Goal: Task Accomplishment & Management: Manage account settings

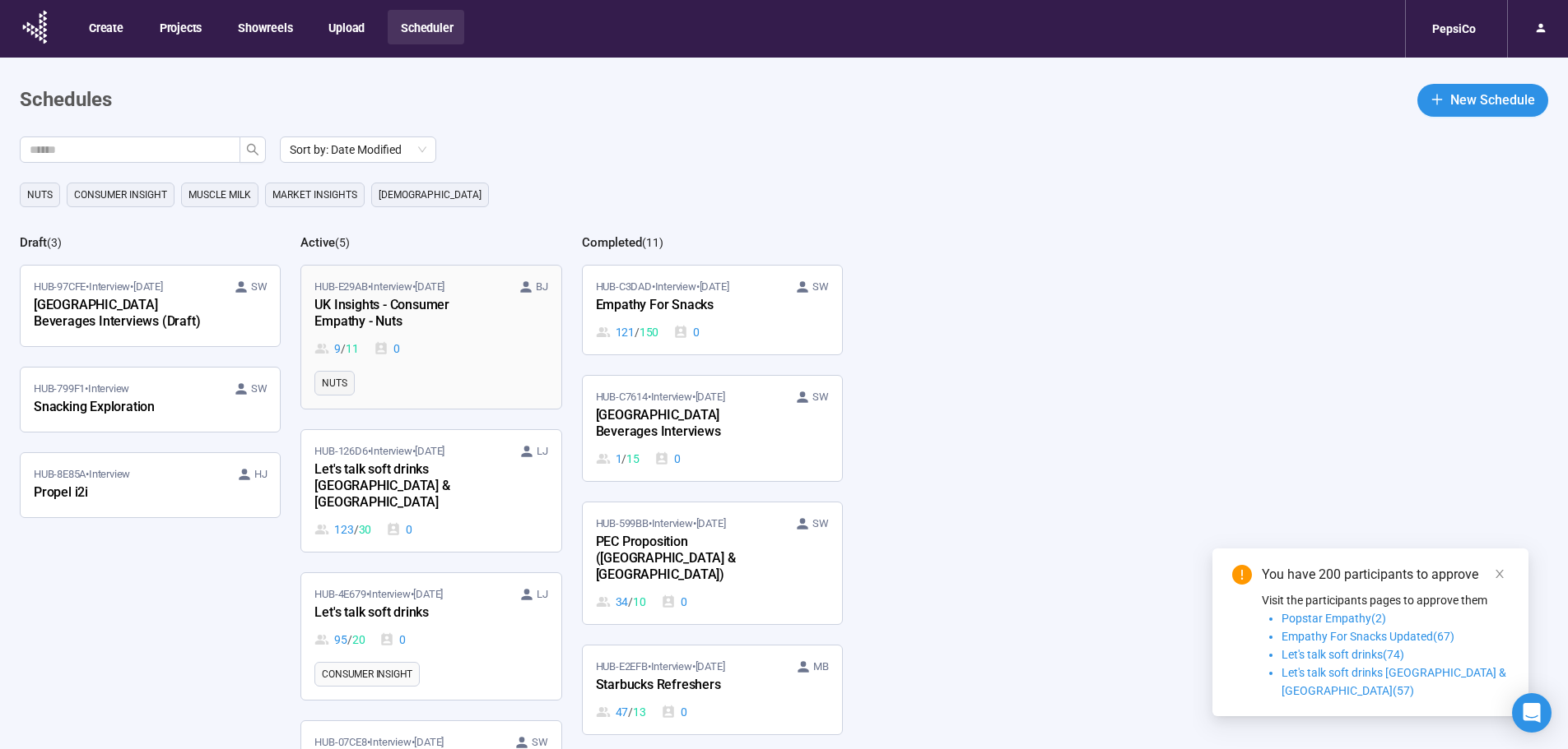
click at [445, 330] on div "UK Insights - Consumer Empathy - Nuts" at bounding box center [404, 314] width 181 height 37
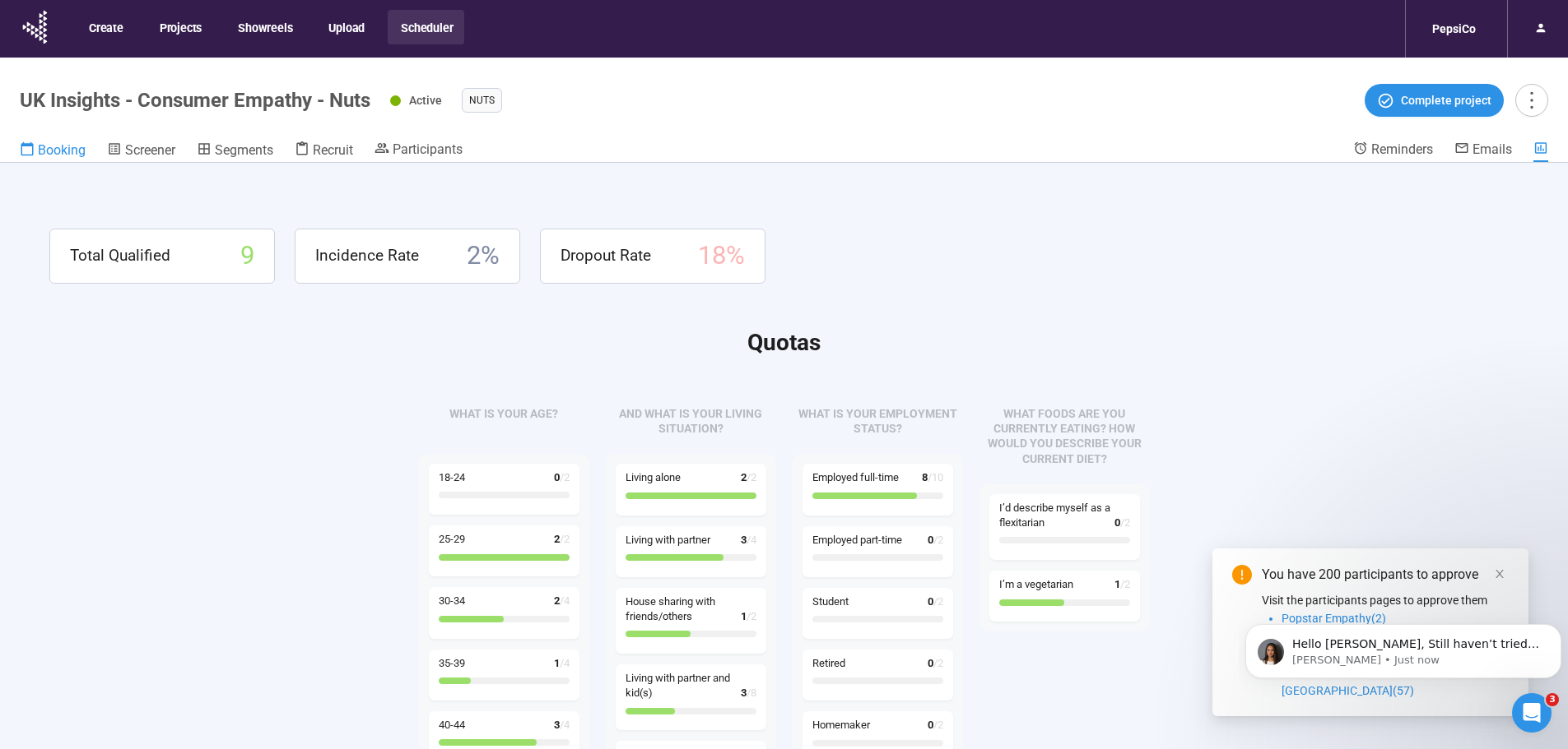
click at [53, 157] on span "Booking" at bounding box center [61, 150] width 47 height 16
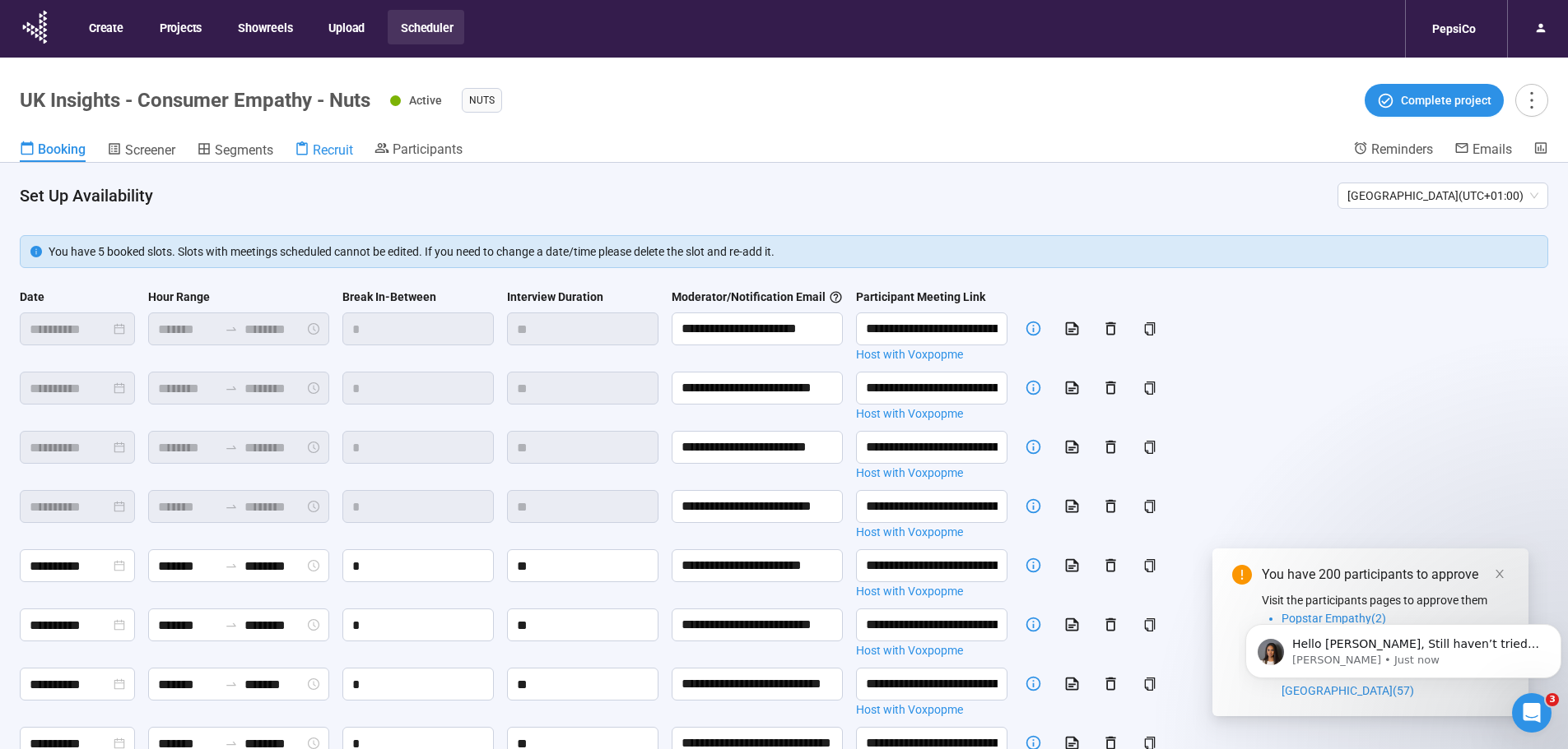
click at [331, 154] on span "Recruit" at bounding box center [333, 150] width 40 height 16
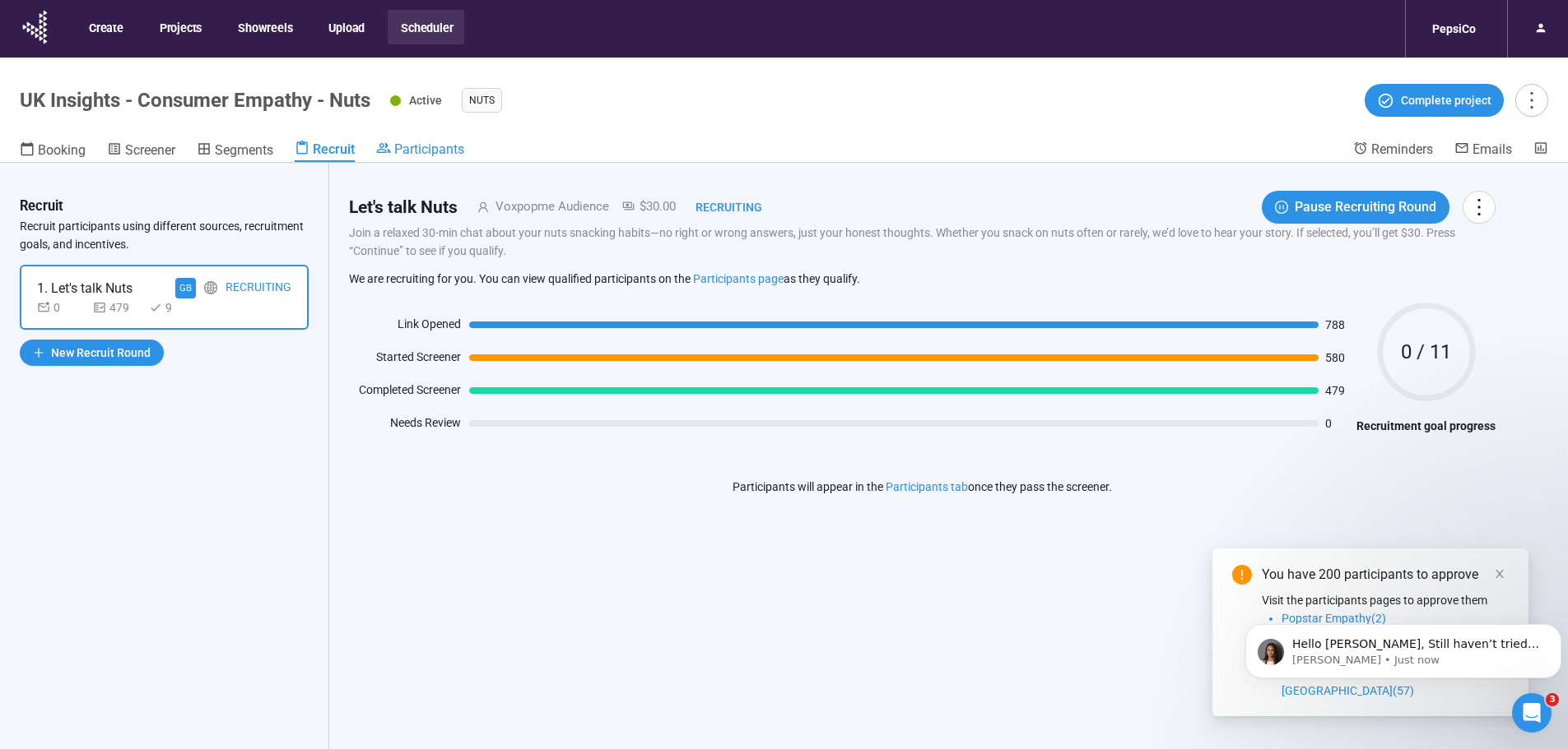
click at [412, 145] on span "Participants" at bounding box center [429, 149] width 70 height 16
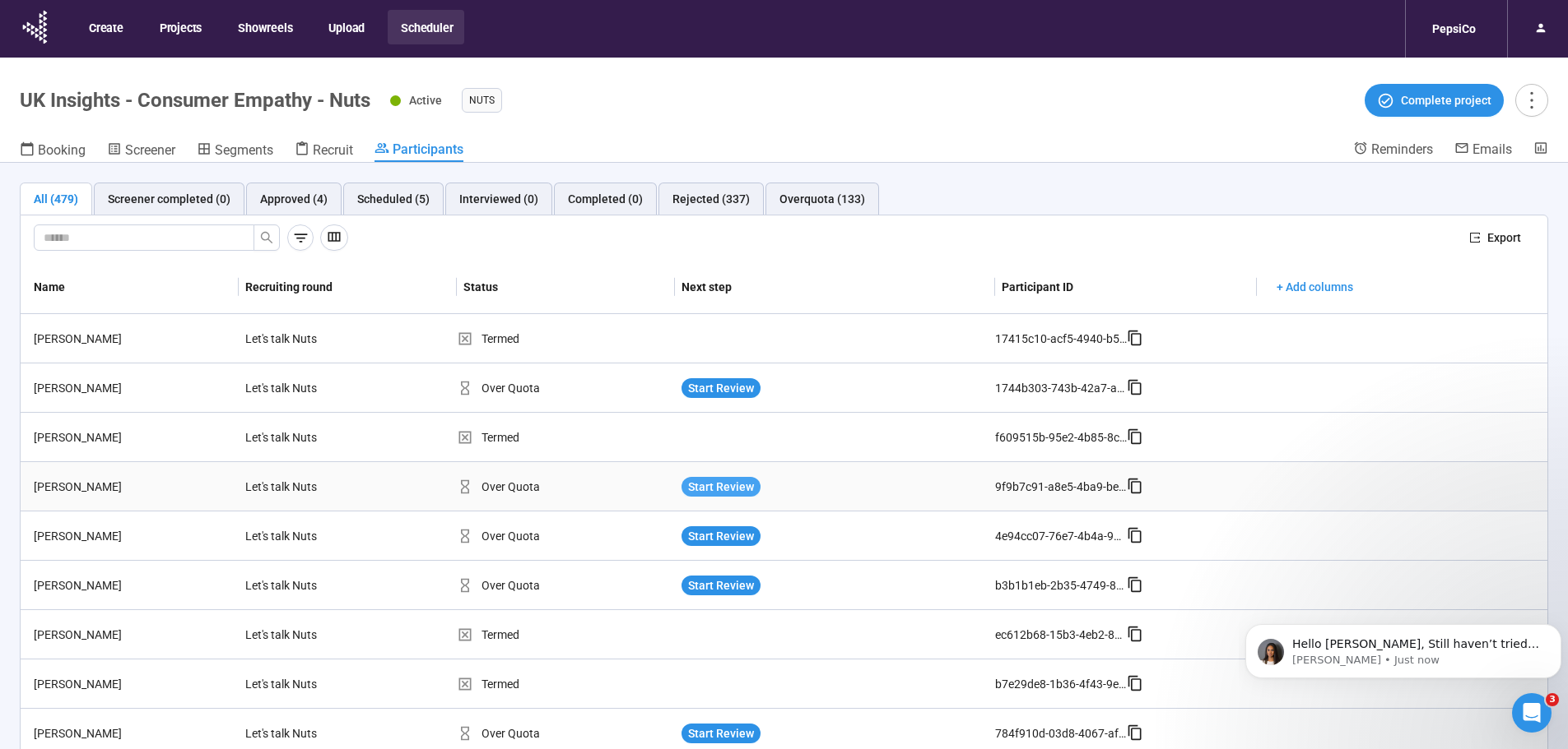
click at [726, 486] on span "Start Review" at bounding box center [721, 487] width 66 height 18
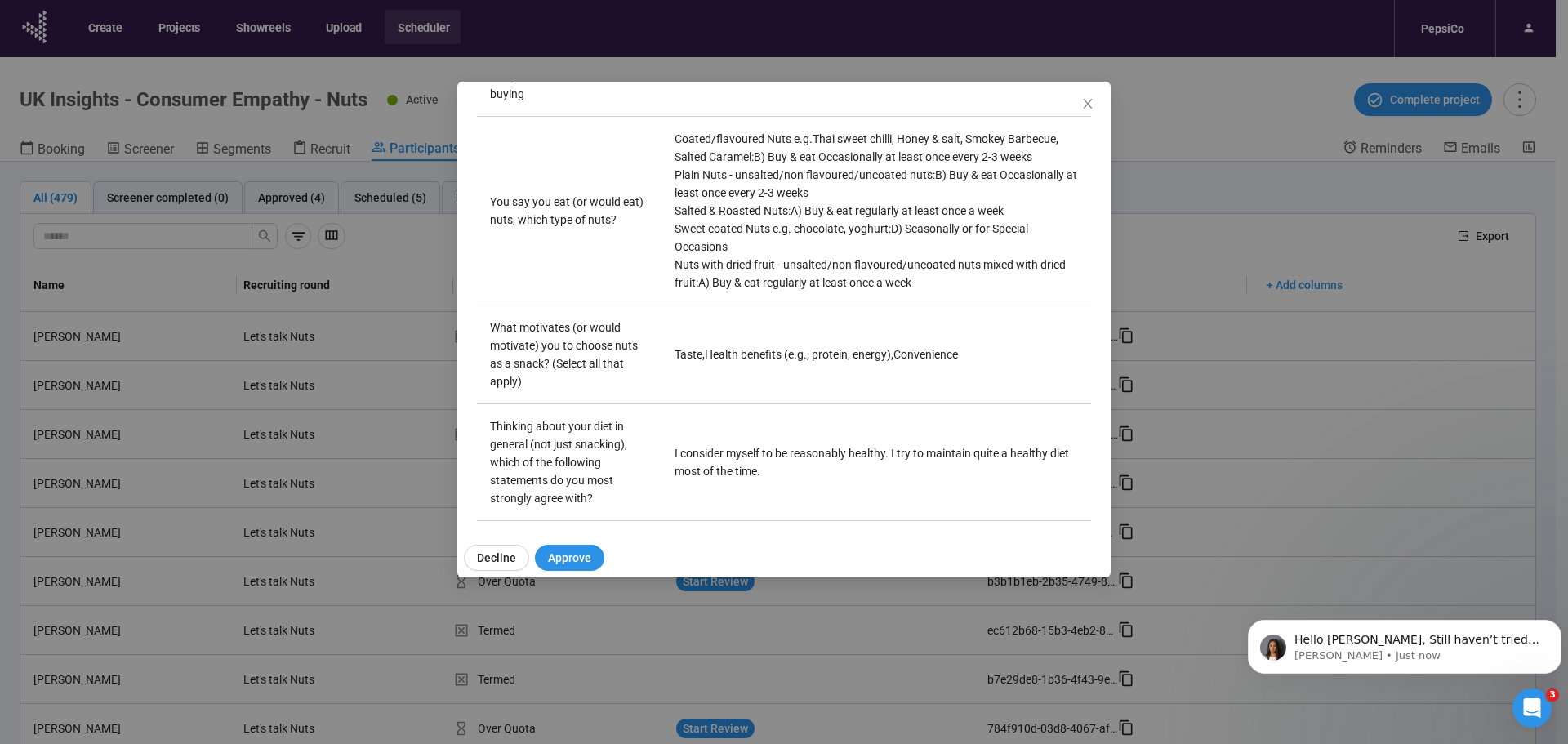
scroll to position [1308, 0]
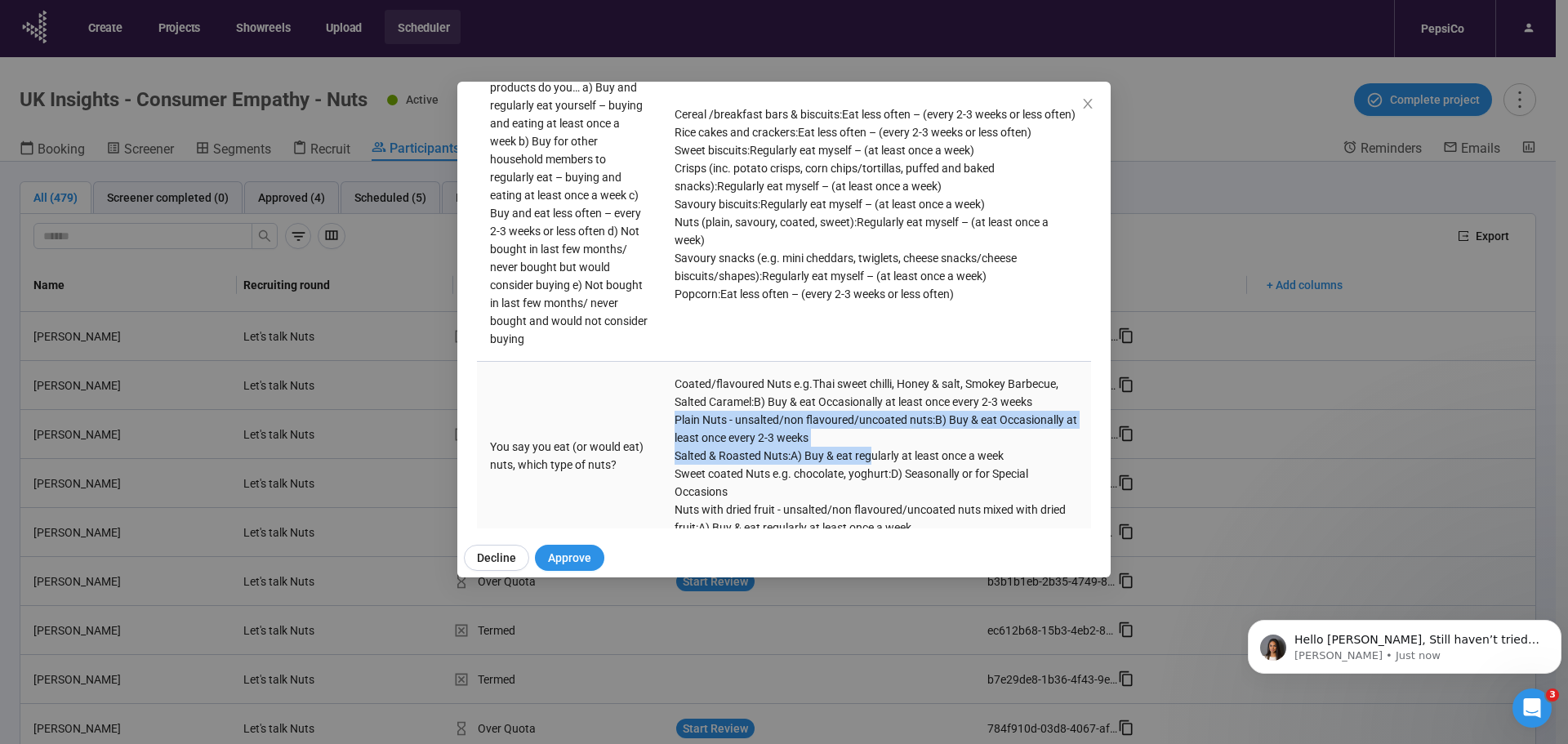
drag, startPoint x: 674, startPoint y: 404, endPoint x: 874, endPoint y: 434, distance: 202.2
click at [874, 434] on div "Coated/flavoured Nuts e.g.Thai sweet chilli, Honey & salt, Smokey Barbecue, Sal…" at bounding box center [876, 456] width 404 height 162
click at [874, 447] on div "Salted & Roasted Nuts : A) Buy & eat regularly at least once a week" at bounding box center [876, 456] width 404 height 18
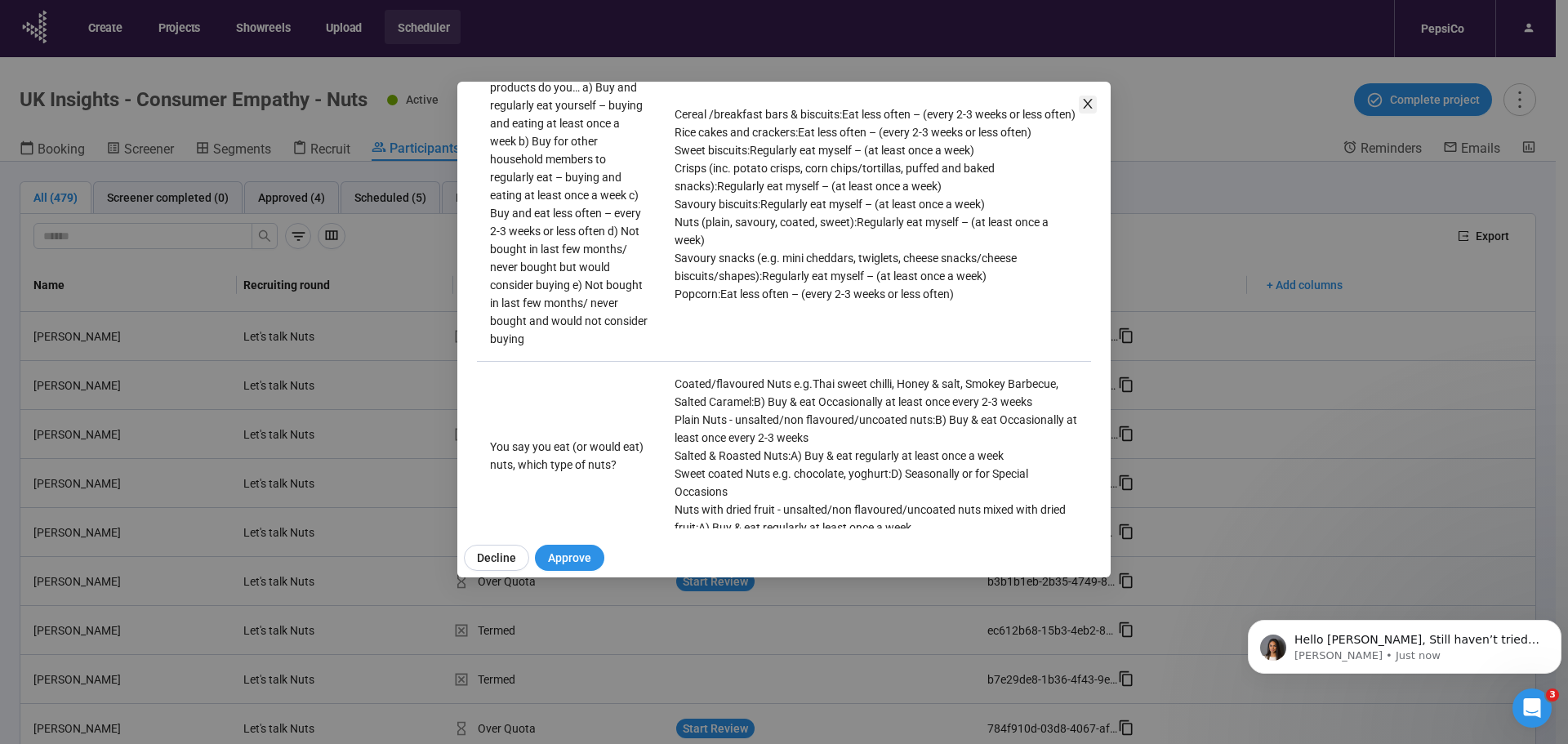
click at [1088, 106] on icon "close" at bounding box center [1087, 103] width 13 height 13
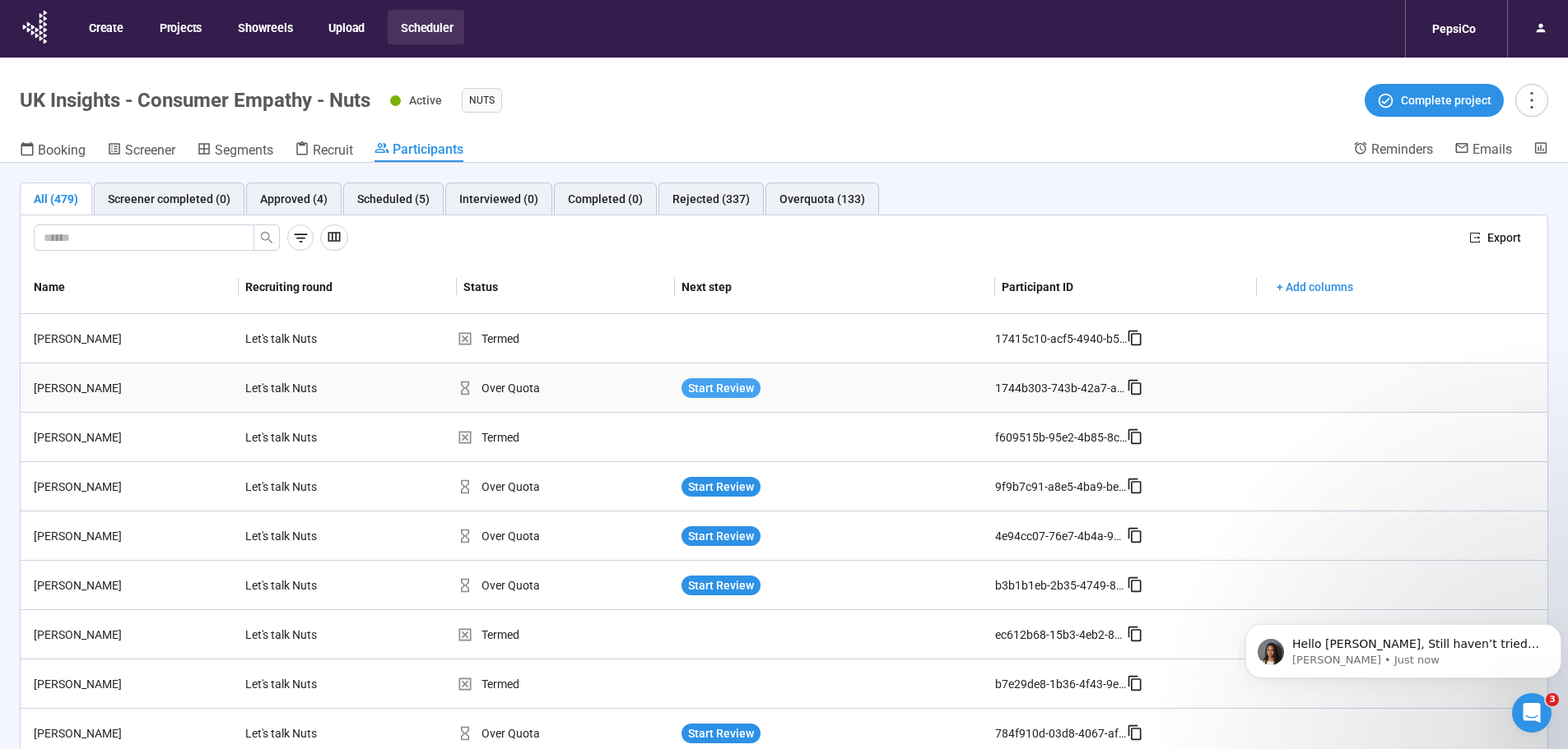
click at [714, 390] on span "Start Review" at bounding box center [721, 388] width 66 height 18
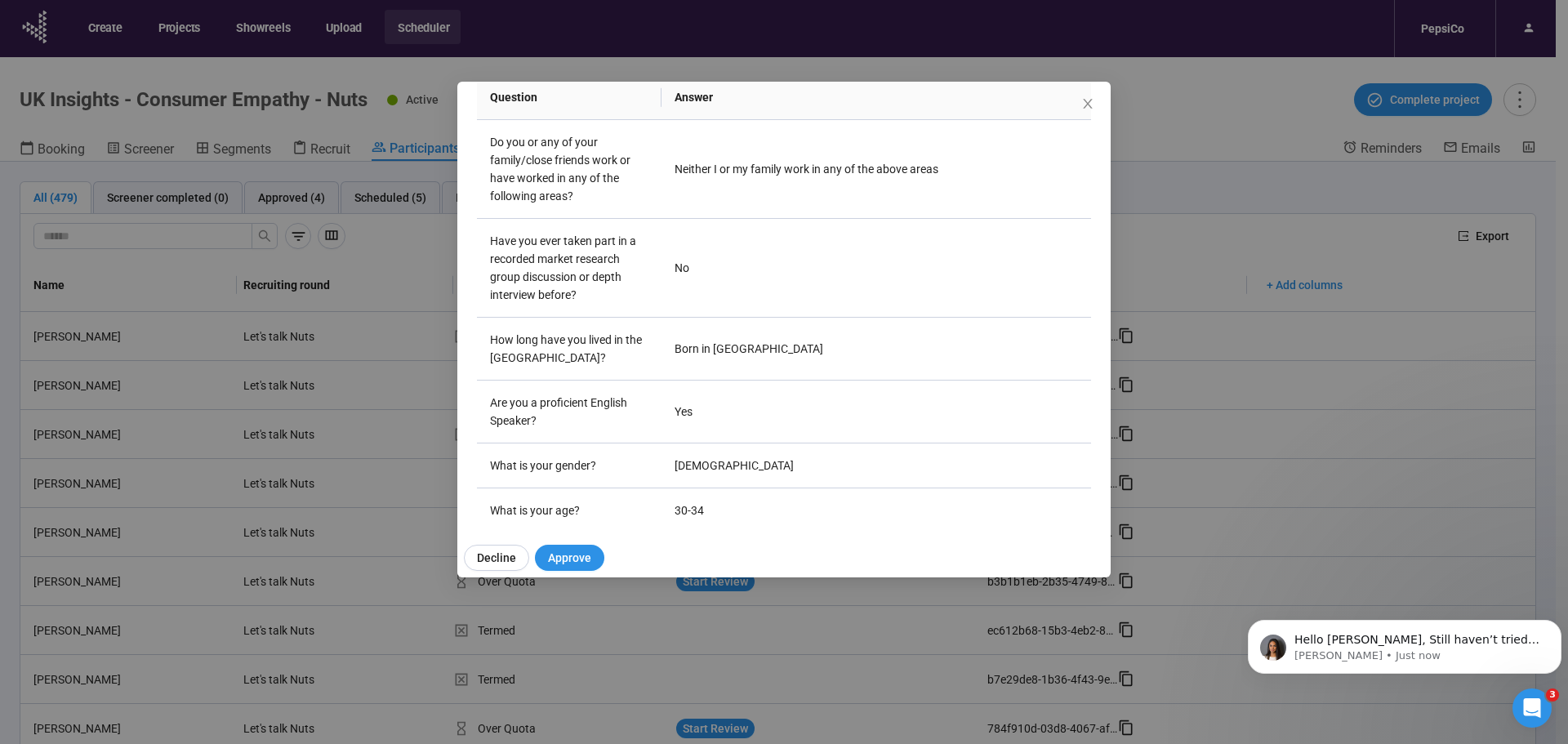
scroll to position [0, 0]
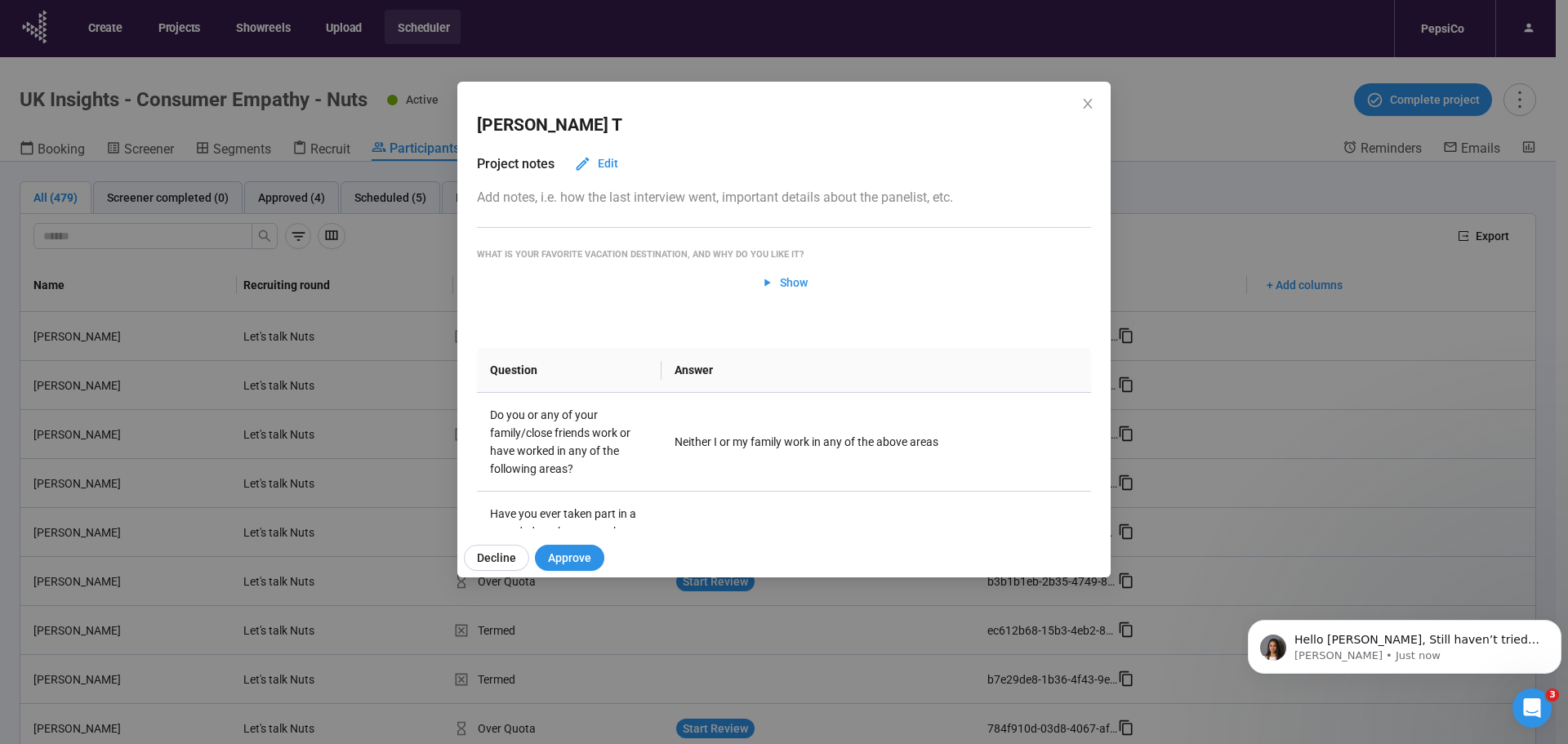
drag, startPoint x: 925, startPoint y: 413, endPoint x: 858, endPoint y: -99, distance: 516.4
click at [783, 282] on span "Show" at bounding box center [794, 282] width 27 height 18
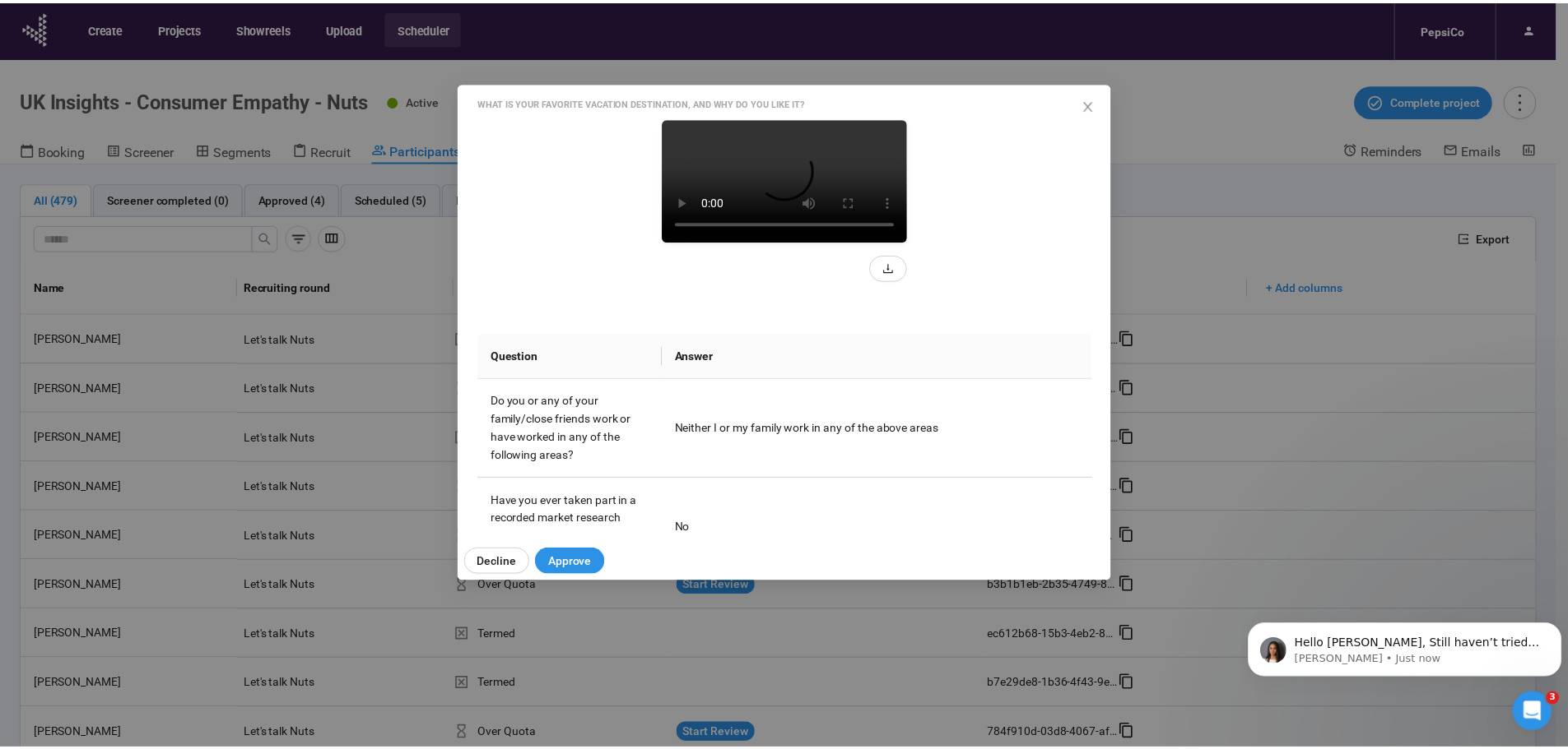
scroll to position [165, 0]
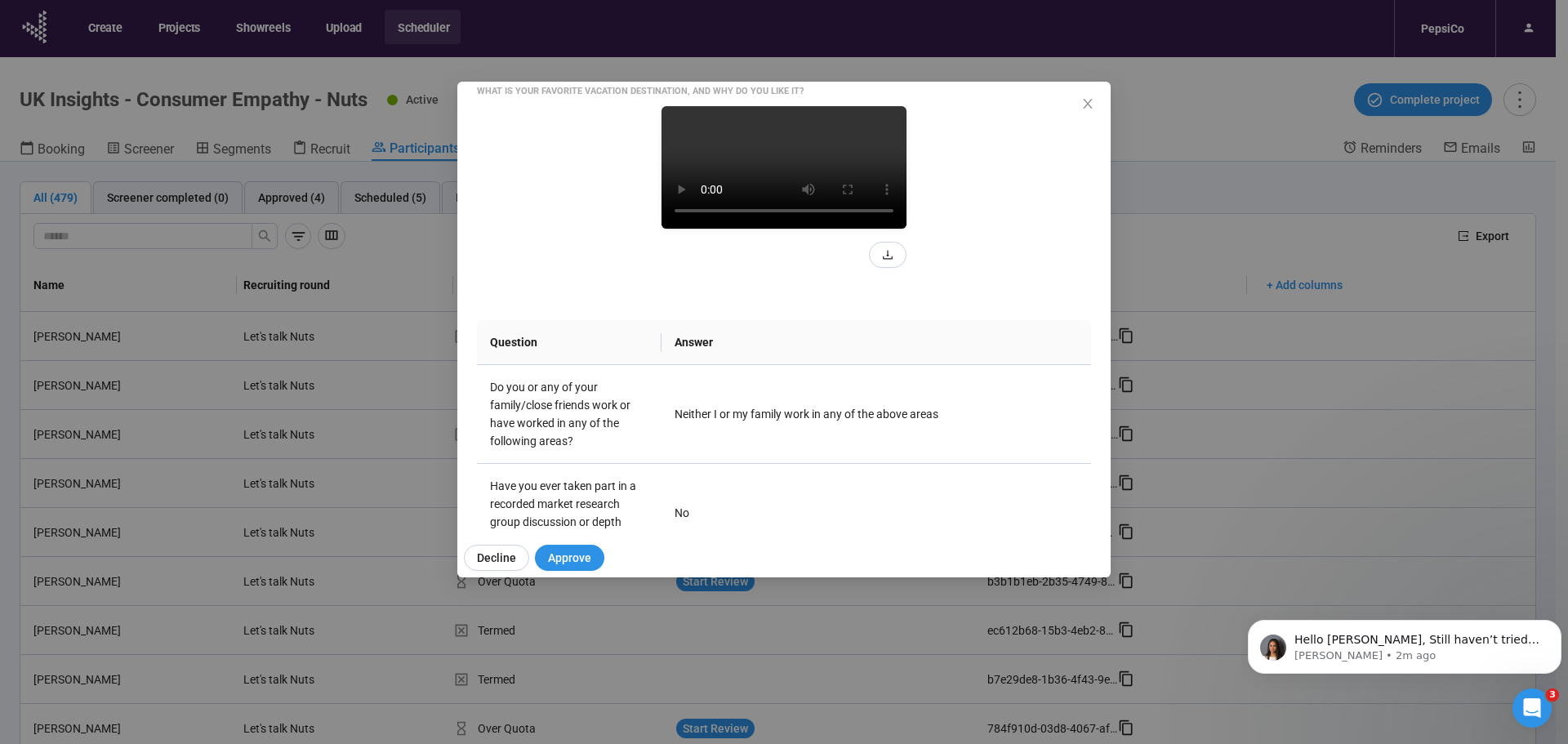
click at [1459, 366] on div "[PERSON_NAME] Project notes Edit Add notes, i.e. how the last interview went, i…" at bounding box center [784, 372] width 1568 height 744
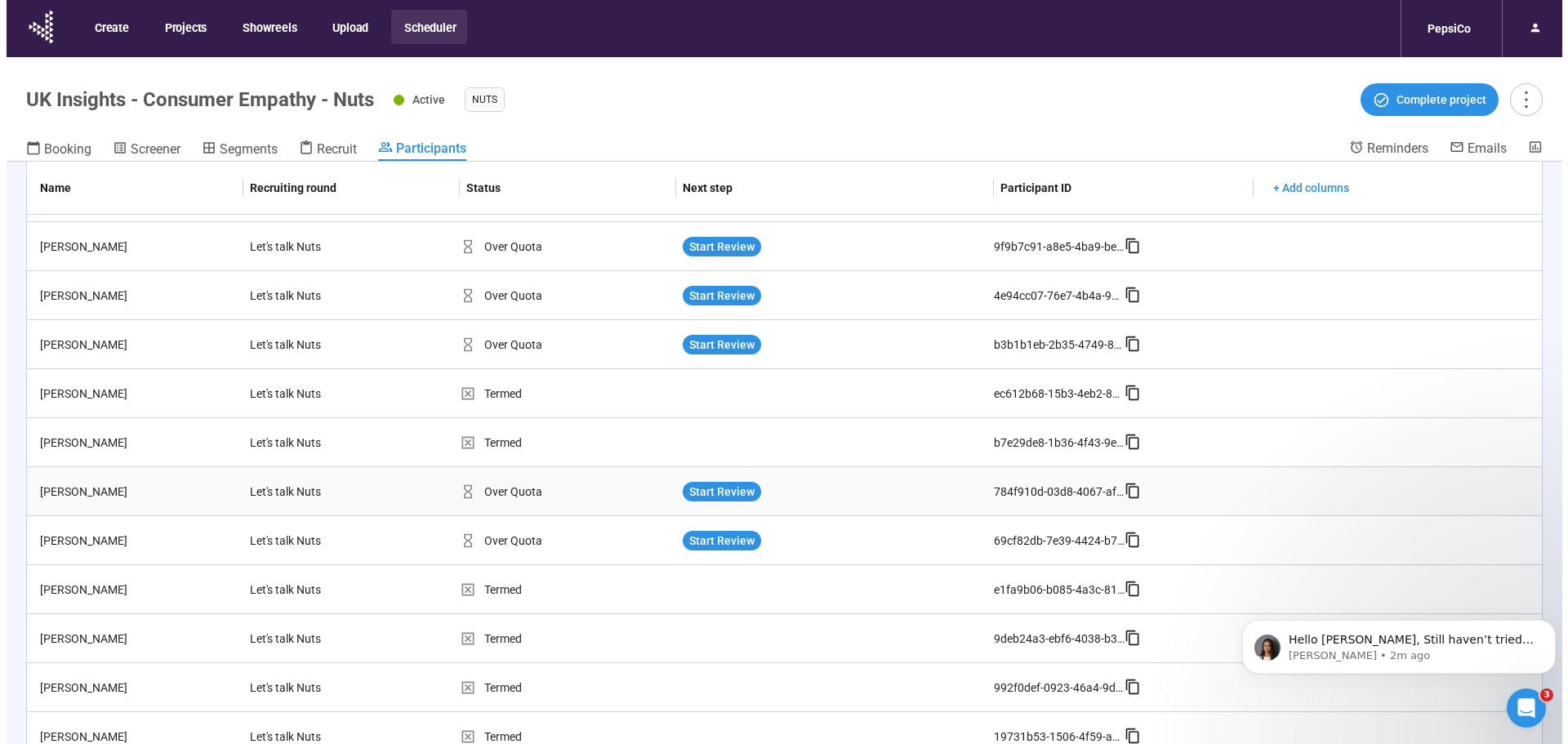
scroll to position [245, 0]
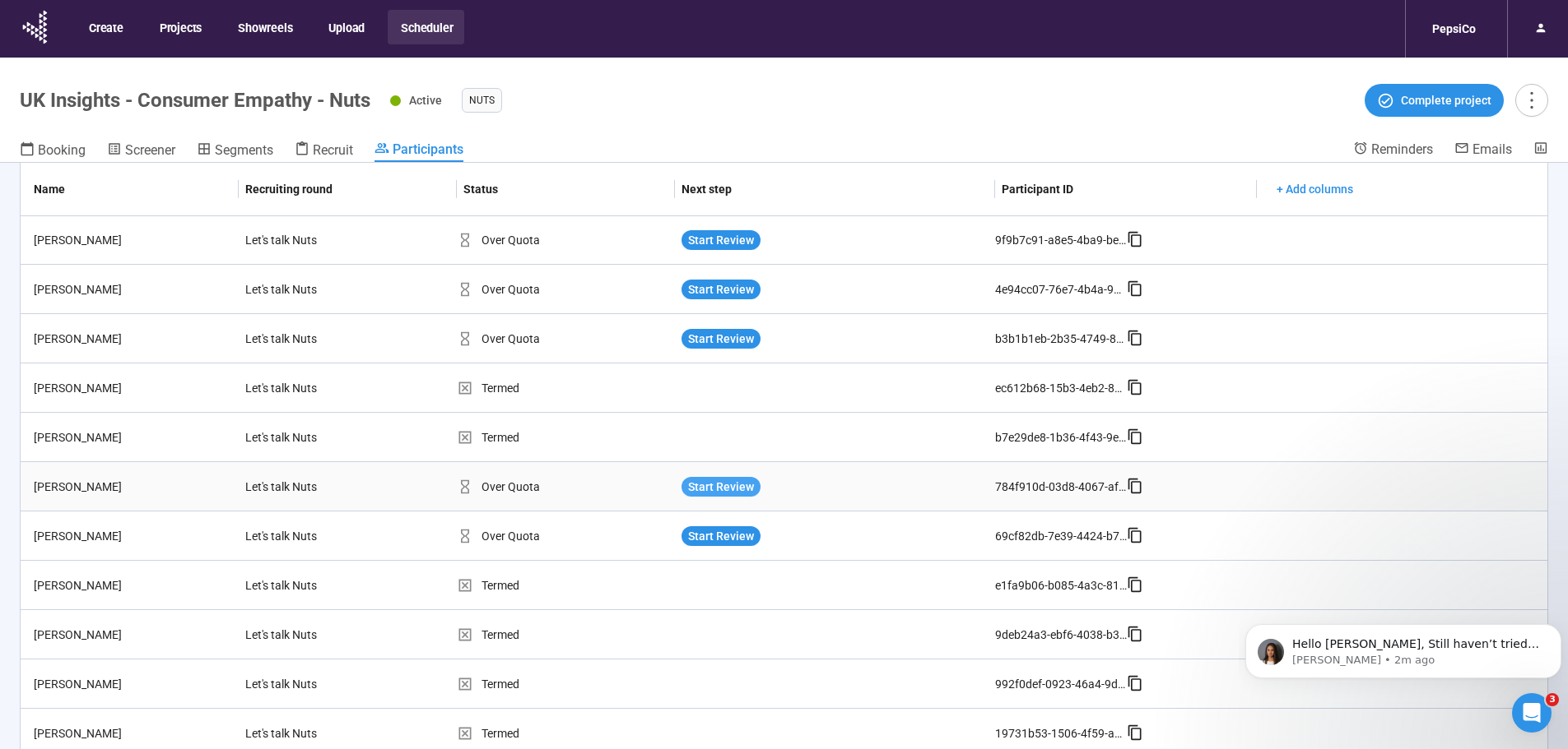
click at [728, 487] on span "Start Review" at bounding box center [721, 487] width 66 height 18
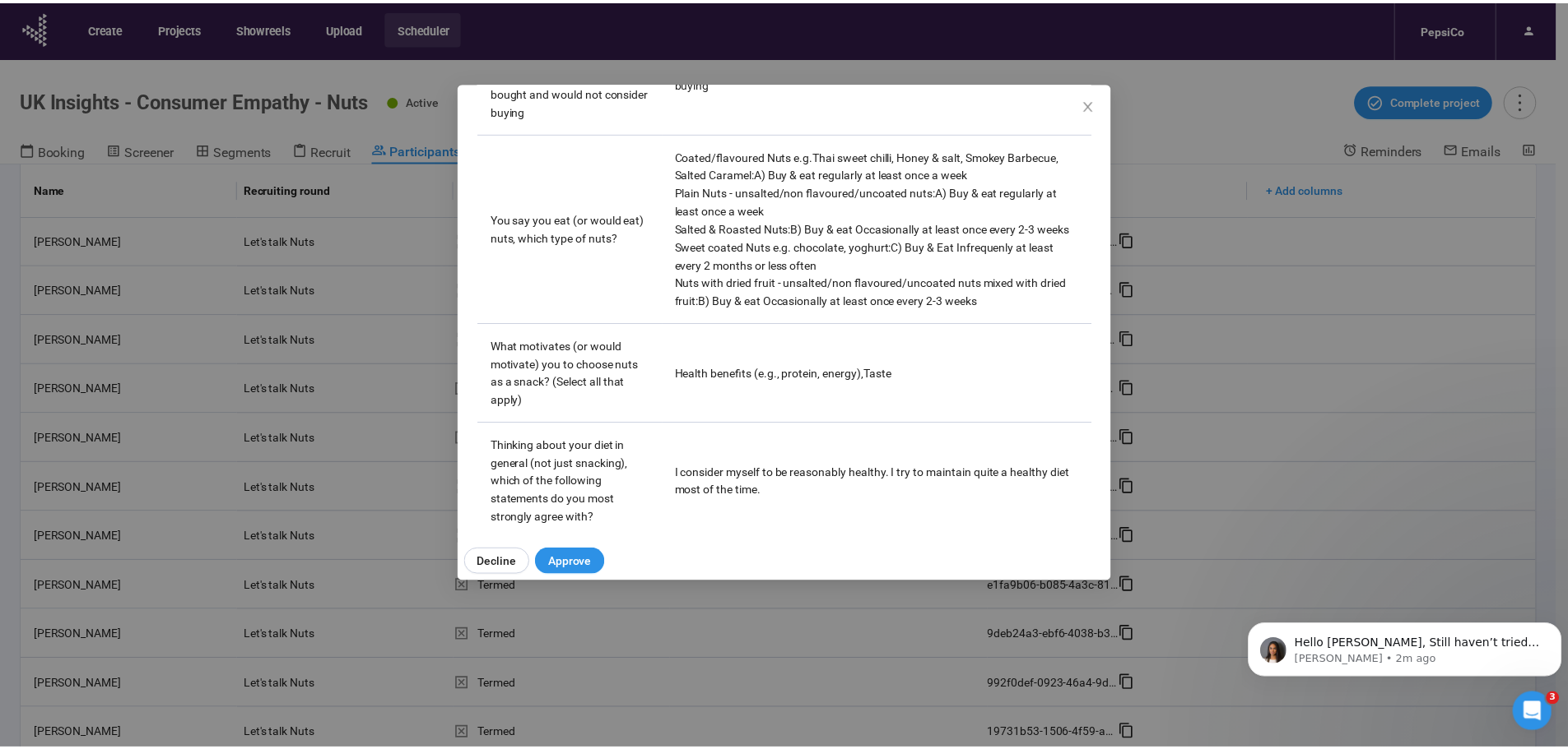
scroll to position [1563, 0]
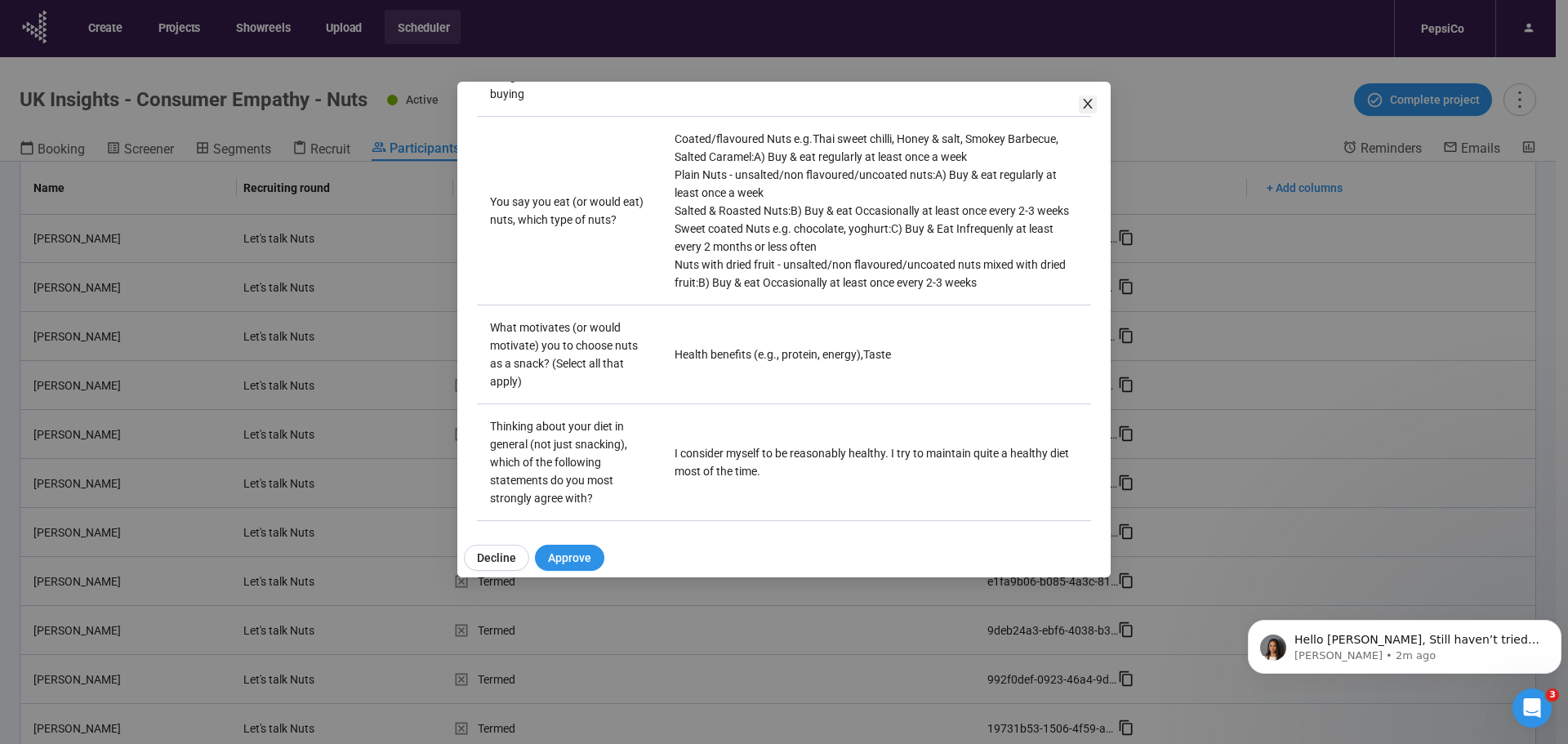
click at [1086, 101] on icon "close" at bounding box center [1087, 104] width 9 height 10
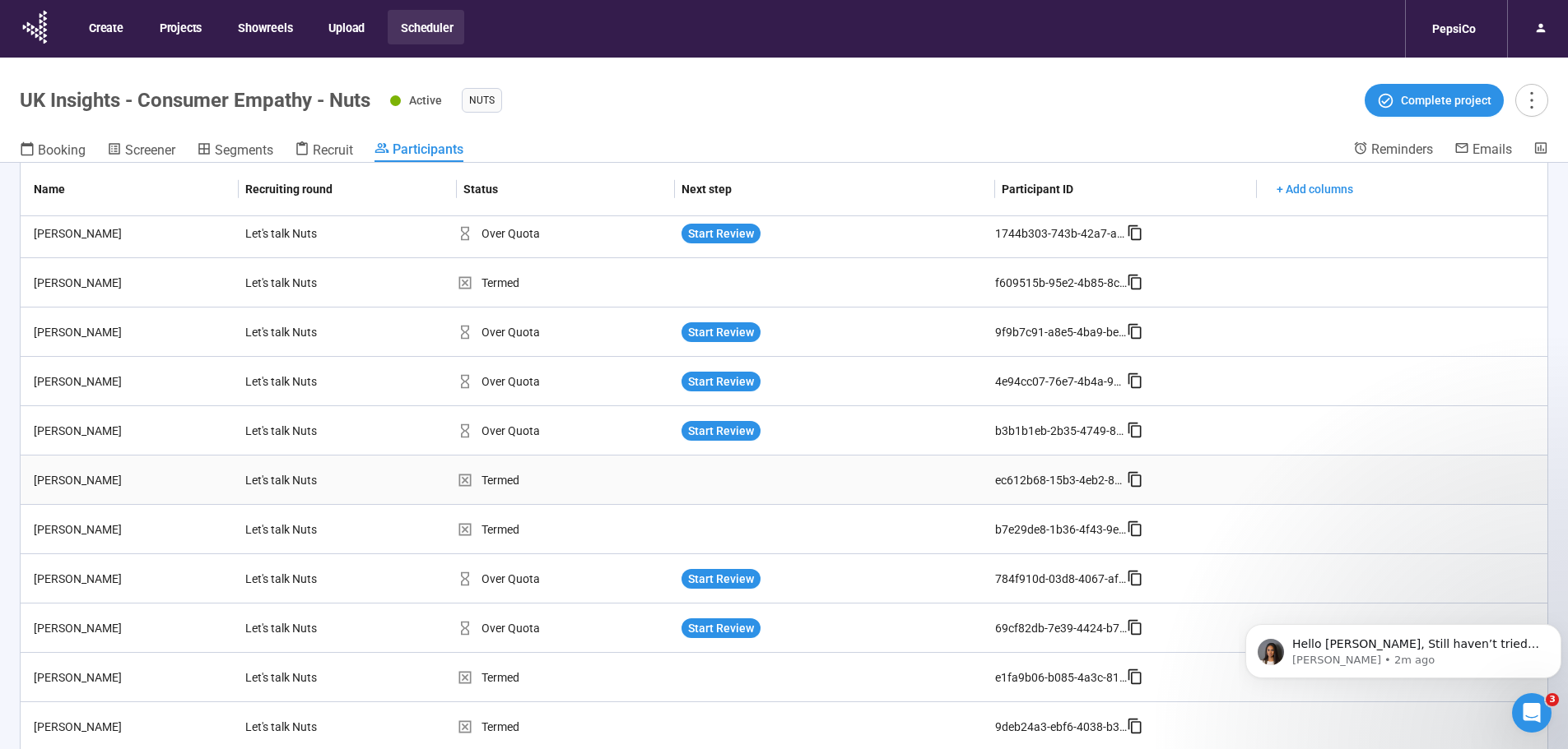
scroll to position [0, 0]
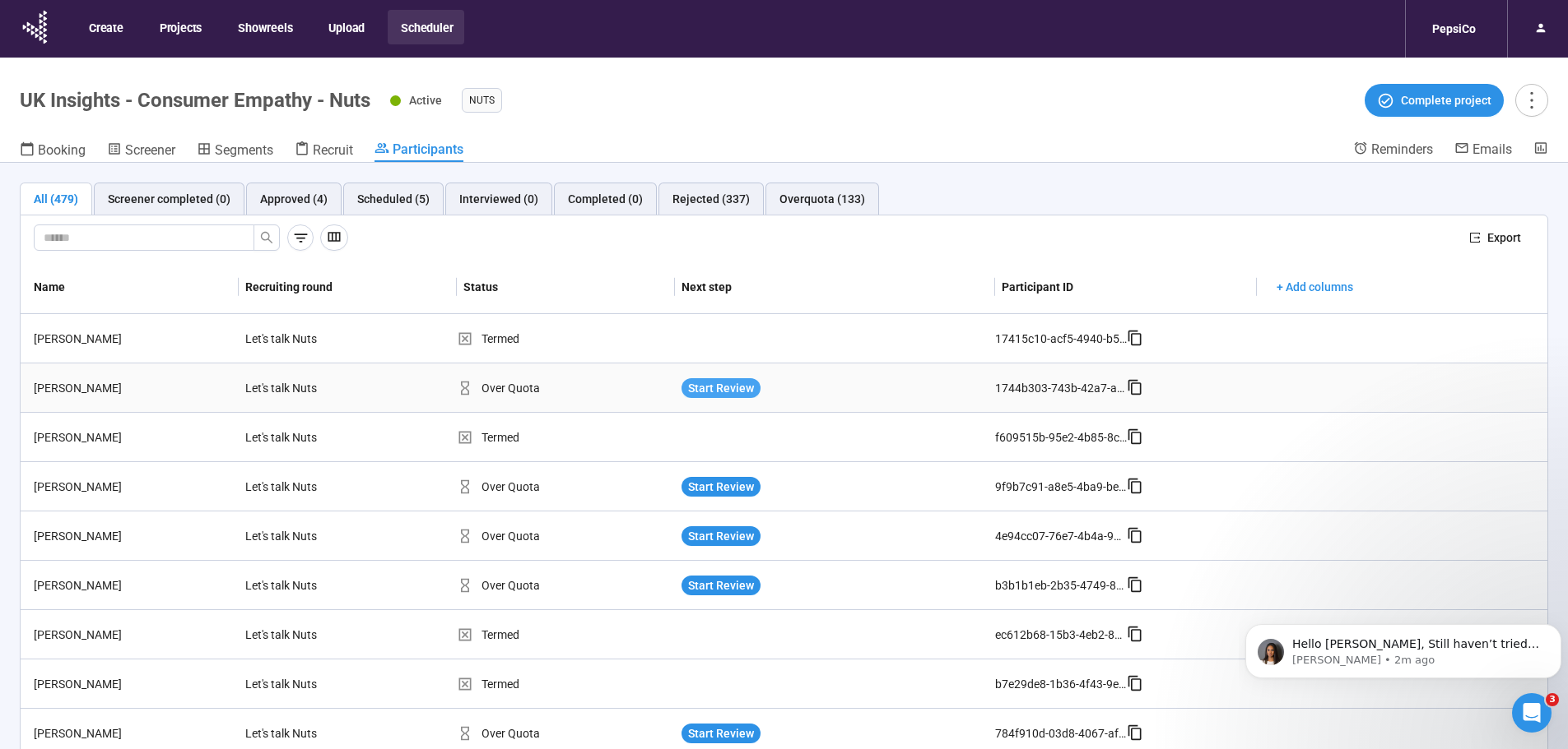
click at [722, 384] on span "Start Review" at bounding box center [721, 388] width 66 height 18
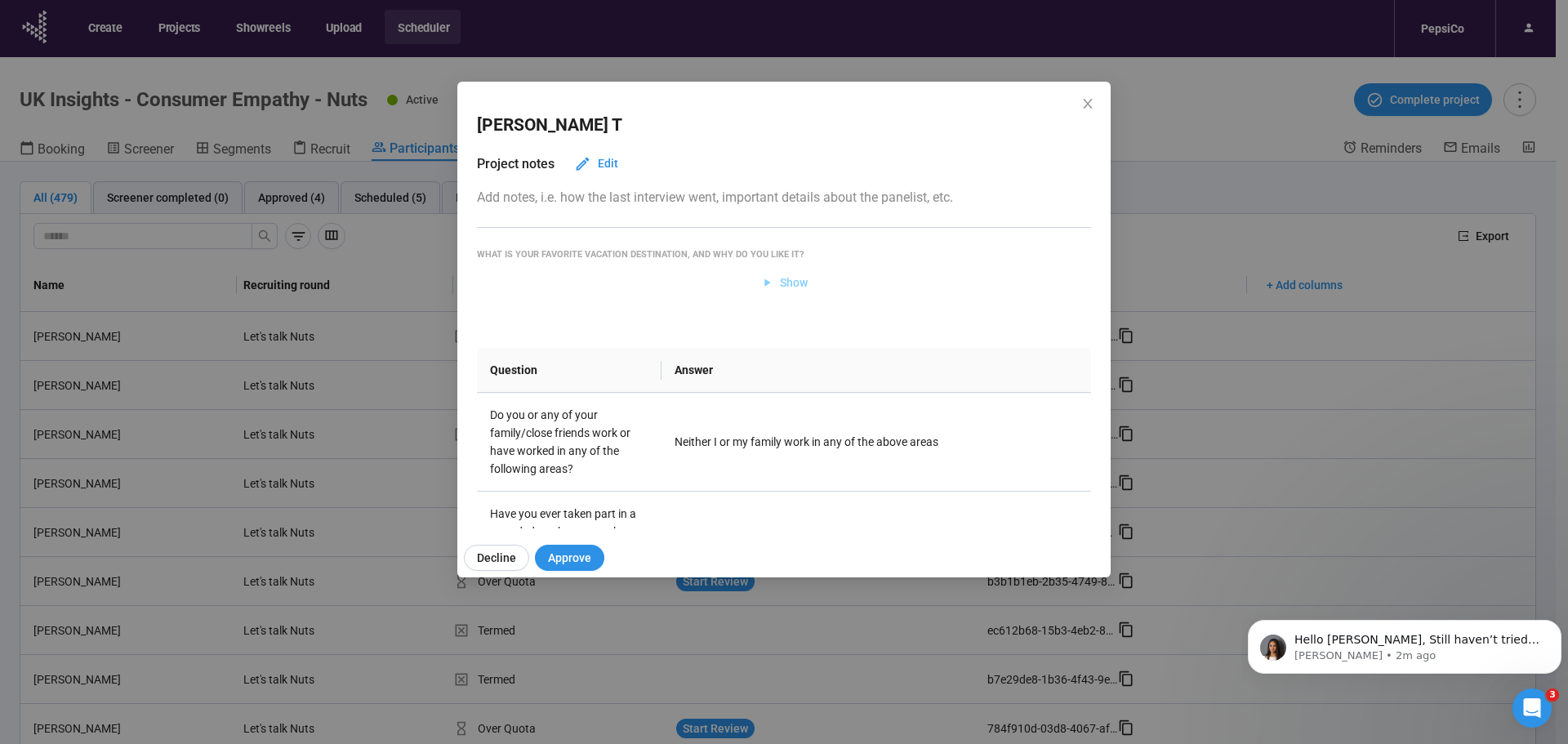
click at [762, 289] on icon "button" at bounding box center [767, 283] width 14 height 14
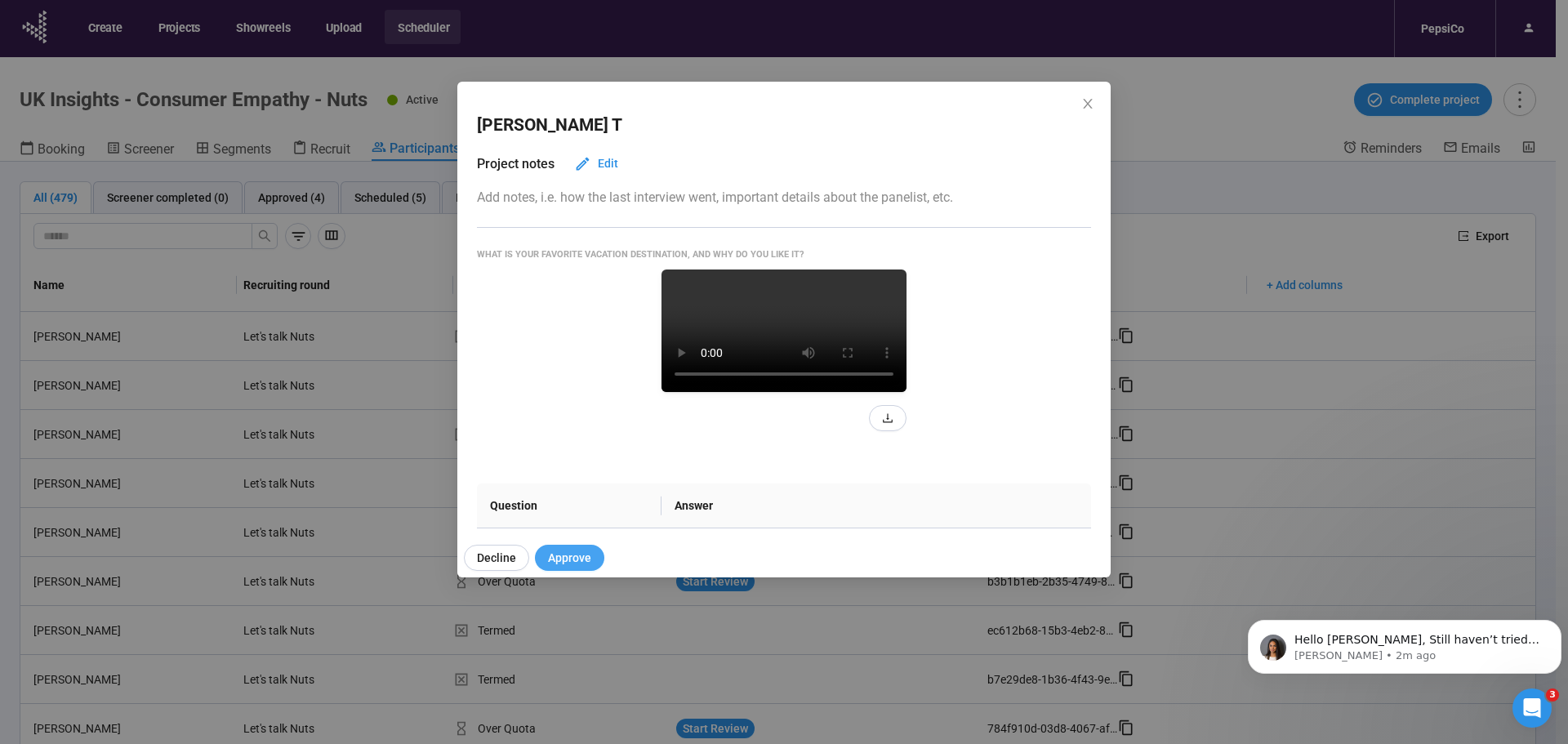
click at [569, 551] on span "Approve" at bounding box center [569, 558] width 43 height 18
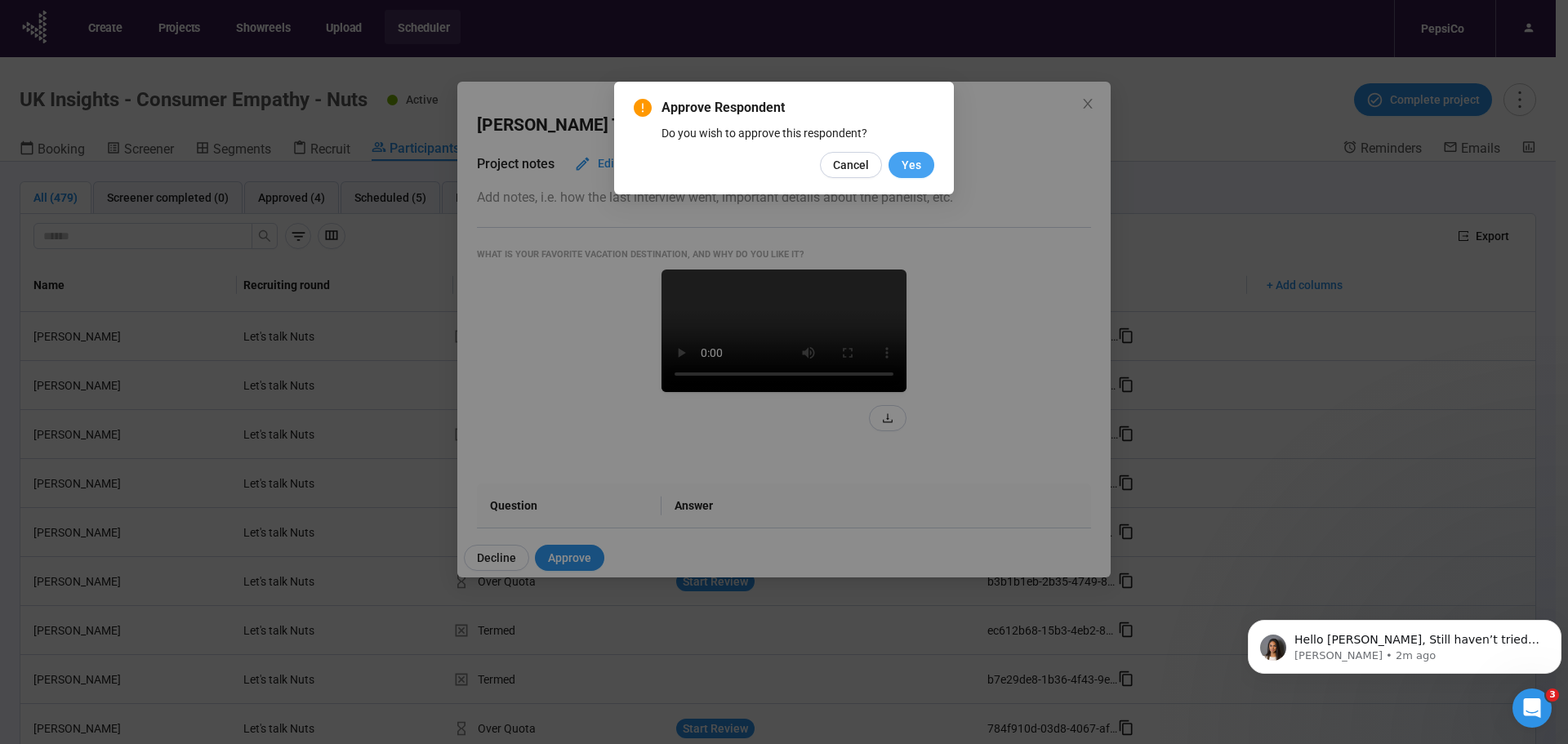
click at [909, 158] on span "Yes" at bounding box center [911, 165] width 20 height 18
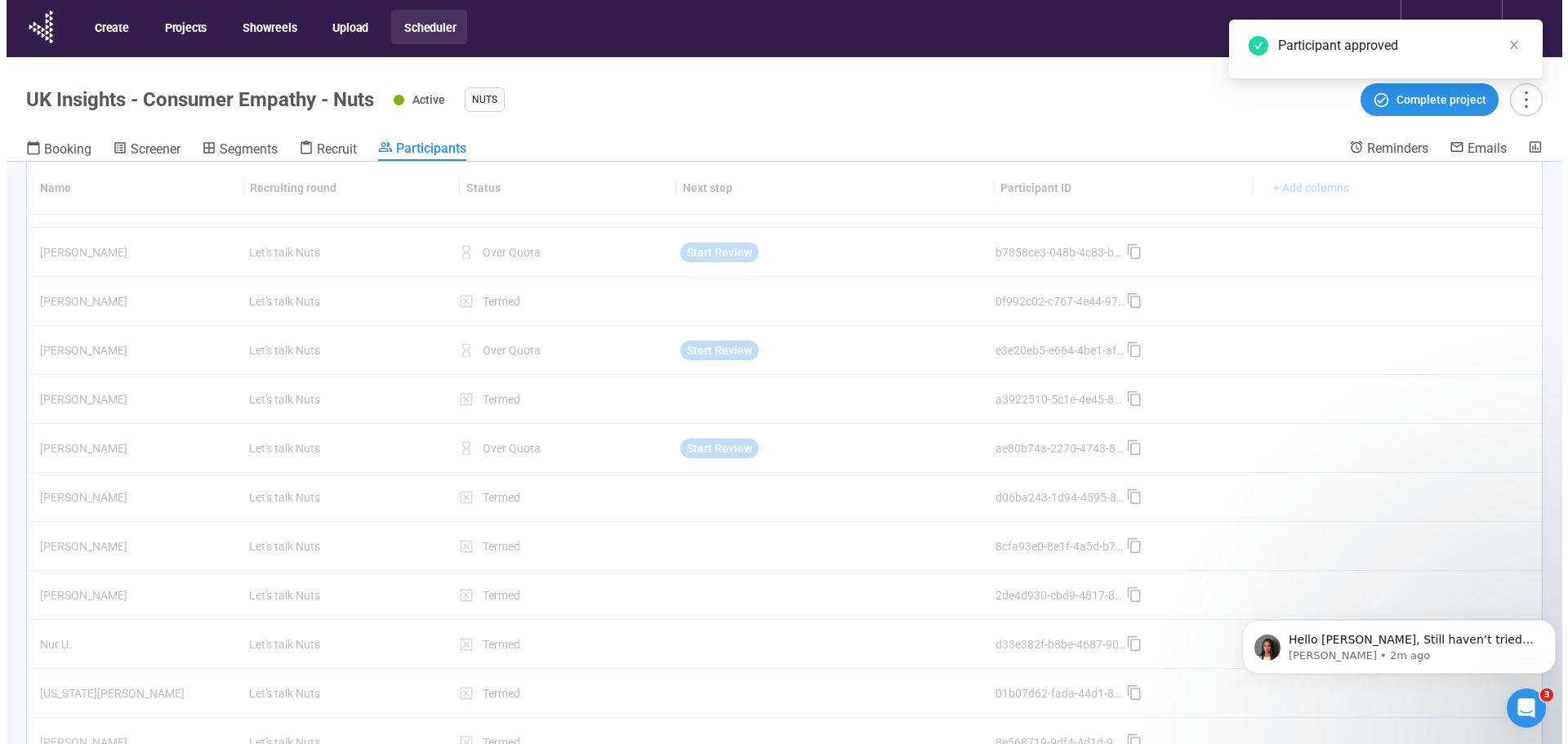
scroll to position [1034, 0]
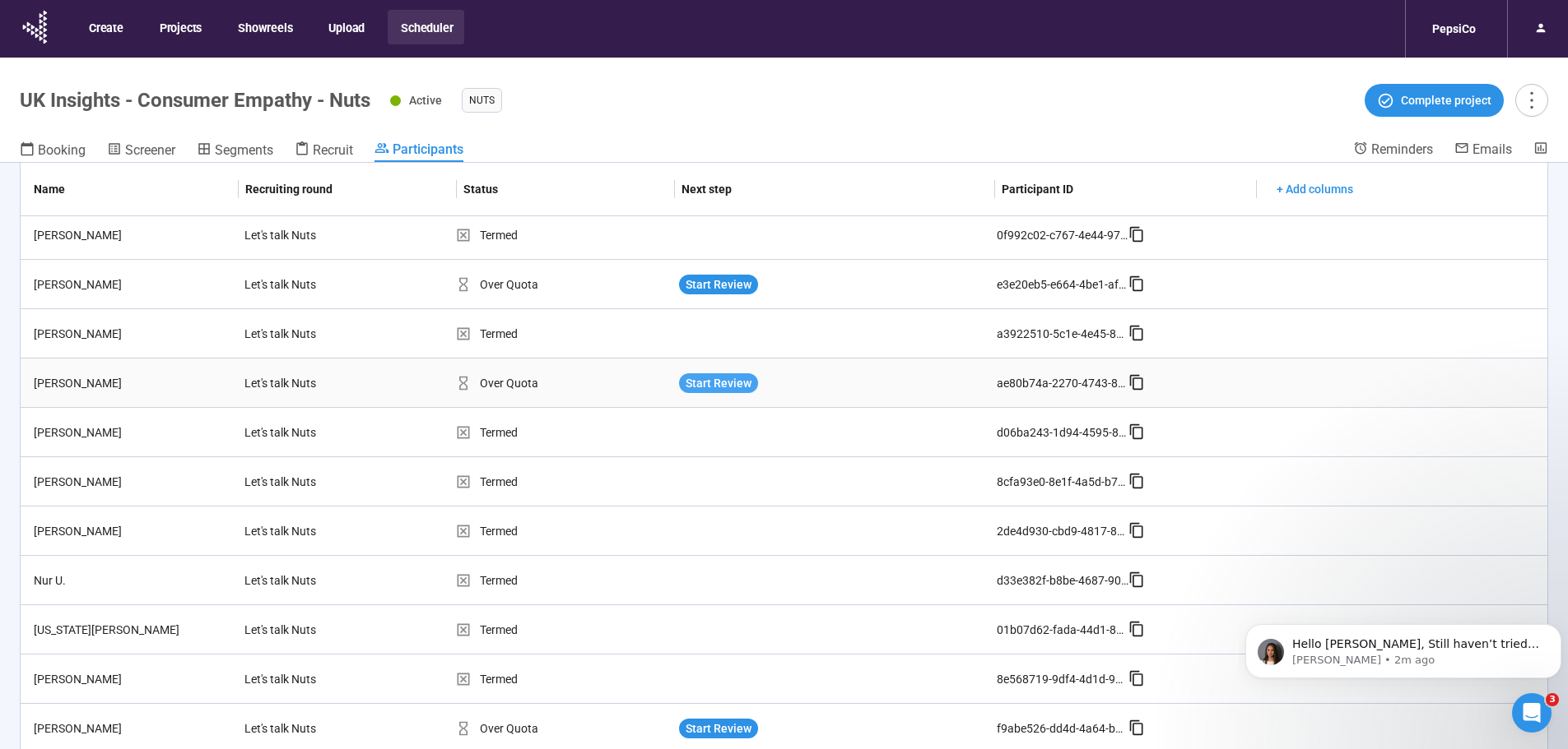
click at [706, 374] on span "Start Review" at bounding box center [718, 383] width 66 height 18
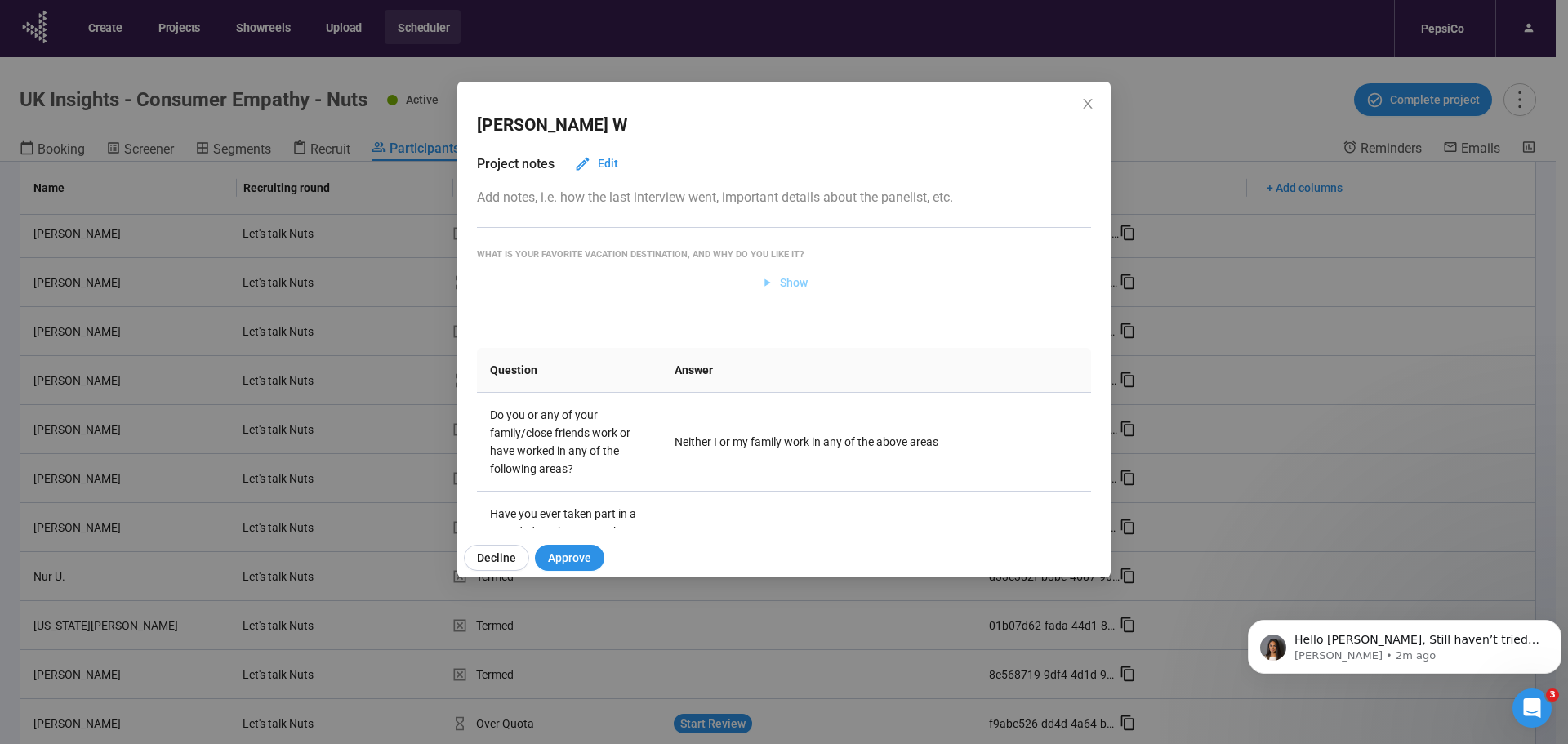
click at [810, 276] on button "Show" at bounding box center [785, 282] width 74 height 26
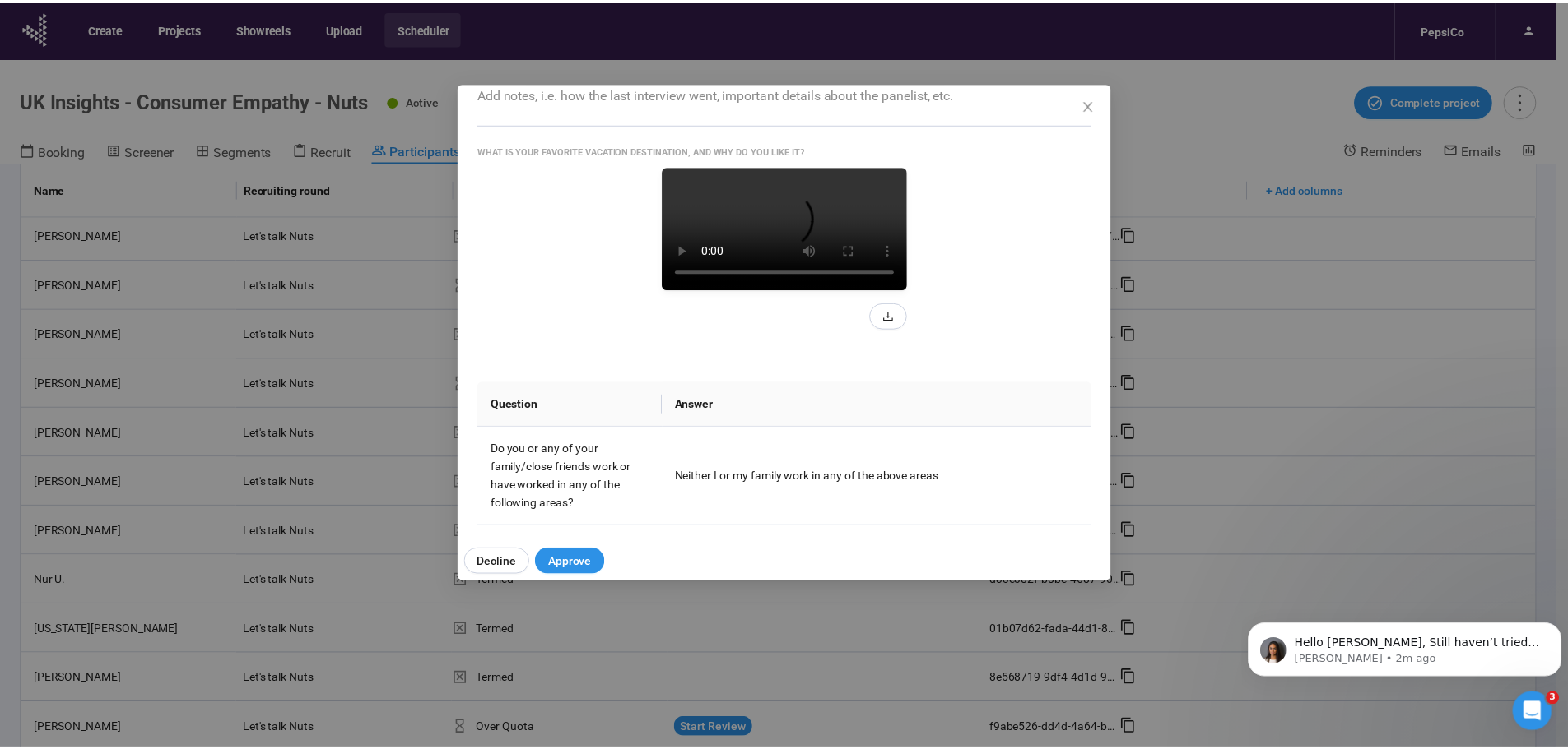
scroll to position [247, 0]
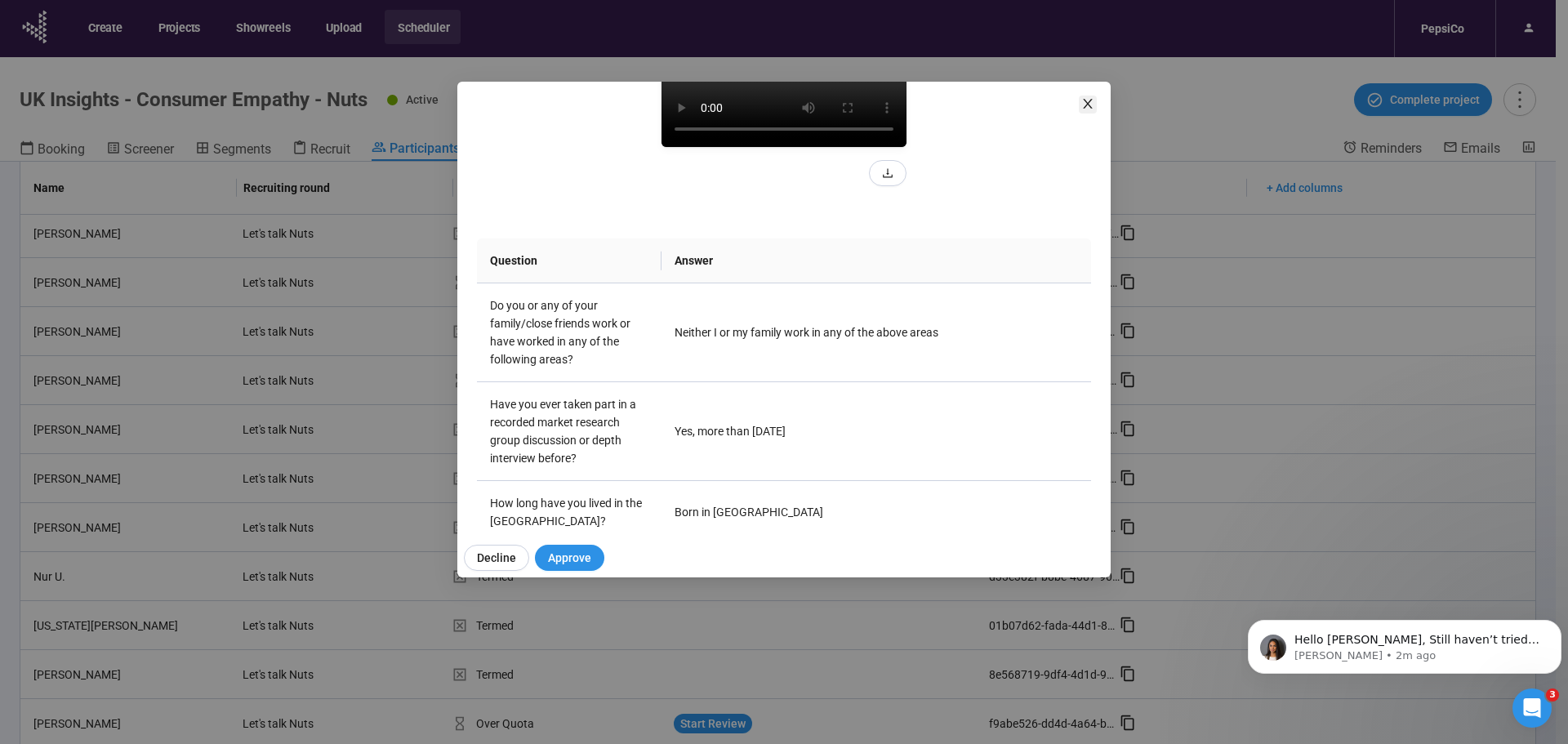
click at [1081, 106] on icon "close" at bounding box center [1087, 103] width 13 height 13
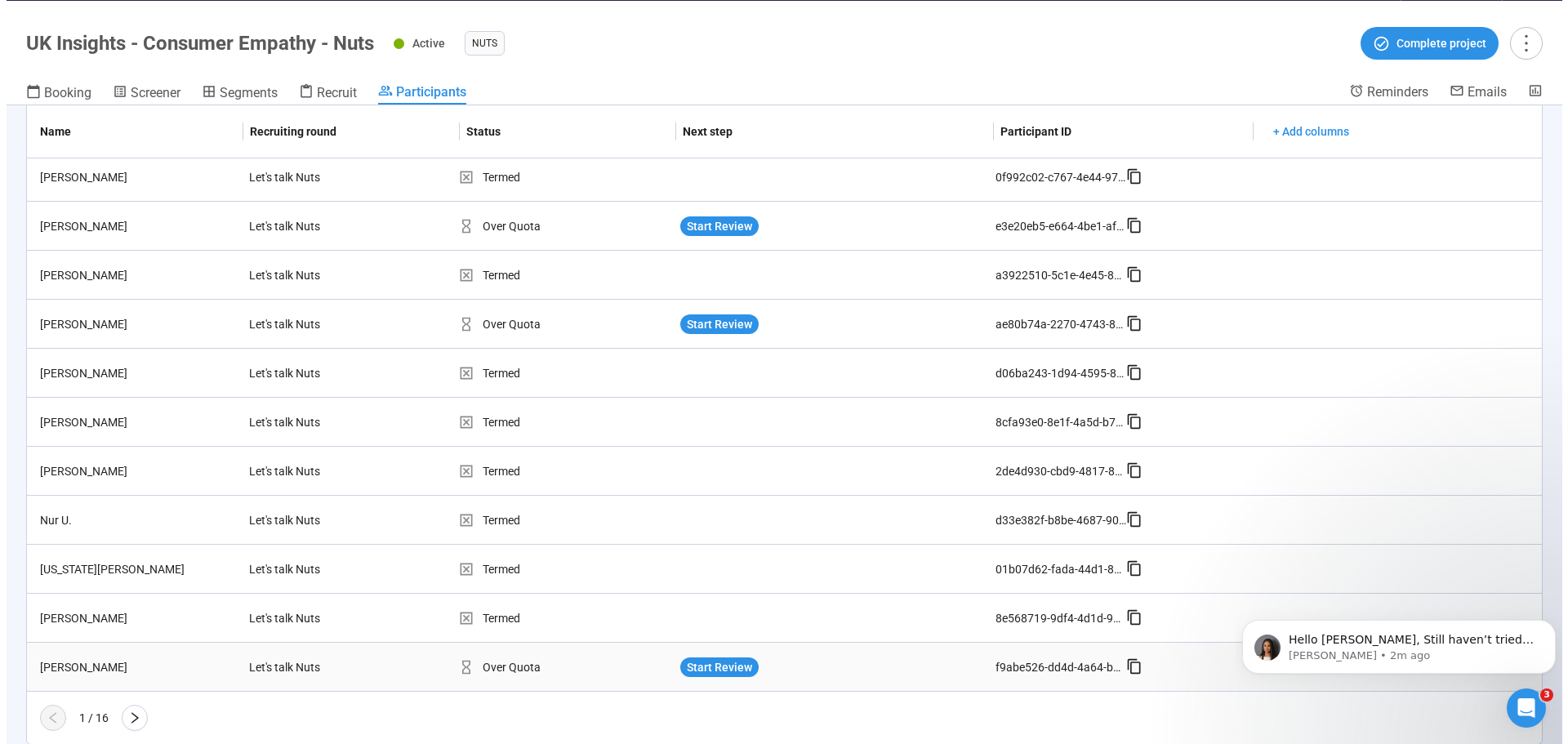
scroll to position [57, 0]
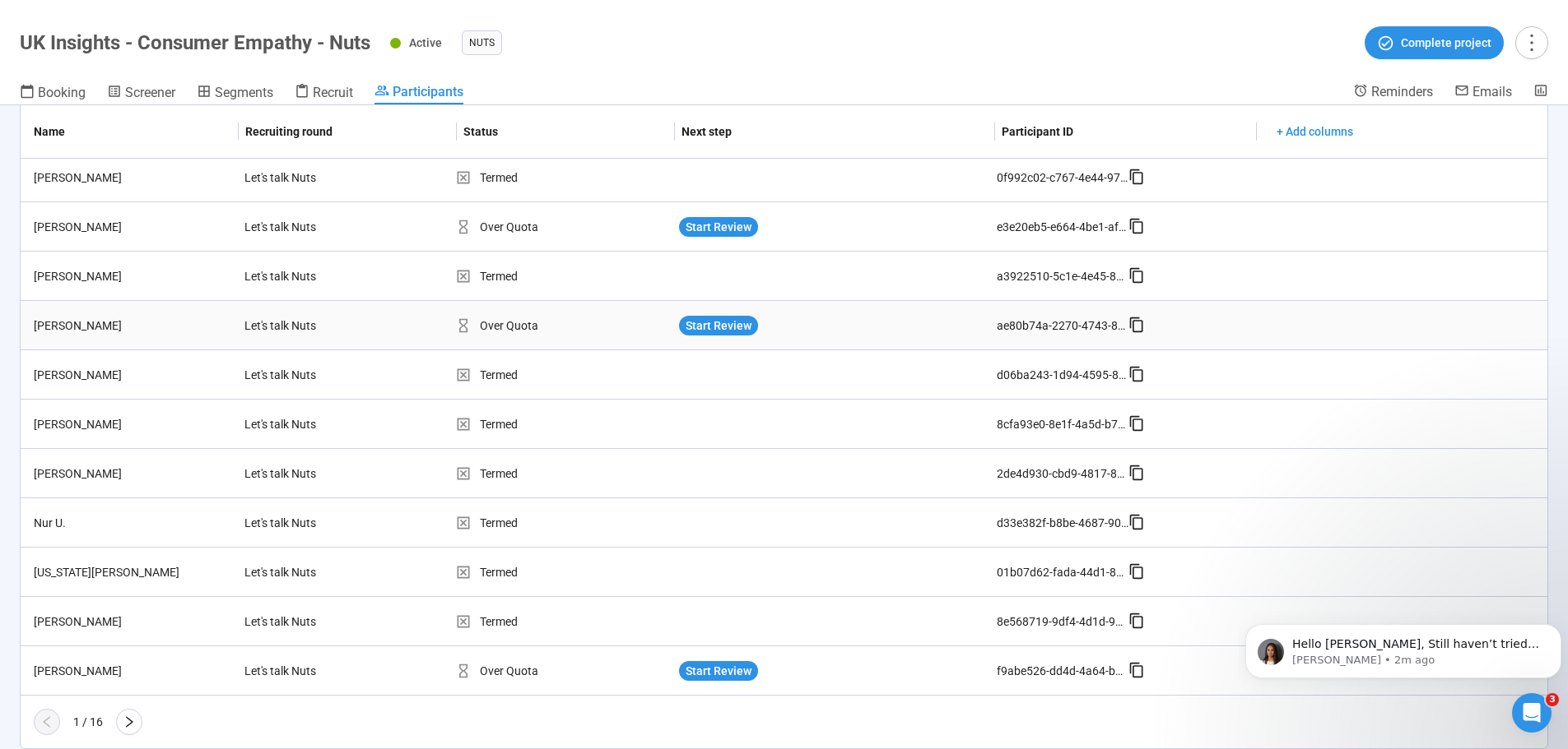
click at [710, 338] on div "Start Review" at bounding box center [834, 325] width 324 height 33
click at [719, 312] on div "Start Review" at bounding box center [834, 325] width 324 height 33
click at [723, 331] on span "Start Review" at bounding box center [718, 326] width 66 height 18
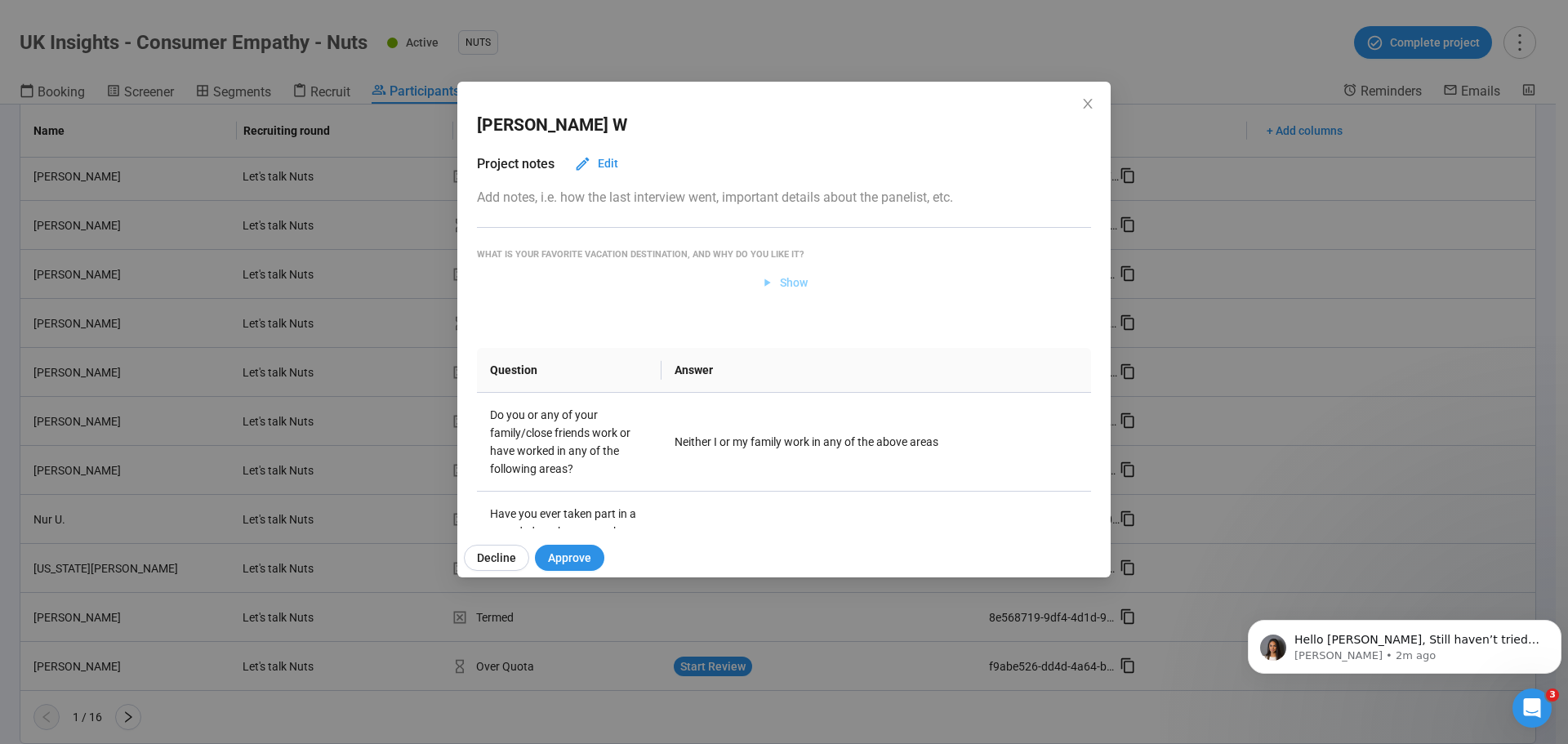
click at [780, 285] on span "Show" at bounding box center [794, 282] width 27 height 18
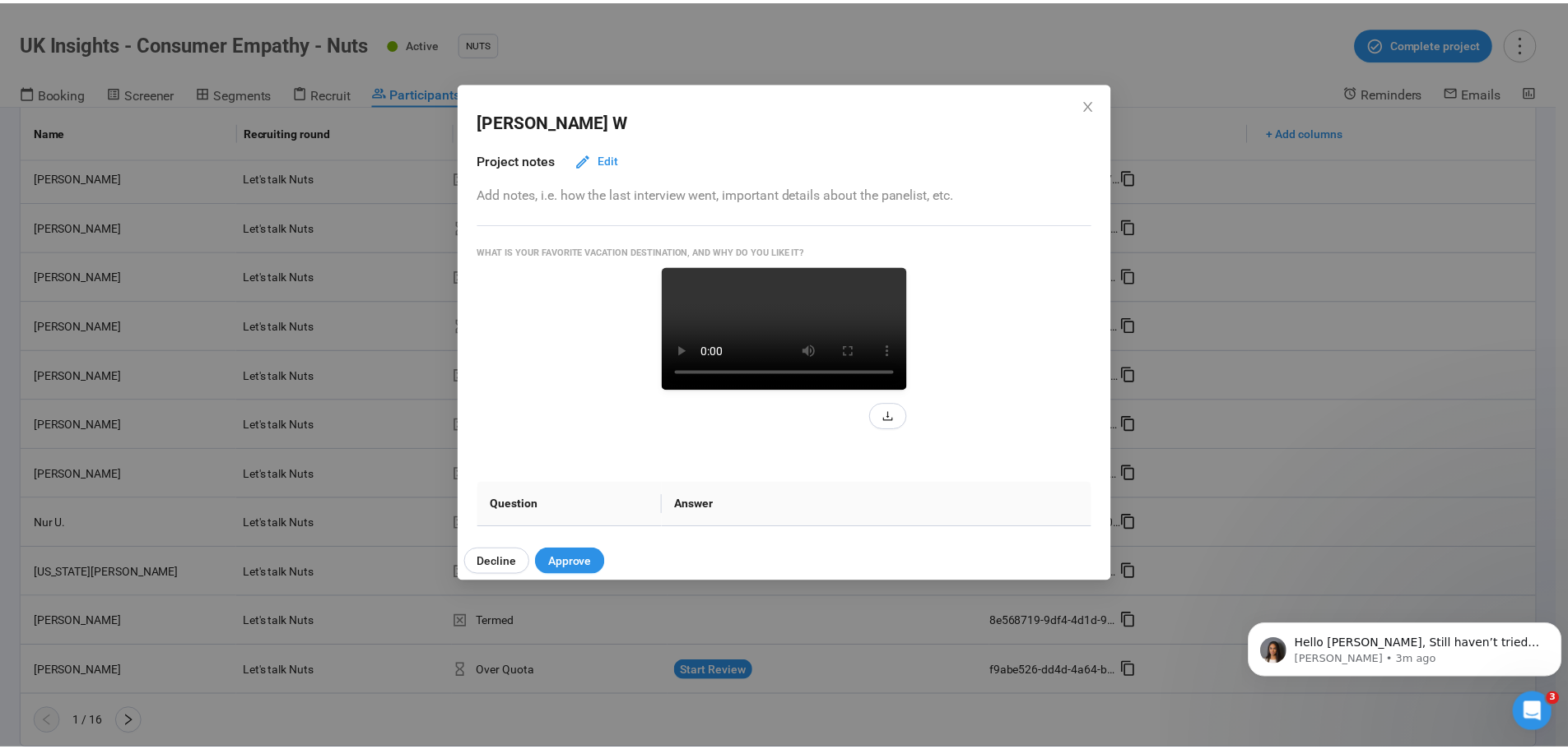
scroll to position [0, 0]
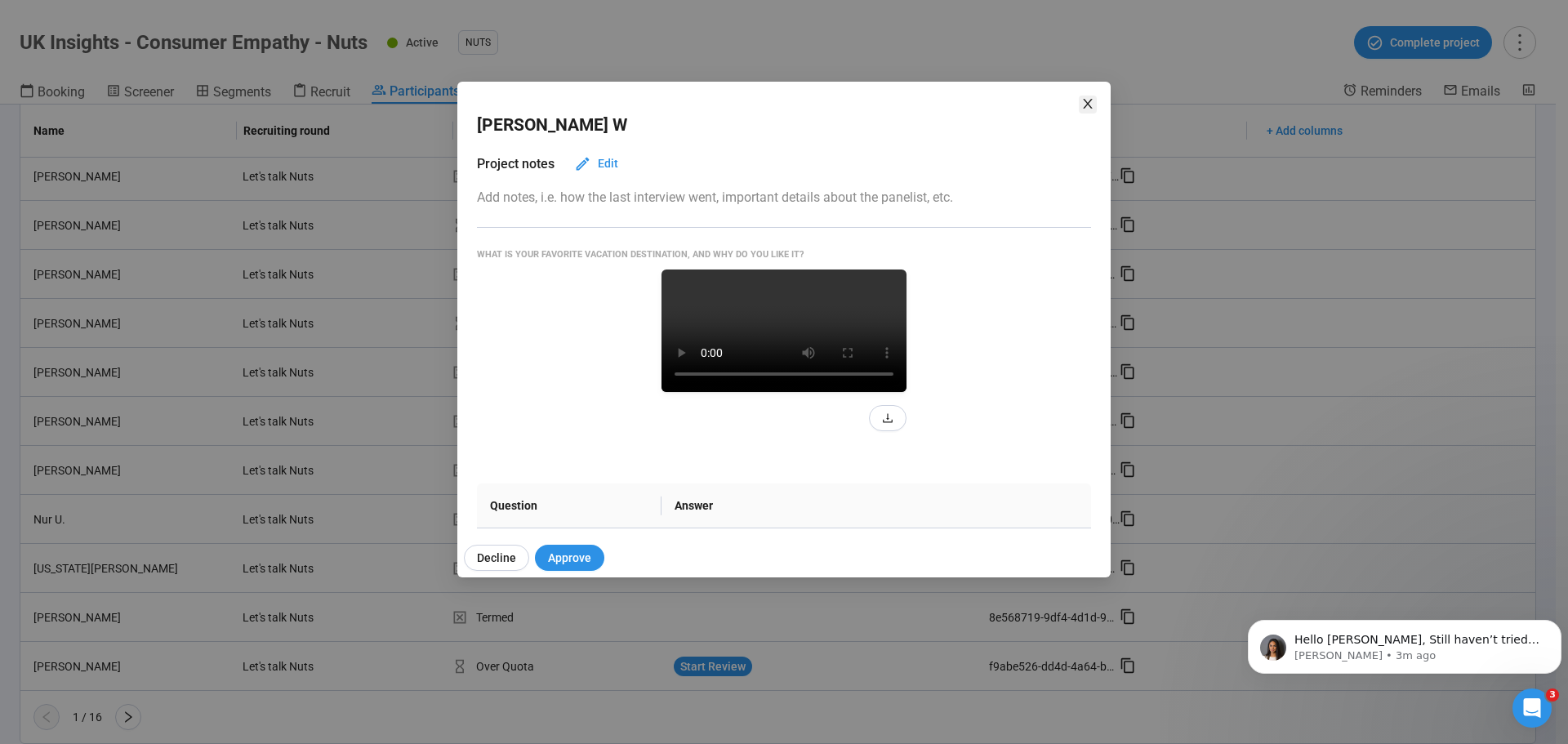
click at [1088, 99] on icon "close" at bounding box center [1087, 103] width 13 height 13
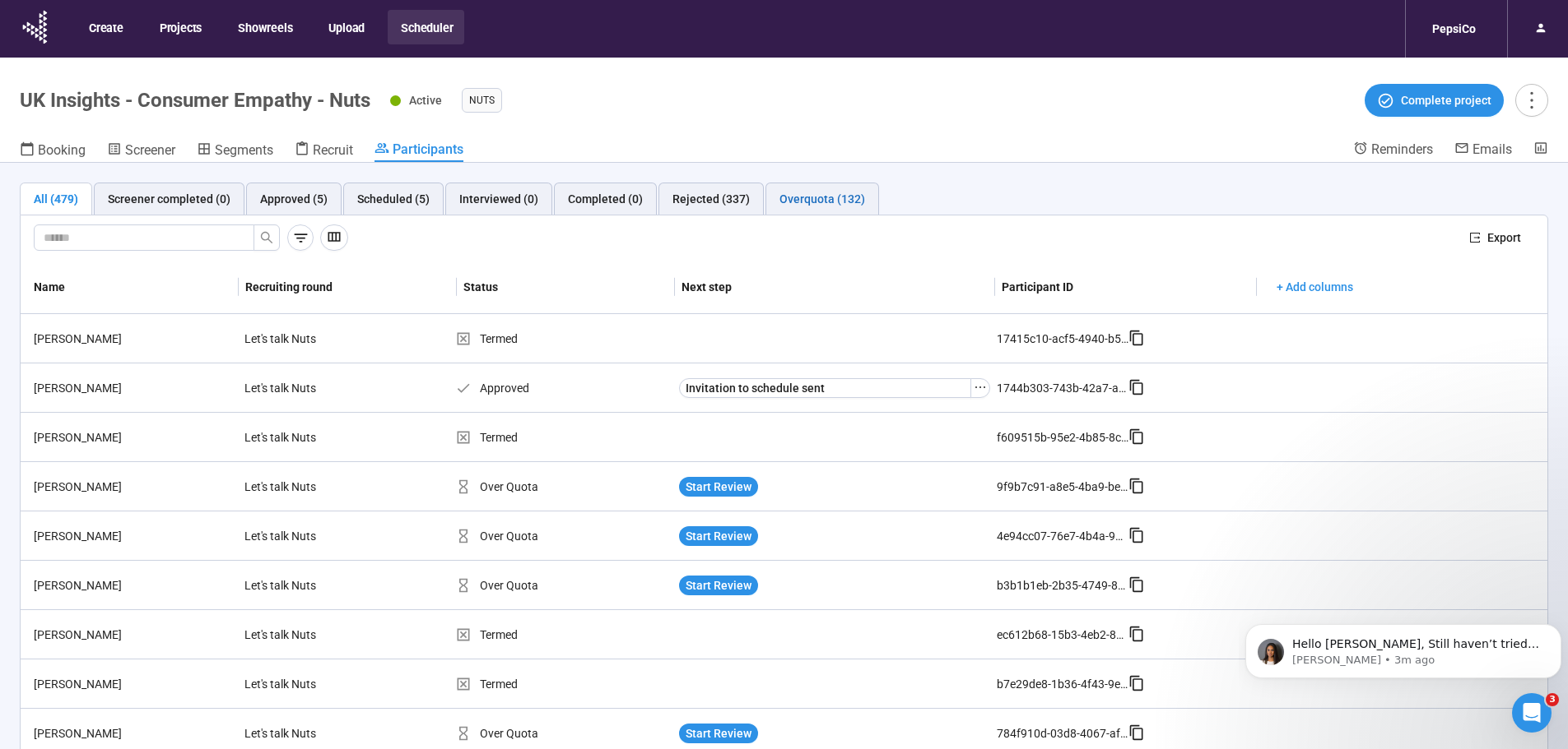
click at [818, 200] on div "Overquota (132)" at bounding box center [822, 199] width 86 height 18
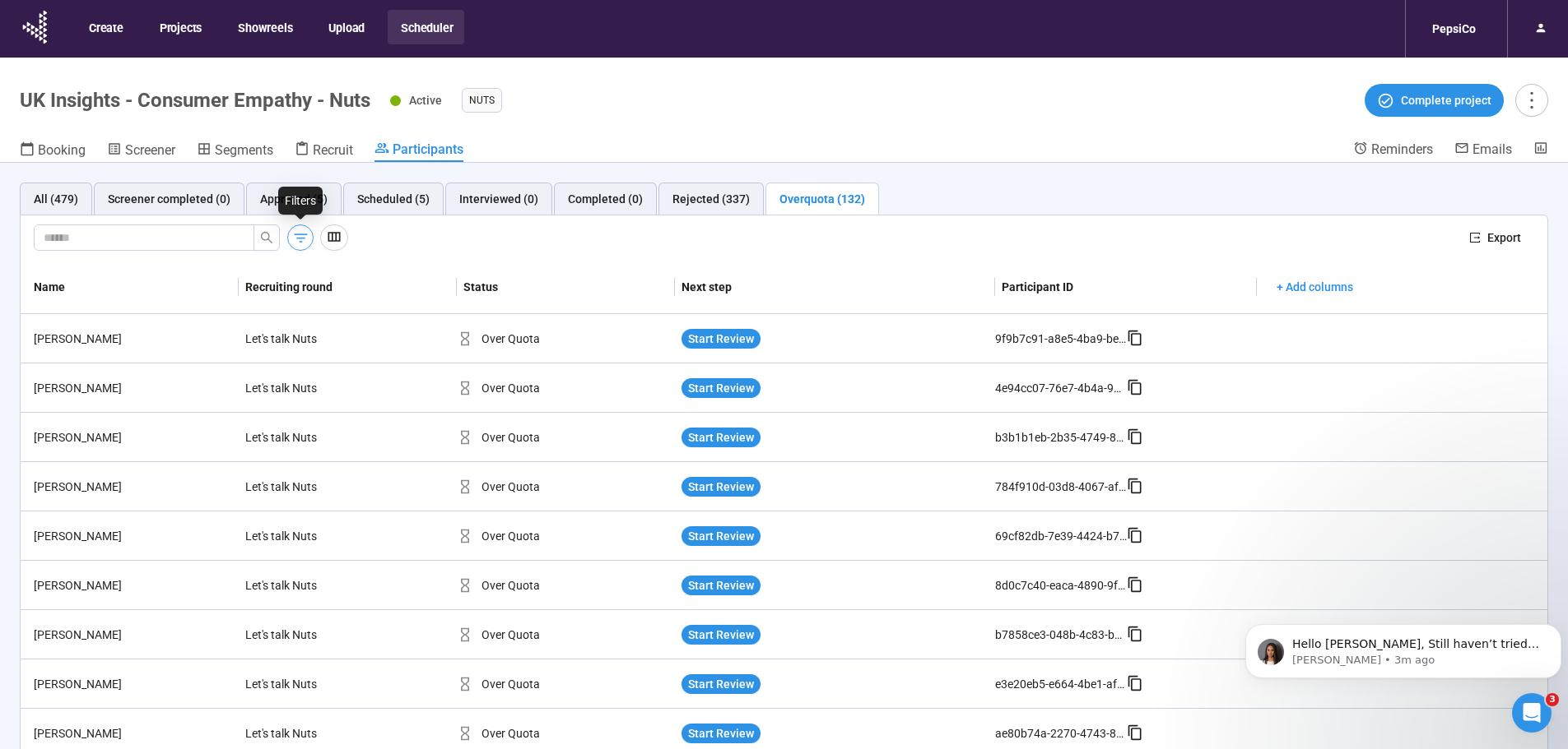
click at [299, 243] on icon "button" at bounding box center [301, 239] width 18 height 18
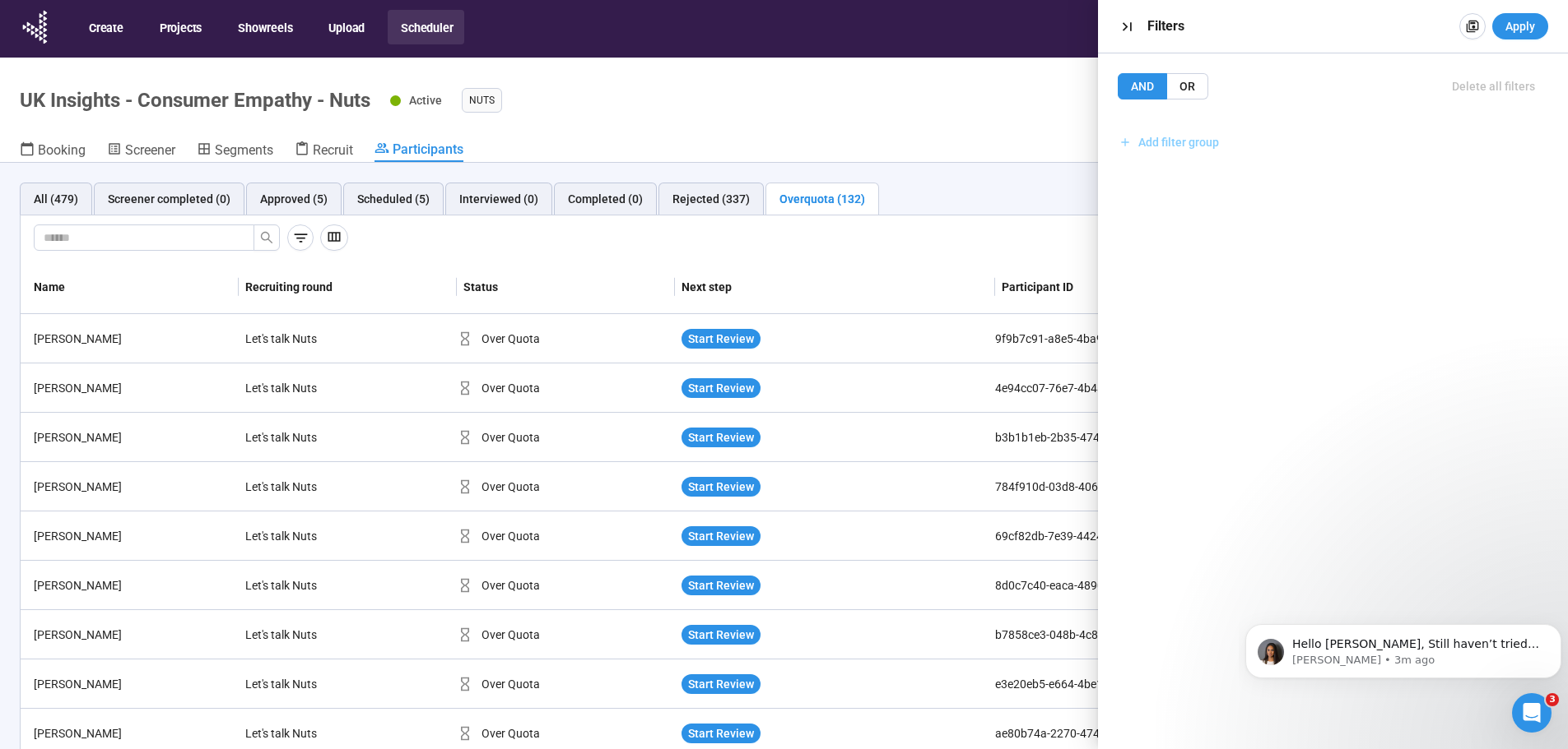
click at [1168, 152] on button "Add filter group" at bounding box center [1169, 142] width 103 height 27
click at [1153, 182] on span "Add filter" at bounding box center [1172, 179] width 47 height 18
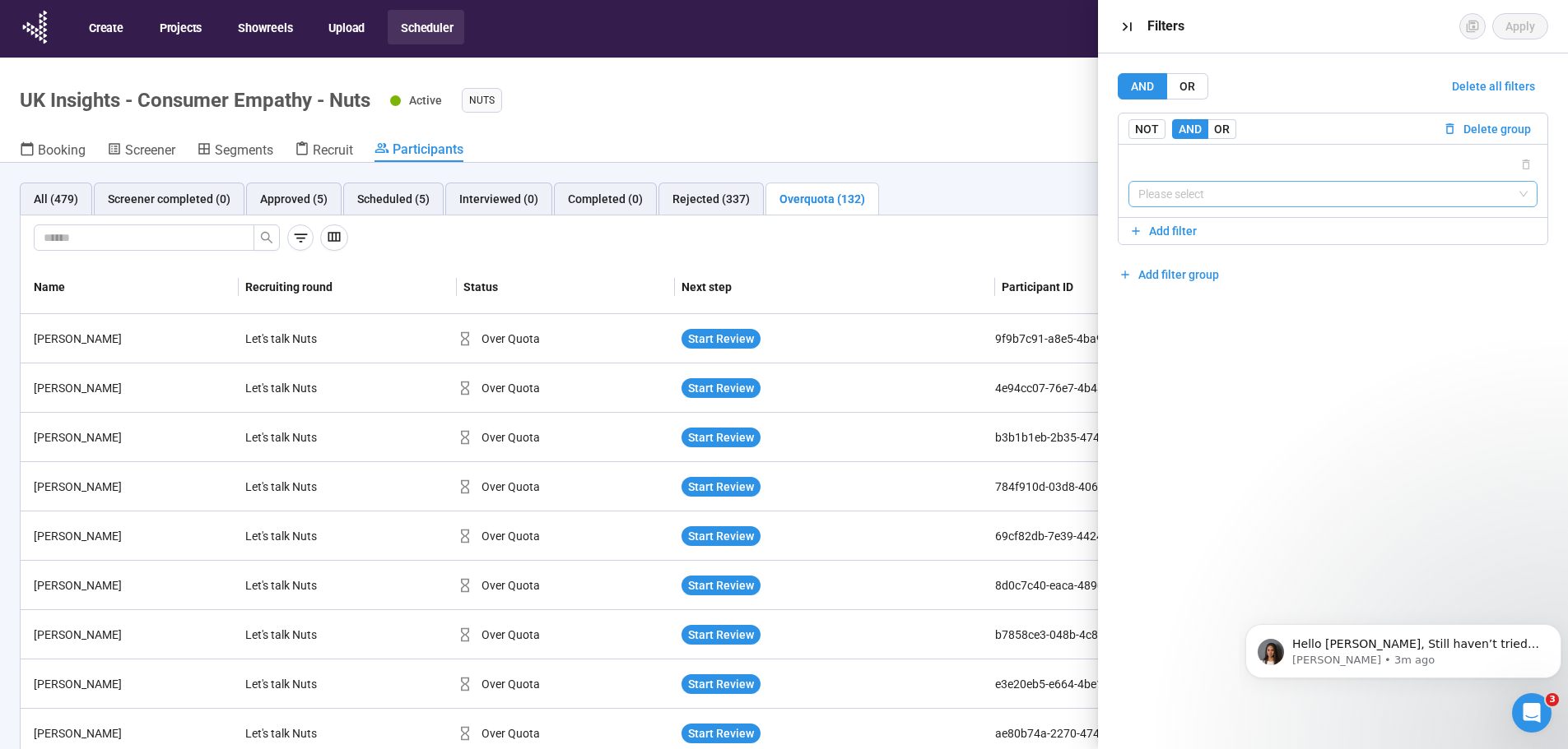
click at [1238, 202] on input "search" at bounding box center [1333, 193] width 390 height 25
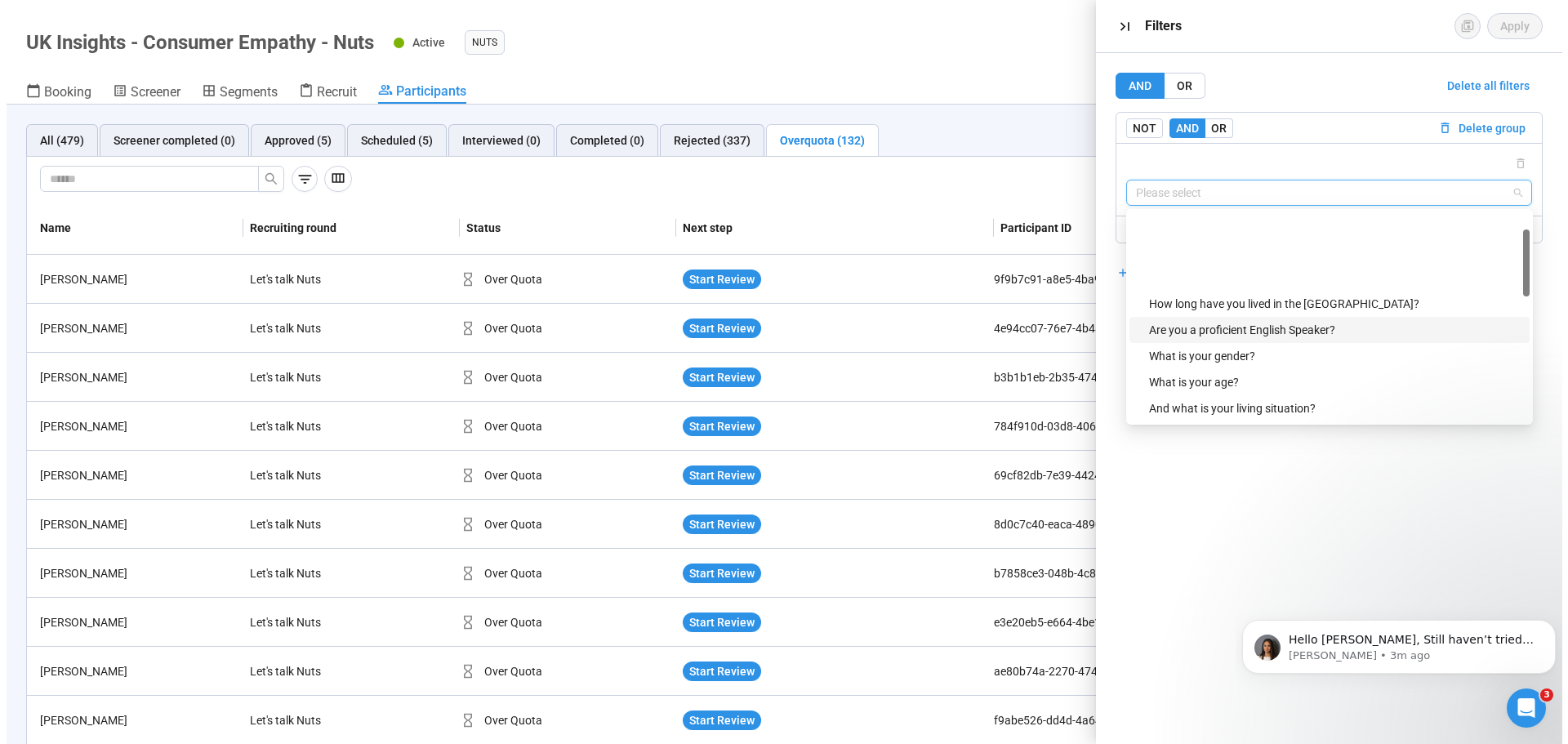
scroll to position [81, 0]
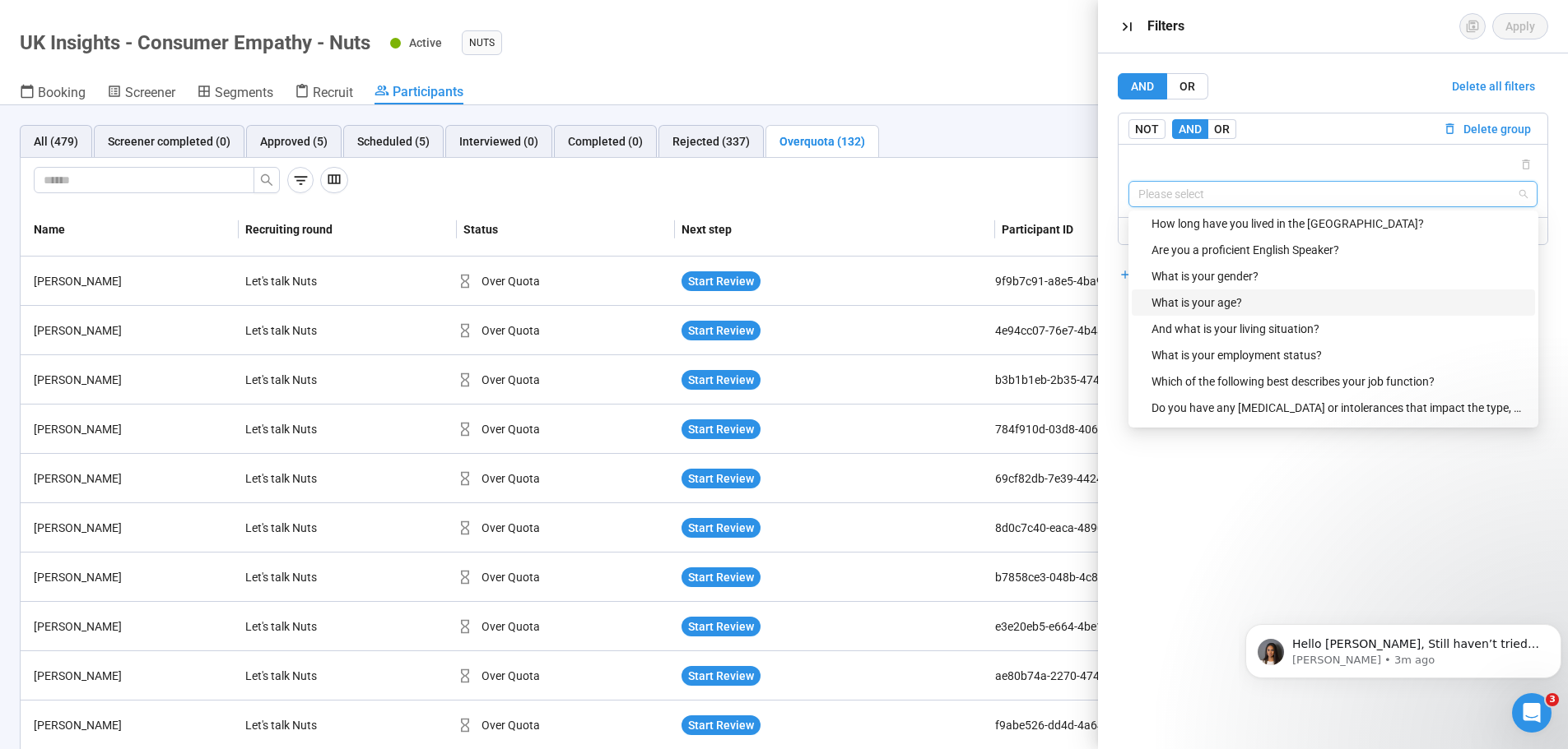
click at [1367, 304] on div "What is your age?" at bounding box center [1338, 303] width 373 height 18
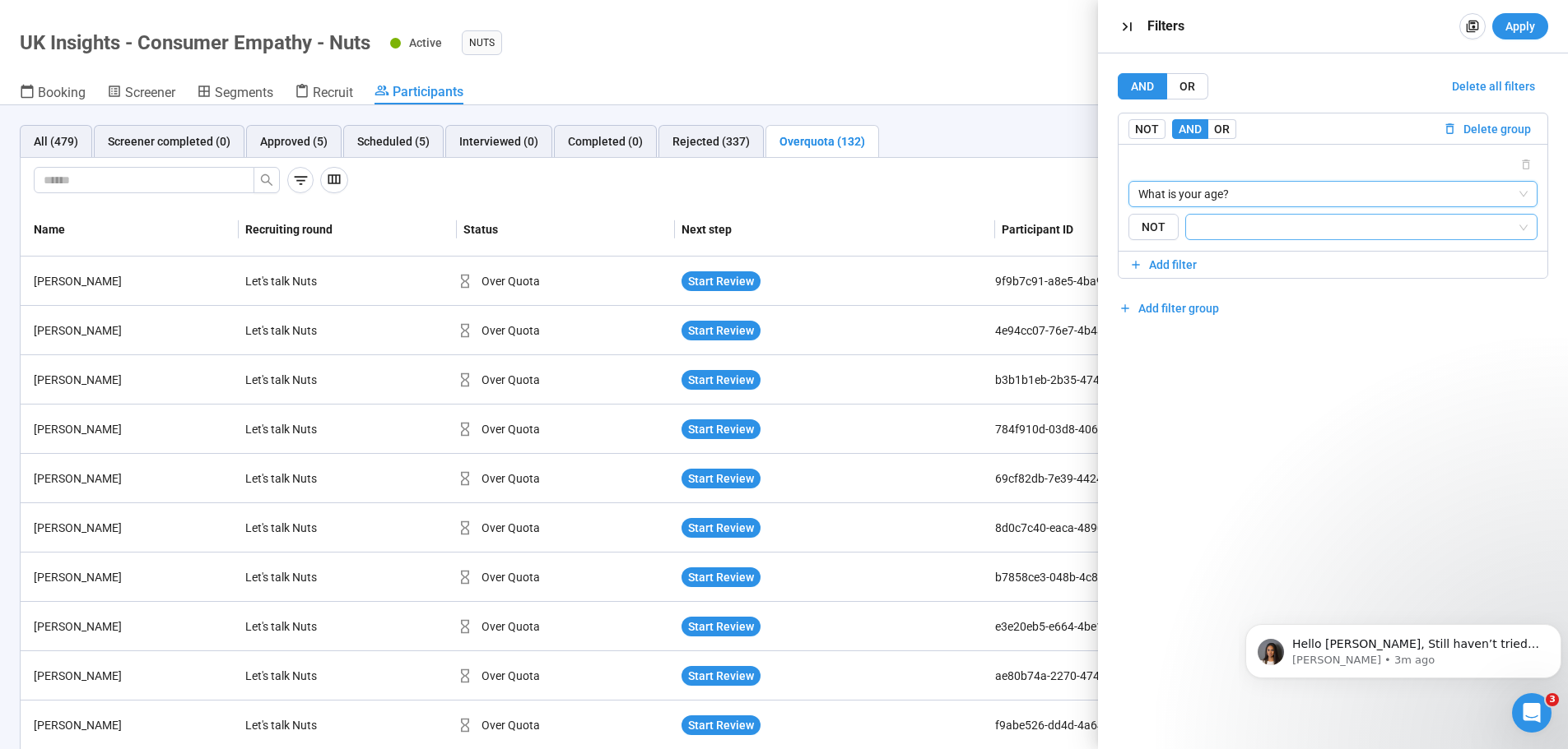
click at [1301, 229] on input "search" at bounding box center [1357, 227] width 322 height 20
click at [1160, 225] on span "NOT" at bounding box center [1153, 228] width 50 height 28
click at [1223, 226] on input "search" at bounding box center [1357, 227] width 322 height 20
click at [1255, 285] on div "18-24" at bounding box center [1361, 286] width 328 height 18
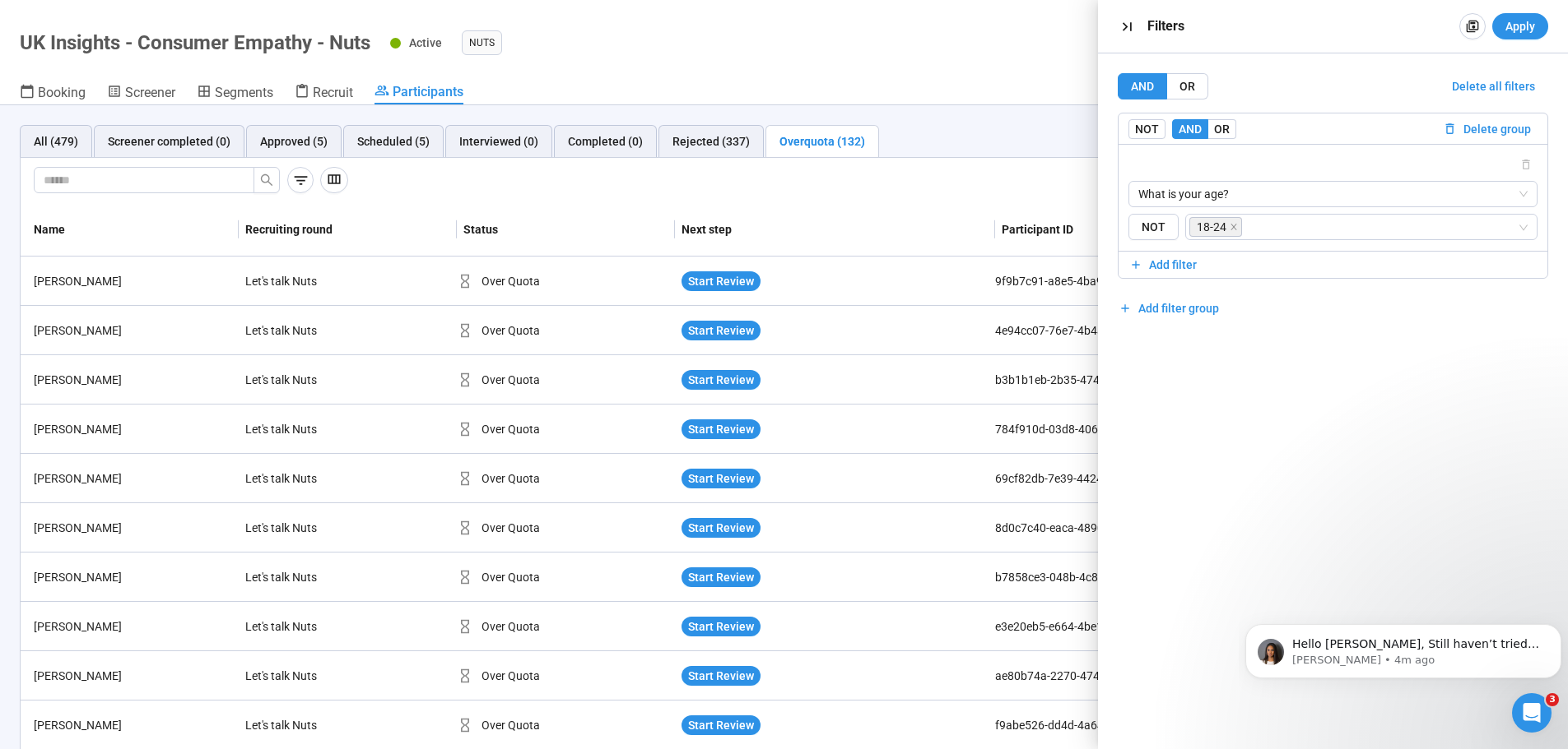
click at [1383, 521] on div "AND OR Delete all filters NOT AND OR Delete group What is your age? {"type":"RE…" at bounding box center [1333, 401] width 471 height 696
click at [1532, 31] on span "Apply" at bounding box center [1520, 27] width 30 height 18
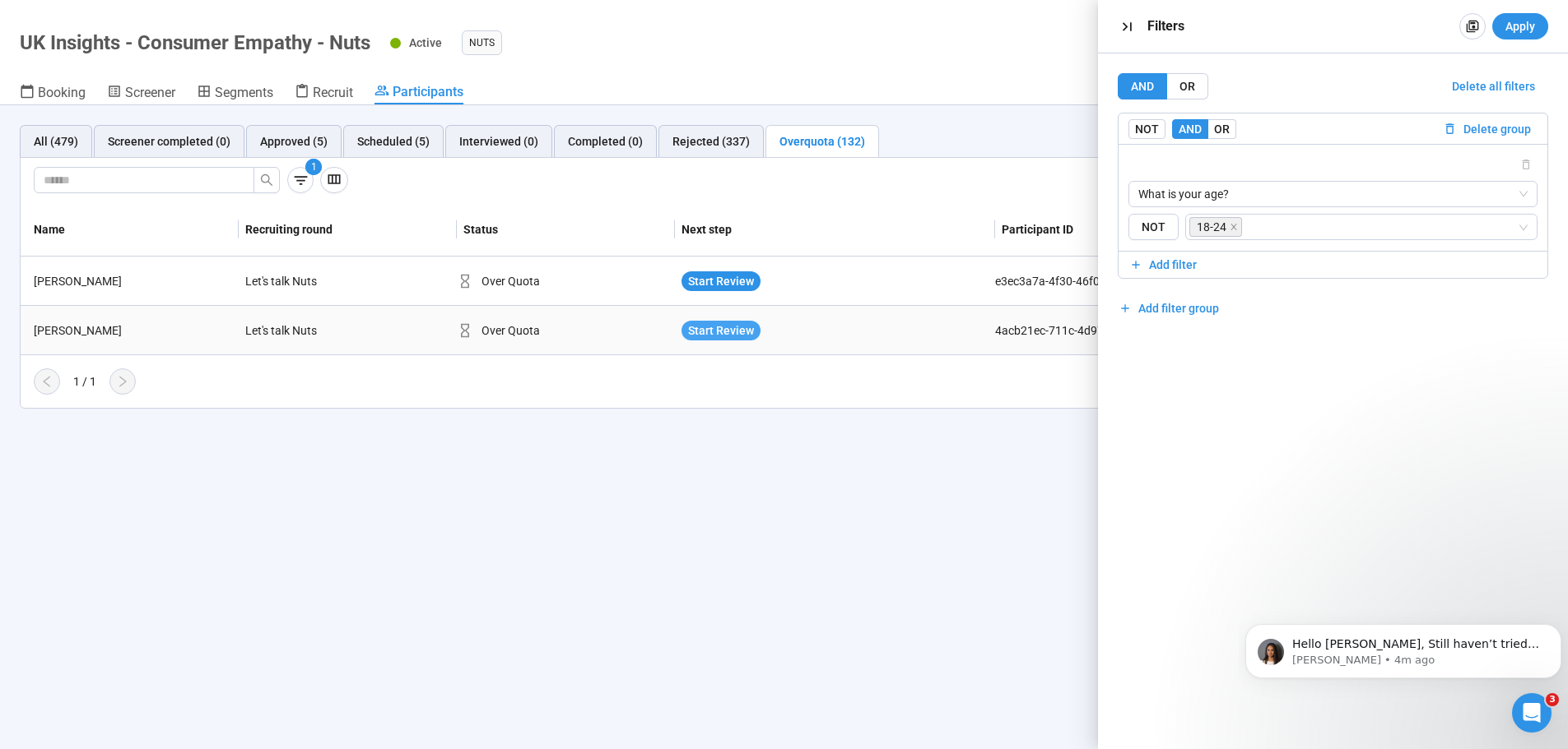
click at [726, 329] on span "Start Review" at bounding box center [721, 331] width 66 height 18
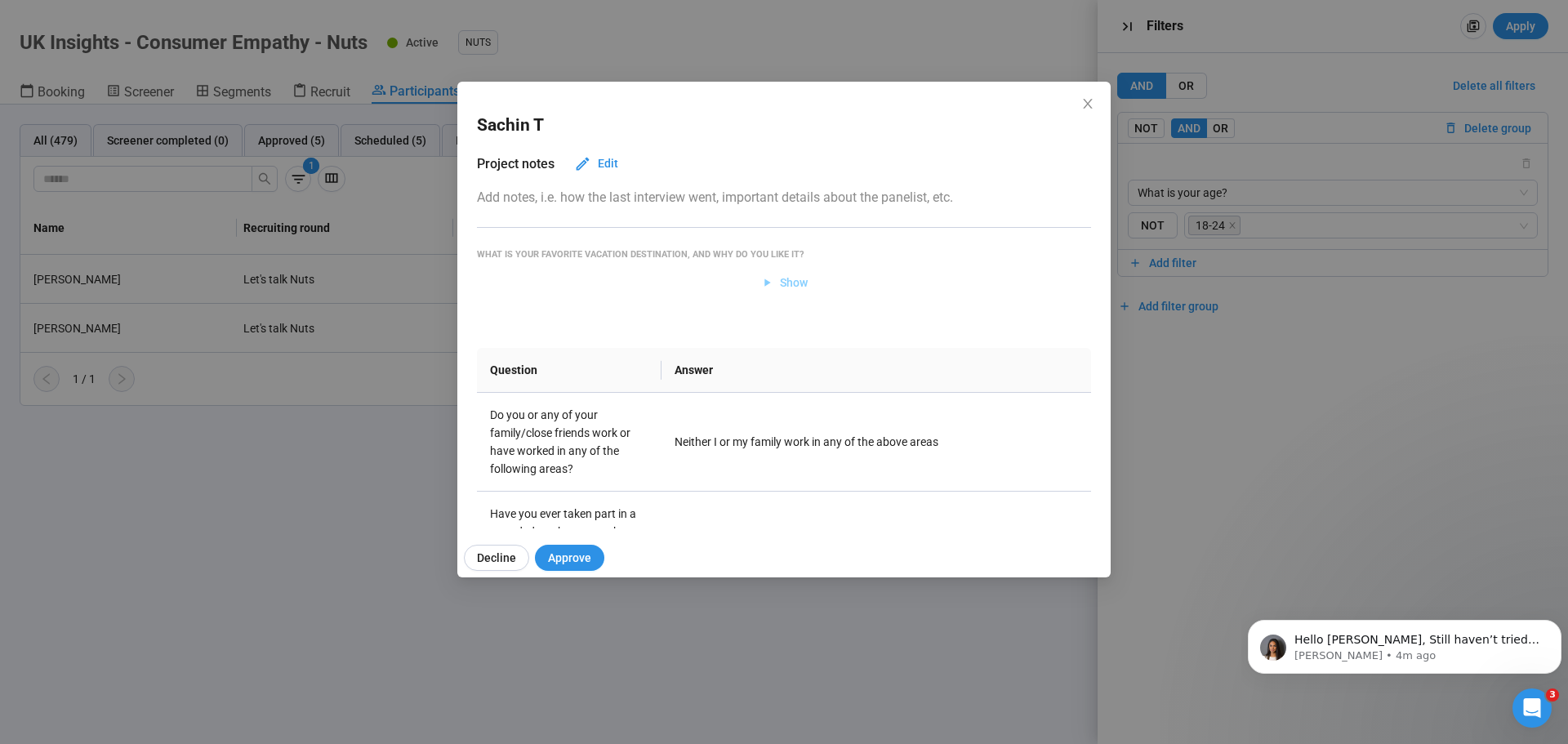
click at [781, 284] on span "Show" at bounding box center [794, 282] width 27 height 18
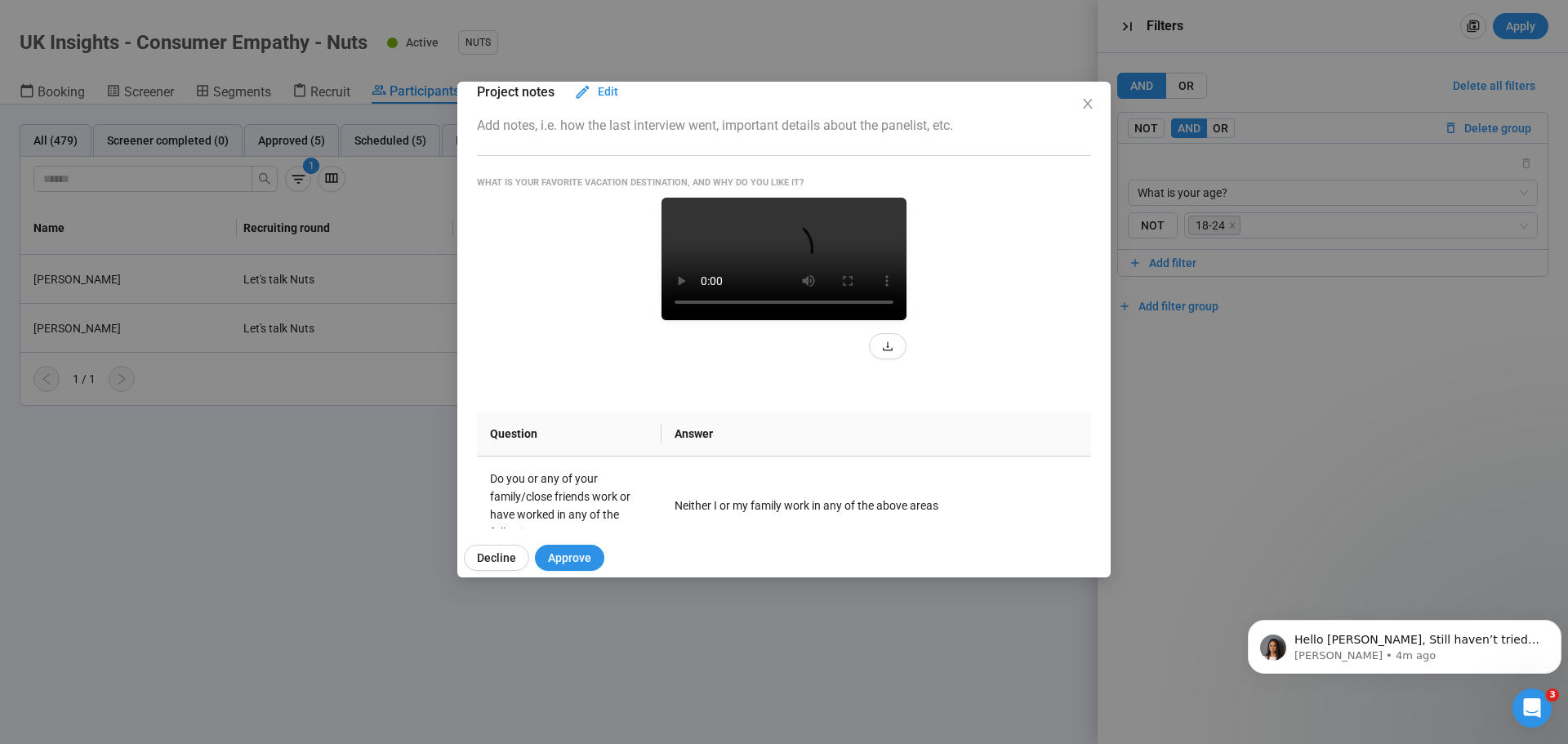
scroll to position [164, 0]
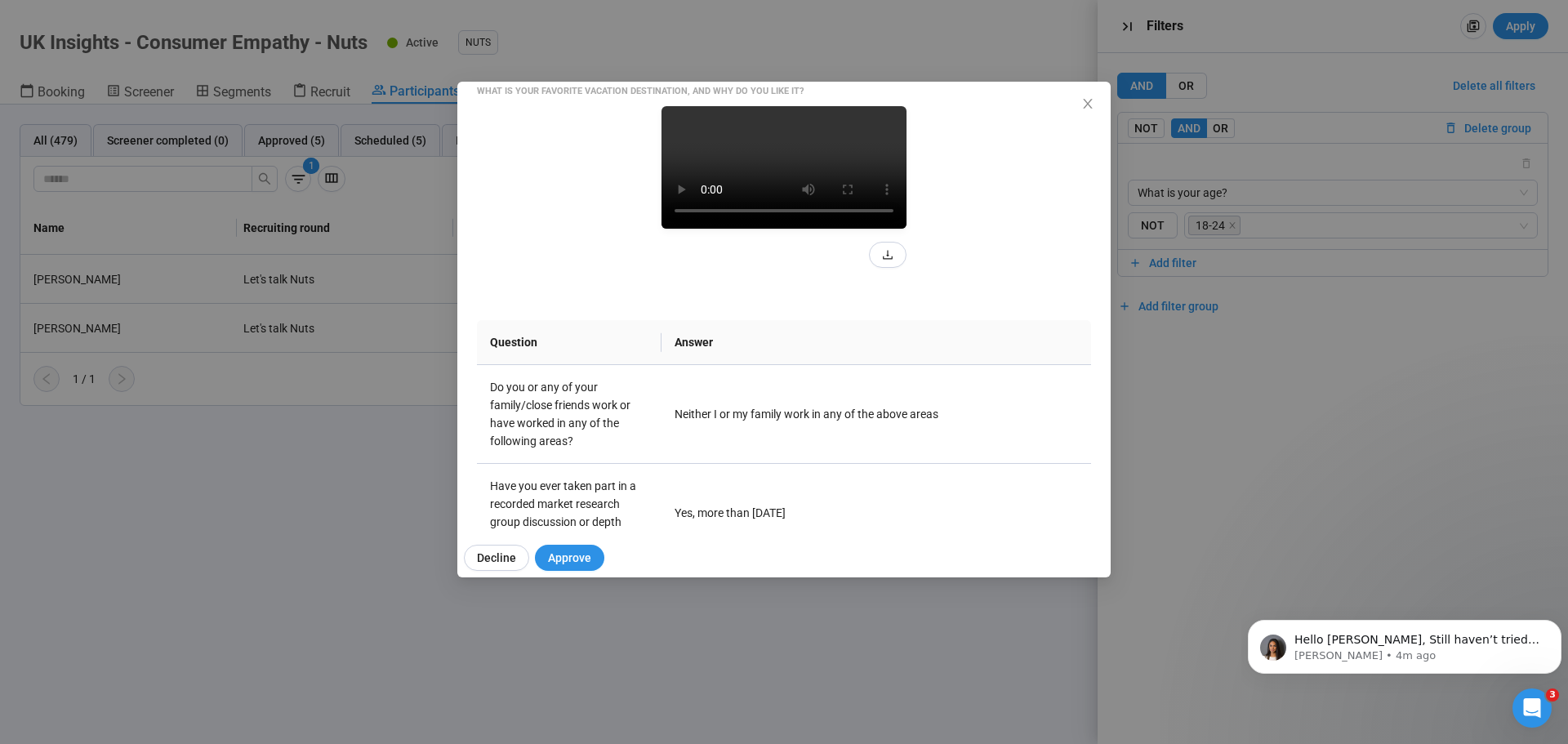
click at [1086, 106] on icon "close" at bounding box center [1087, 103] width 13 height 13
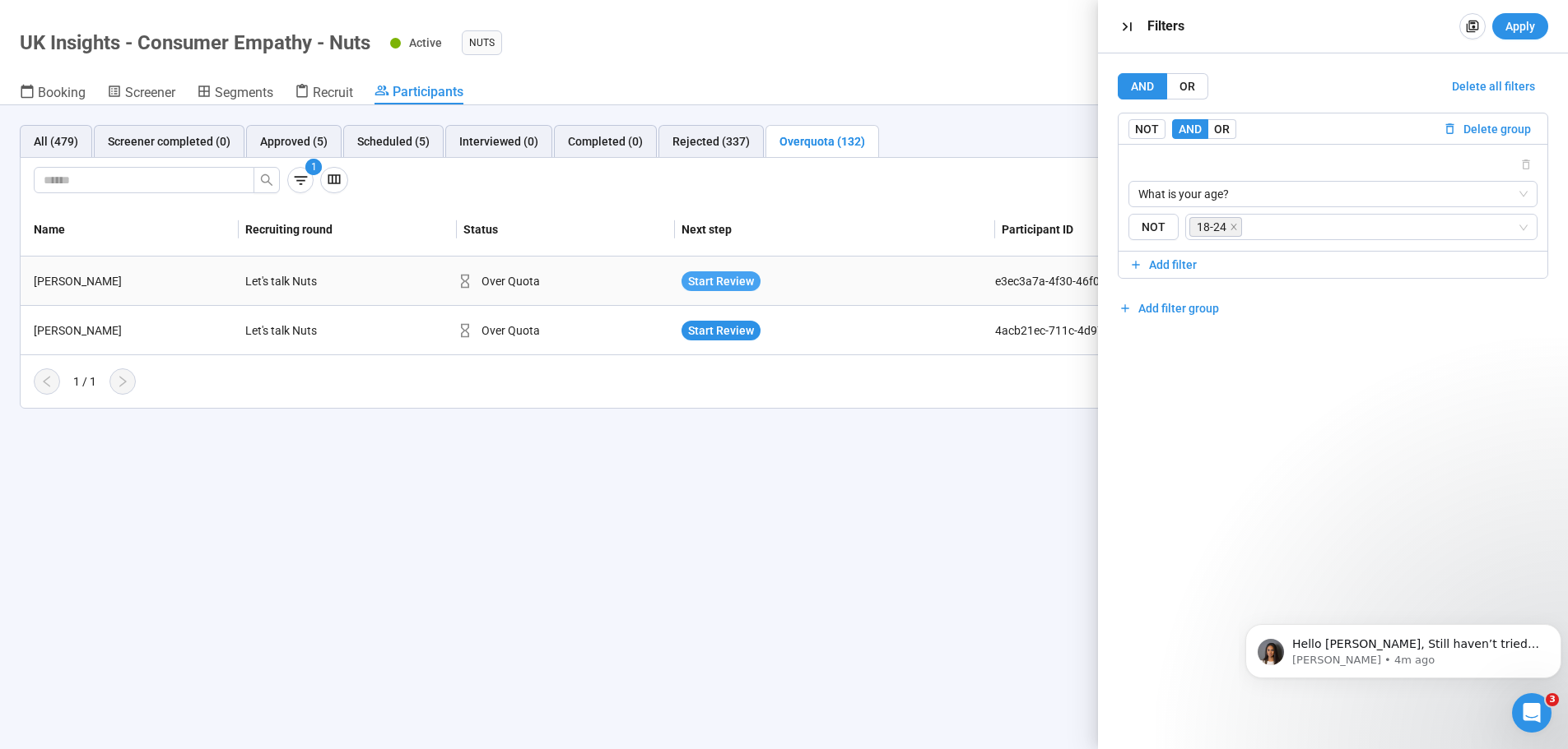
click at [696, 273] on span "Start Review" at bounding box center [721, 281] width 66 height 18
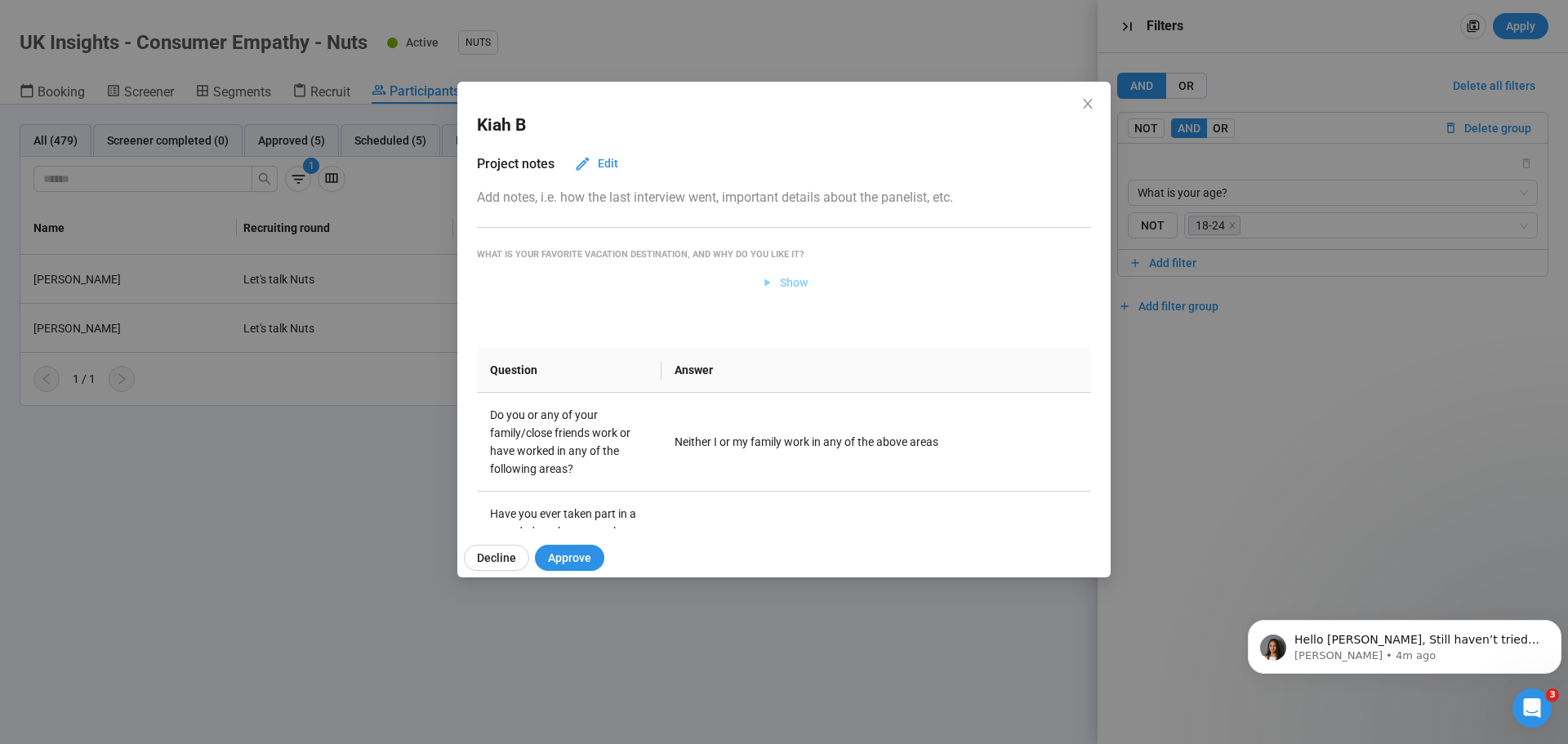
click at [789, 289] on span "Show" at bounding box center [794, 282] width 27 height 18
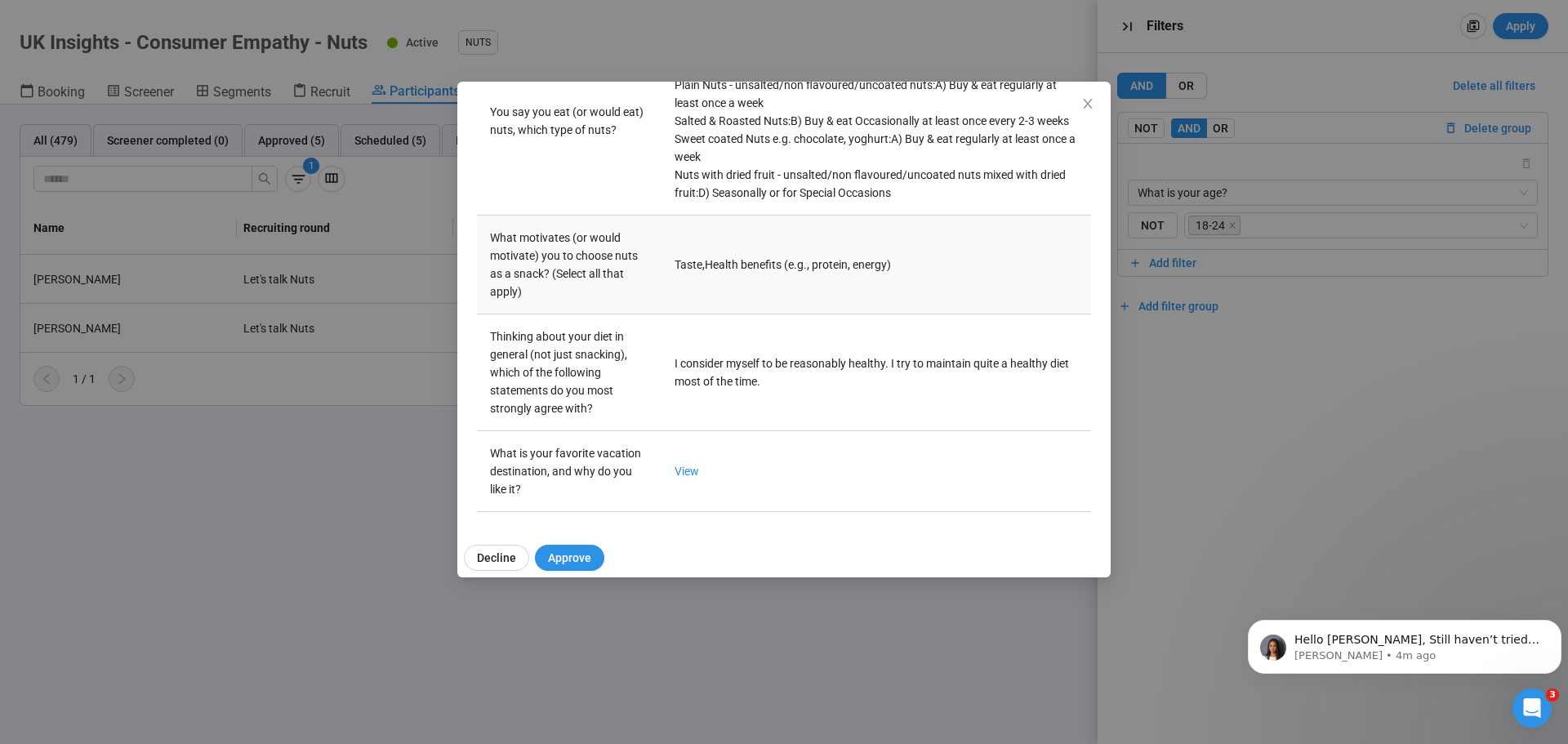
scroll to position [1798, 0]
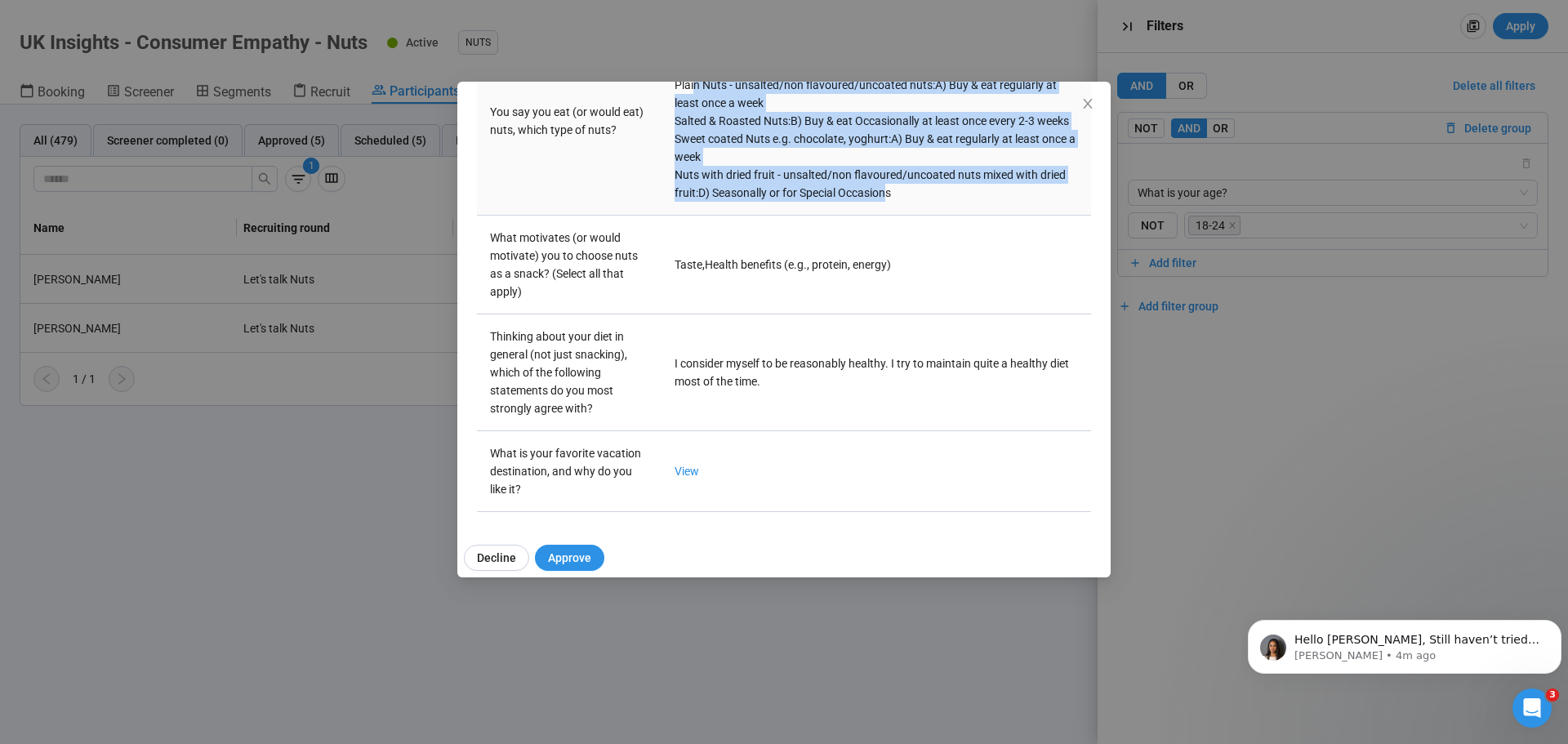
drag, startPoint x: 885, startPoint y: 350, endPoint x: 691, endPoint y: 214, distance: 236.9
click at [691, 202] on div "Coated/flavoured Nuts e.g.Thai sweet chilli, Honey & salt, Smokey Barbecue, Sal…" at bounding box center [876, 121] width 404 height 162
click at [691, 112] on div "Plain Nuts - unsalted/non flavoured/uncoated nuts : A) Buy & eat regularly at l…" at bounding box center [876, 94] width 404 height 36
drag, startPoint x: 690, startPoint y: 199, endPoint x: 924, endPoint y: 350, distance: 278.5
click at [924, 202] on div "Coated/flavoured Nuts e.g.Thai sweet chilli, Honey & salt, Smokey Barbecue, Sal…" at bounding box center [876, 121] width 404 height 162
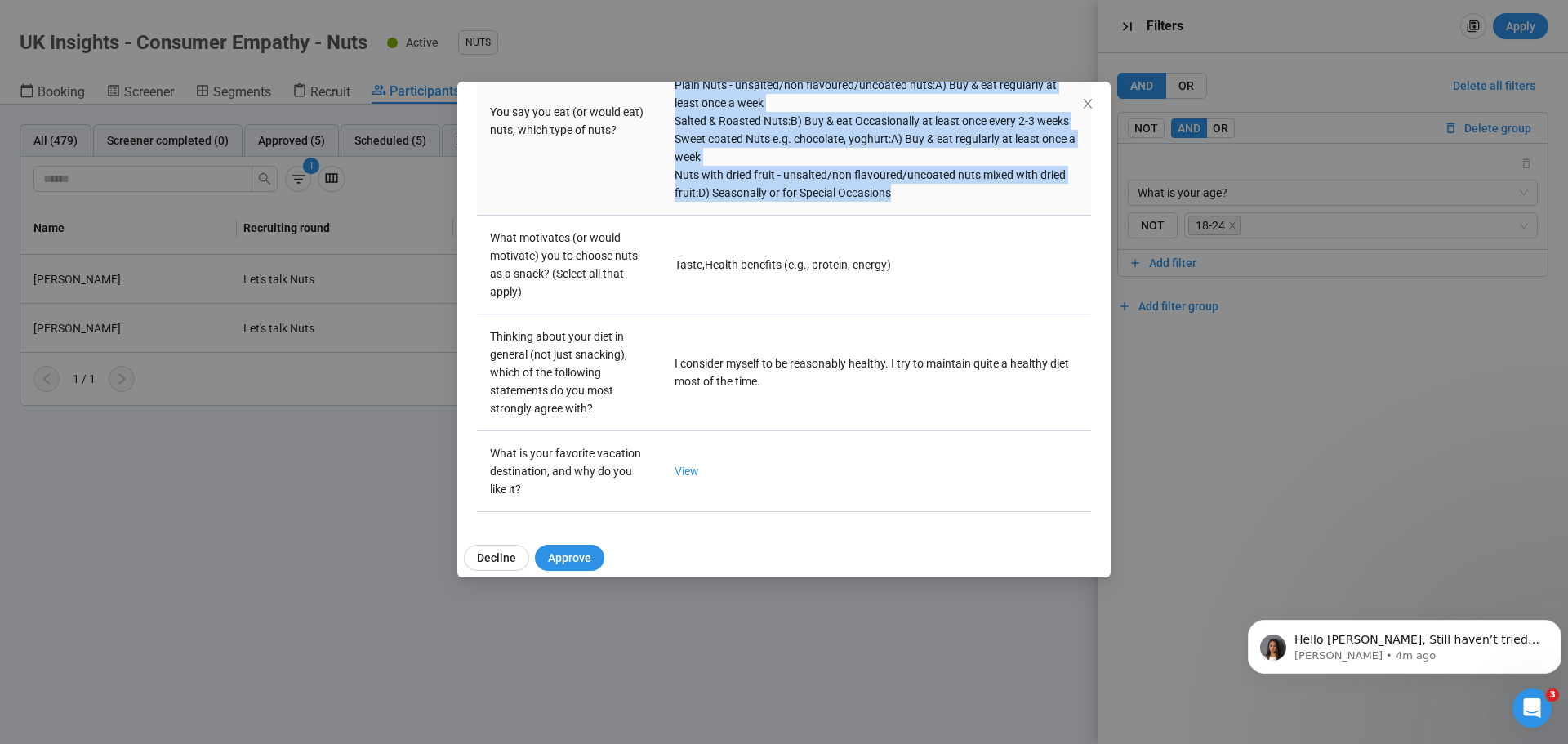
click at [924, 202] on div "Nuts with dried fruit - unsalted/non flavoured/uncoated nuts mixed with dried f…" at bounding box center [876, 183] width 404 height 36
drag, startPoint x: 923, startPoint y: 351, endPoint x: 680, endPoint y: 190, distance: 291.5
click at [680, 190] on div "Coated/flavoured Nuts e.g.Thai sweet chilli, Honey & salt, Smokey Barbecue, Sal…" at bounding box center [876, 121] width 404 height 162
click at [680, 76] on div "Coated/flavoured Nuts e.g.Thai sweet chilli, Honey & salt, Smokey Barbecue, Sal…" at bounding box center [876, 58] width 404 height 36
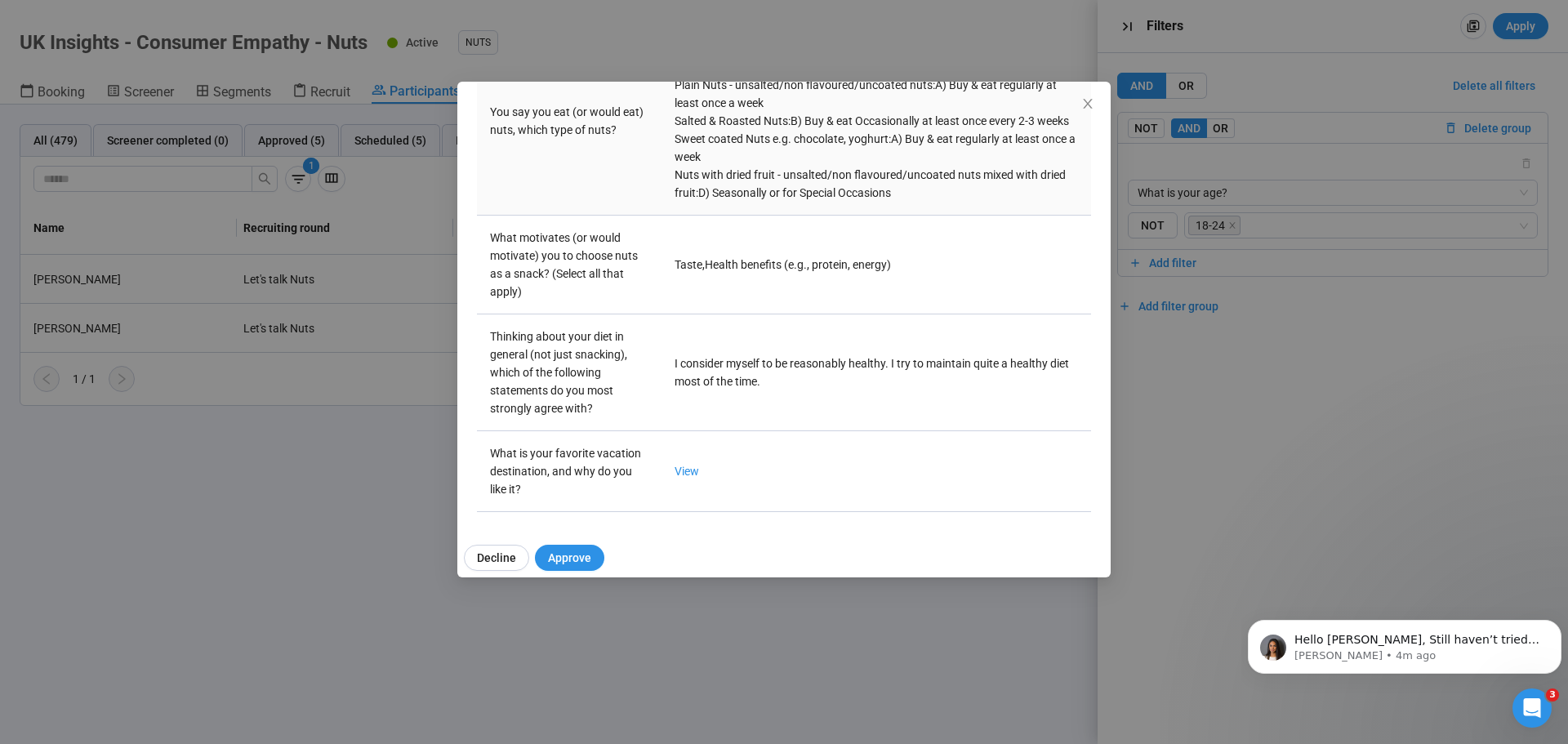
drag, startPoint x: 669, startPoint y: 173, endPoint x: 921, endPoint y: 195, distance: 253.0
click at [921, 195] on td "Coated/flavoured Nuts e.g.Thai sweet chilli, Honey & salt, Smokey Barbecue, Sal…" at bounding box center [876, 122] width 429 height 189
drag, startPoint x: 872, startPoint y: 223, endPoint x: 856, endPoint y: 229, distance: 17.1
click at [860, 112] on div "Plain Nuts - unsalted/non flavoured/uncoated nuts : A) Buy & eat regularly at l…" at bounding box center [876, 94] width 404 height 36
drag, startPoint x: 739, startPoint y: 229, endPoint x: 675, endPoint y: 223, distance: 64.3
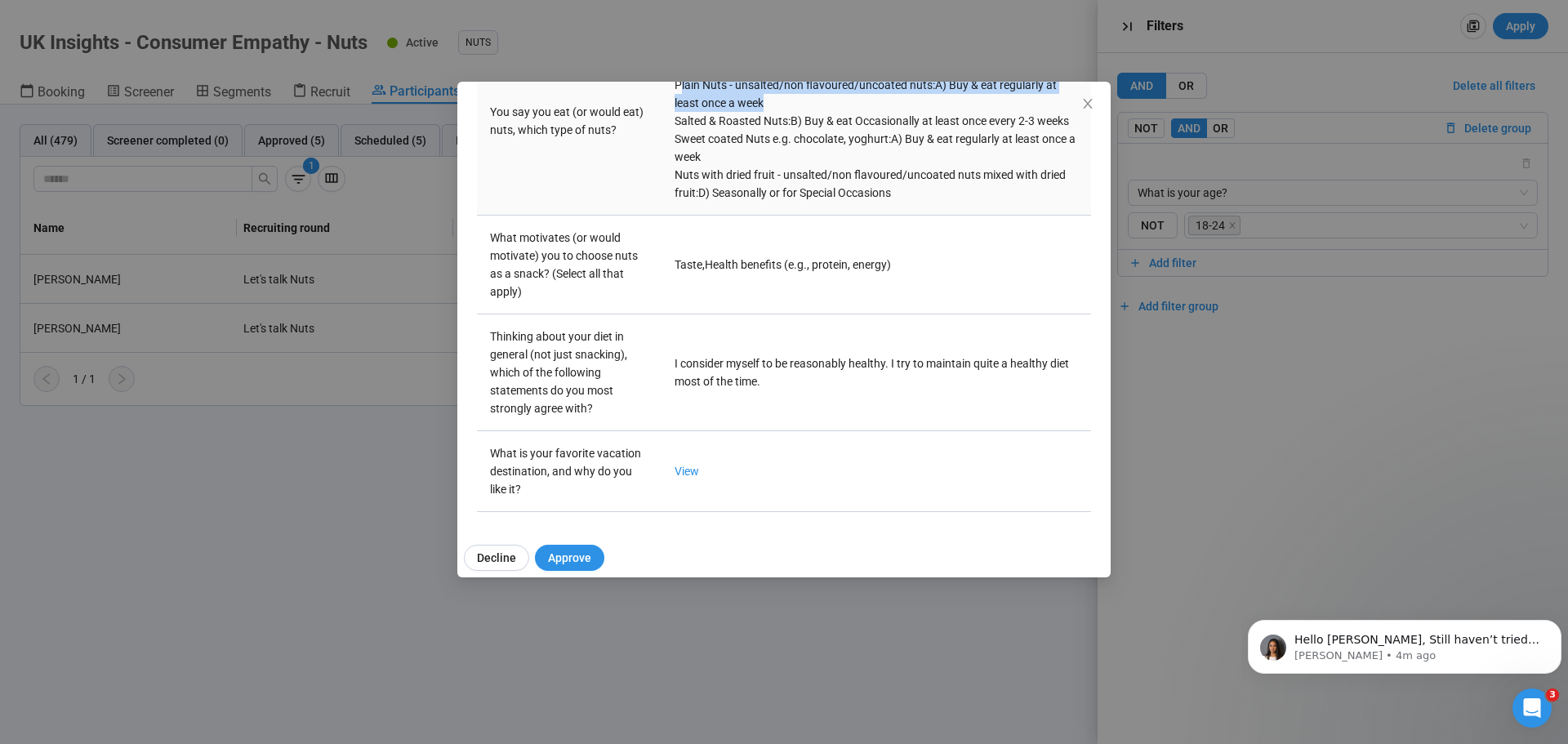
click at [675, 112] on div "Plain Nuts - unsalted/non flavoured/uncoated nuts : A) Buy & eat regularly at l…" at bounding box center [876, 94] width 404 height 36
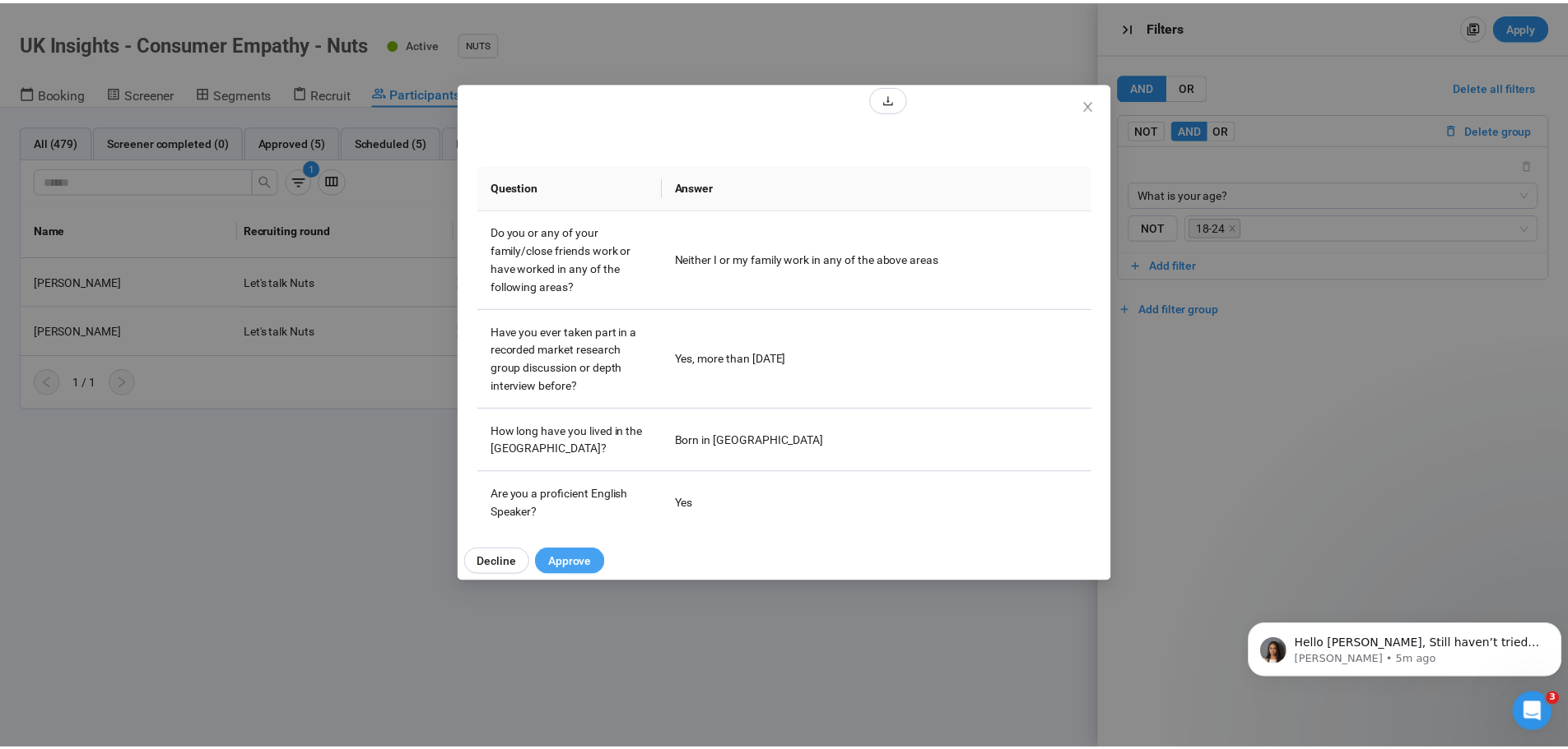
scroll to position [329, 0]
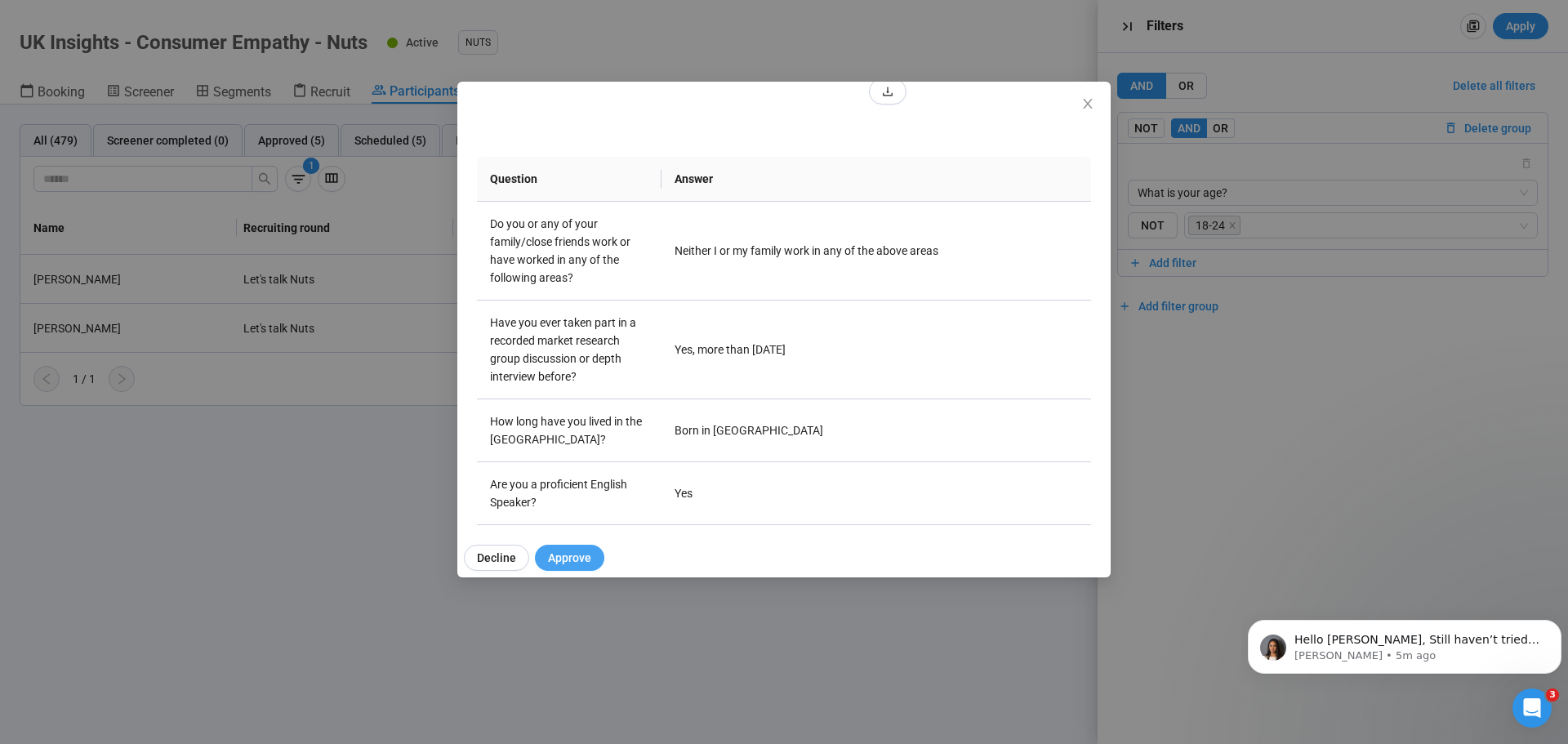
click at [576, 570] on button "Approve" at bounding box center [569, 558] width 70 height 26
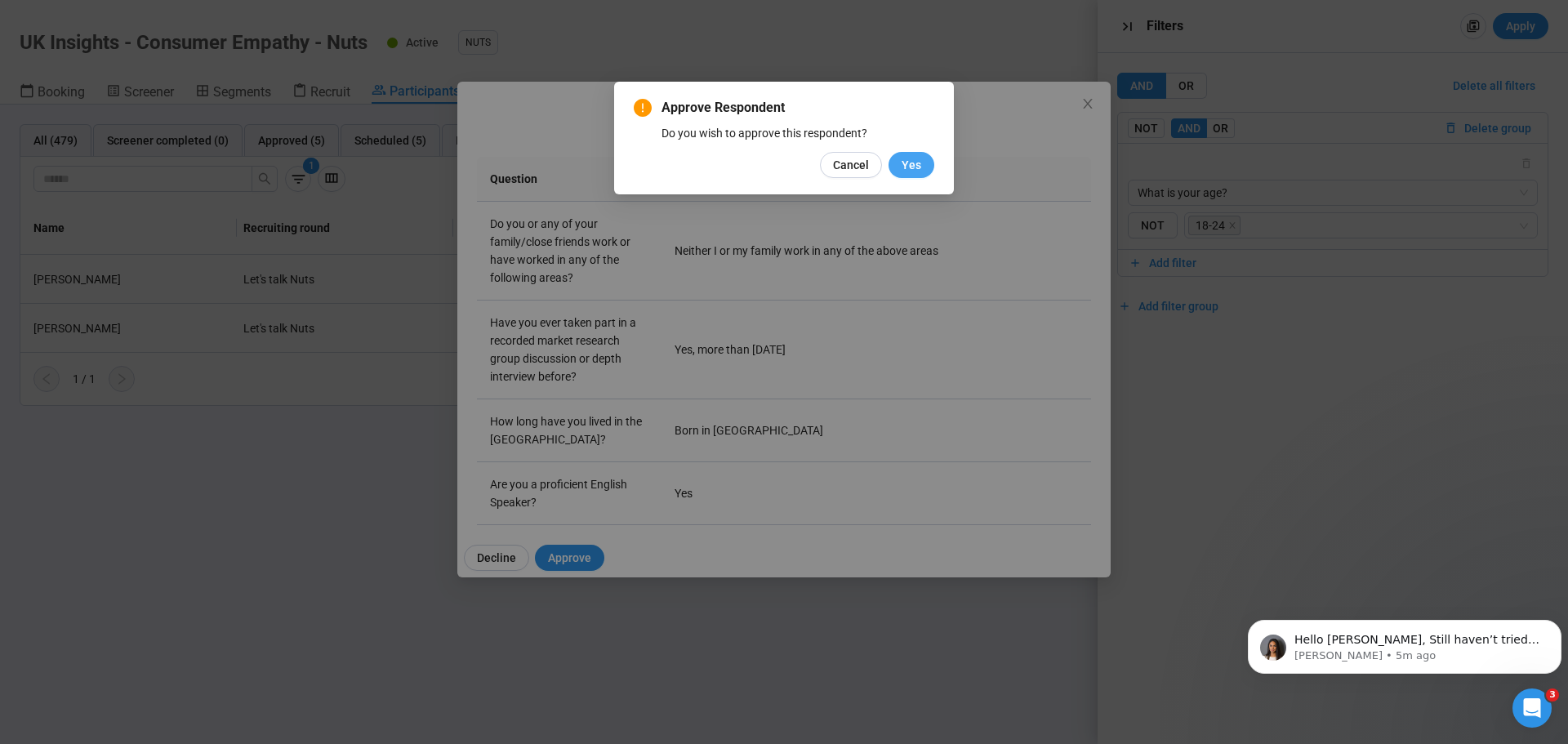
click at [913, 165] on span "Yes" at bounding box center [911, 165] width 20 height 18
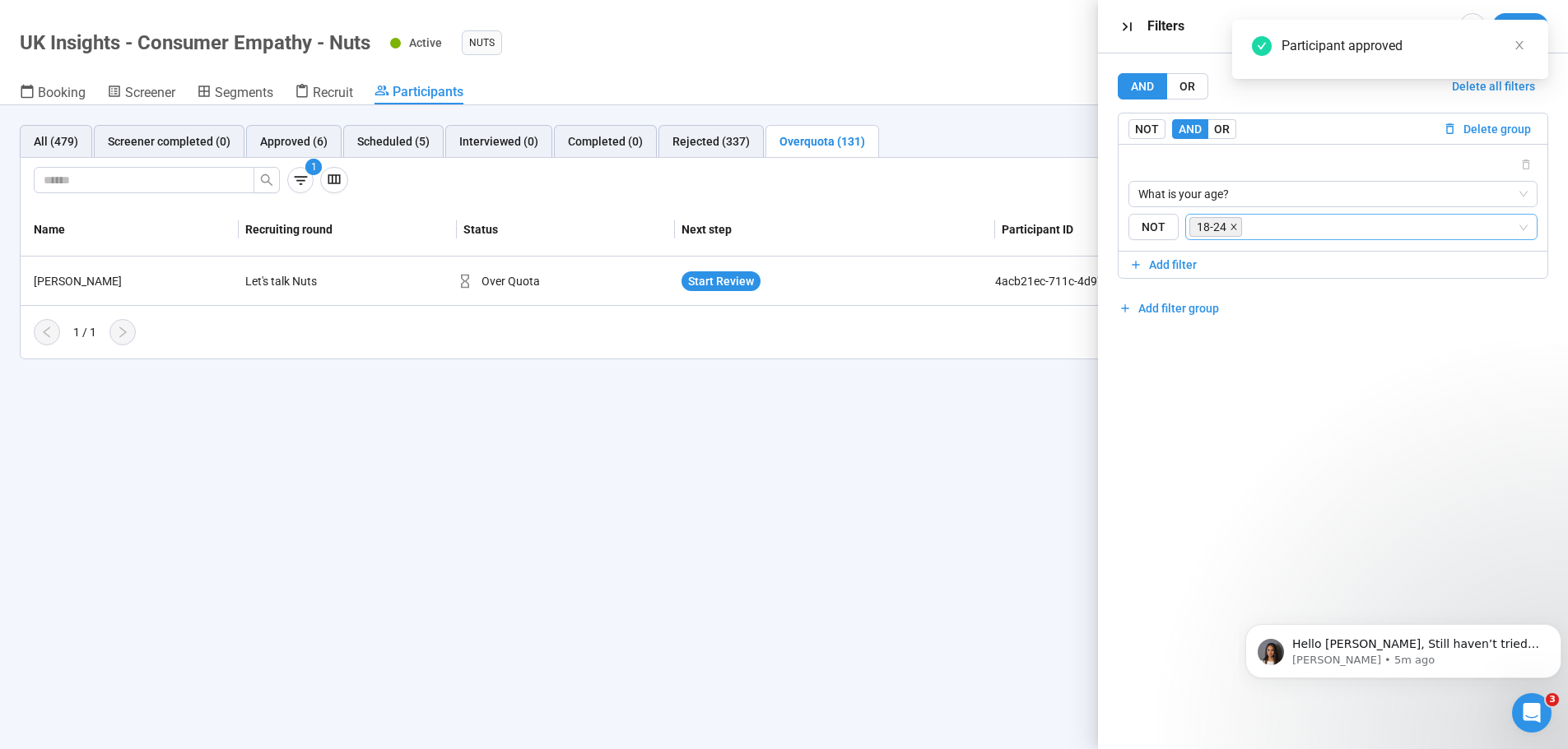
click at [1233, 230] on icon "close" at bounding box center [1233, 227] width 8 height 8
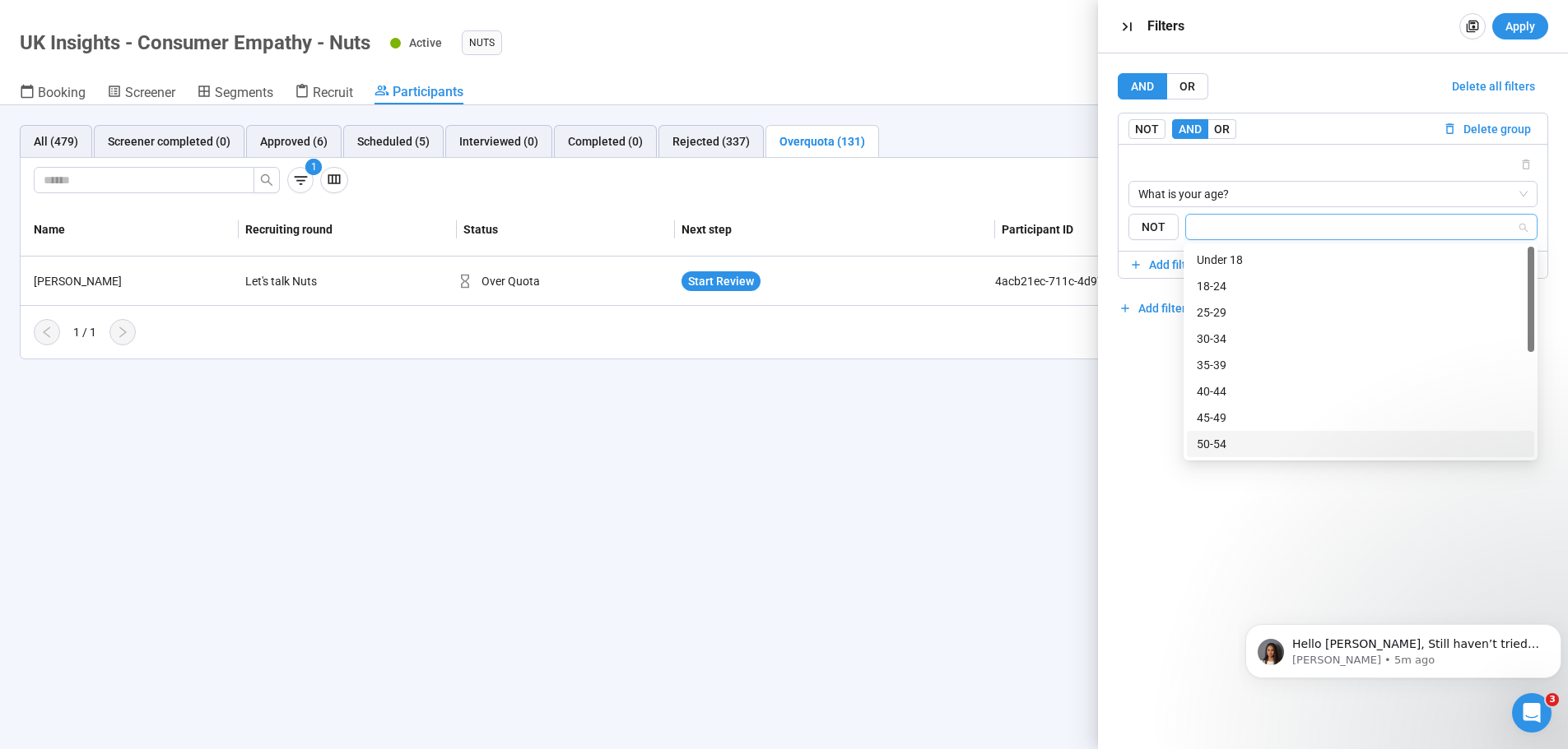
click at [1495, 223] on input "search" at bounding box center [1357, 227] width 322 height 20
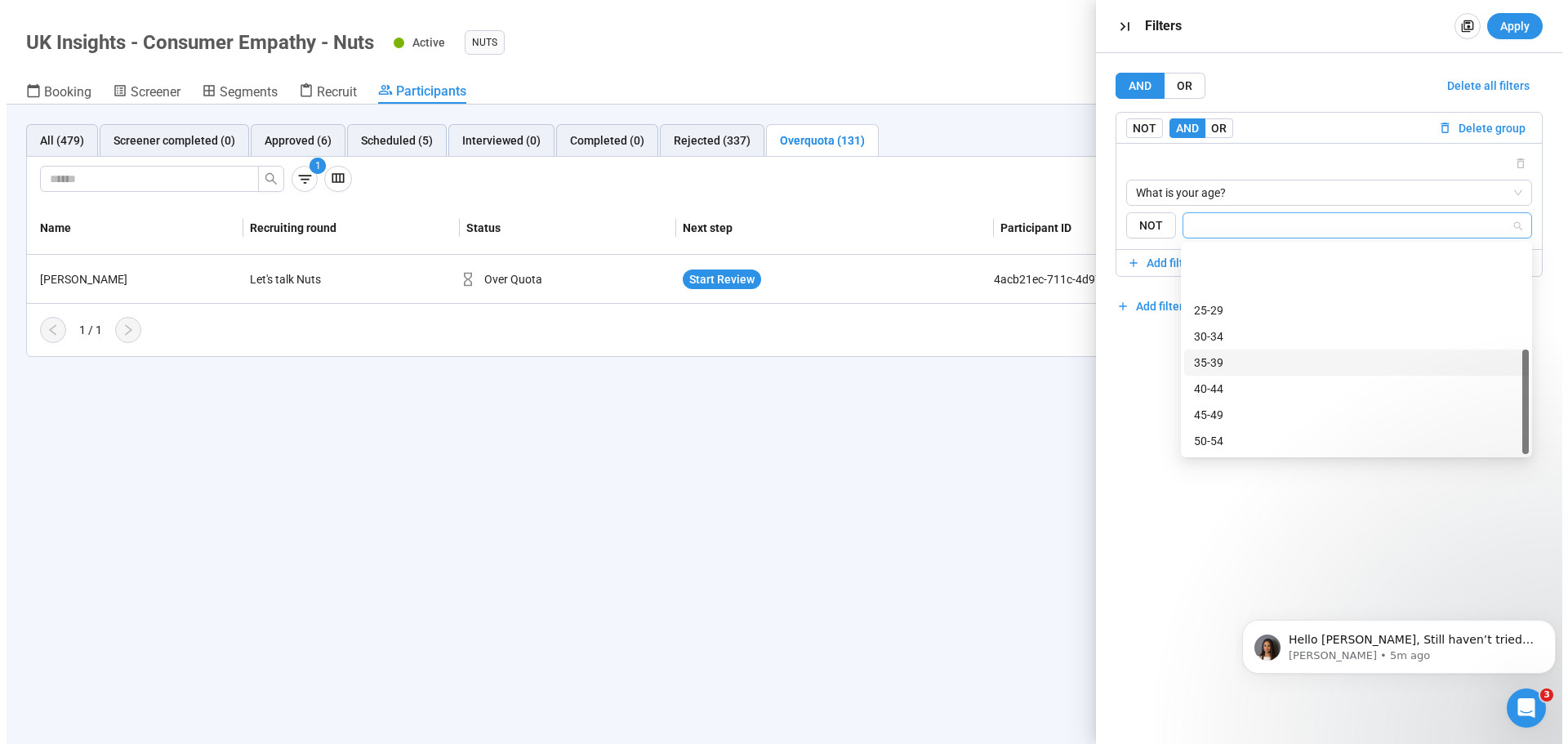
scroll to position [78, 0]
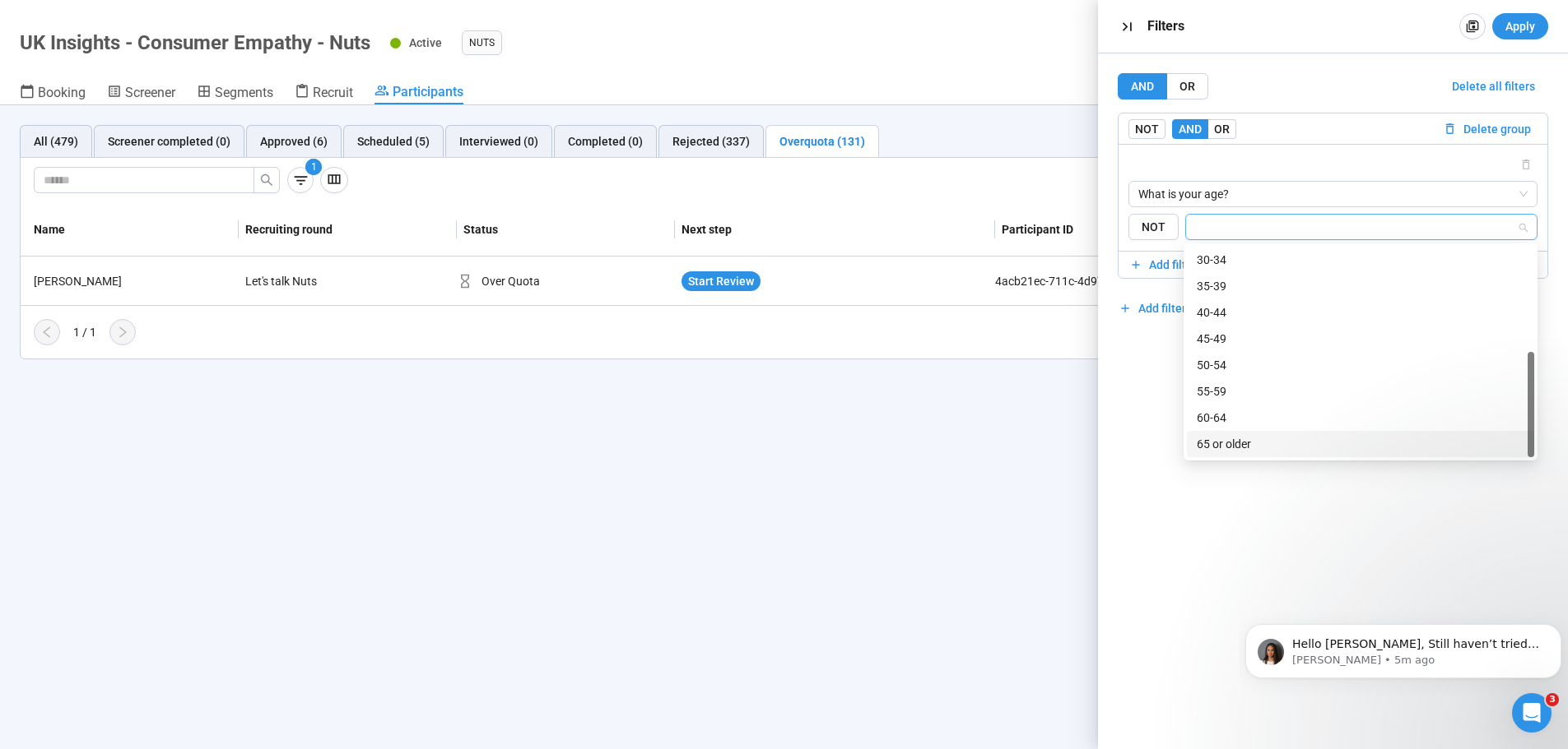
click at [1231, 442] on div "65 or older" at bounding box center [1361, 444] width 328 height 18
click at [1288, 180] on div "What is your age? {"type":"RESPONSE","elementId":"6fbb3f4b-28ec-45f1-98c4-9c5b9…" at bounding box center [1333, 198] width 410 height 87
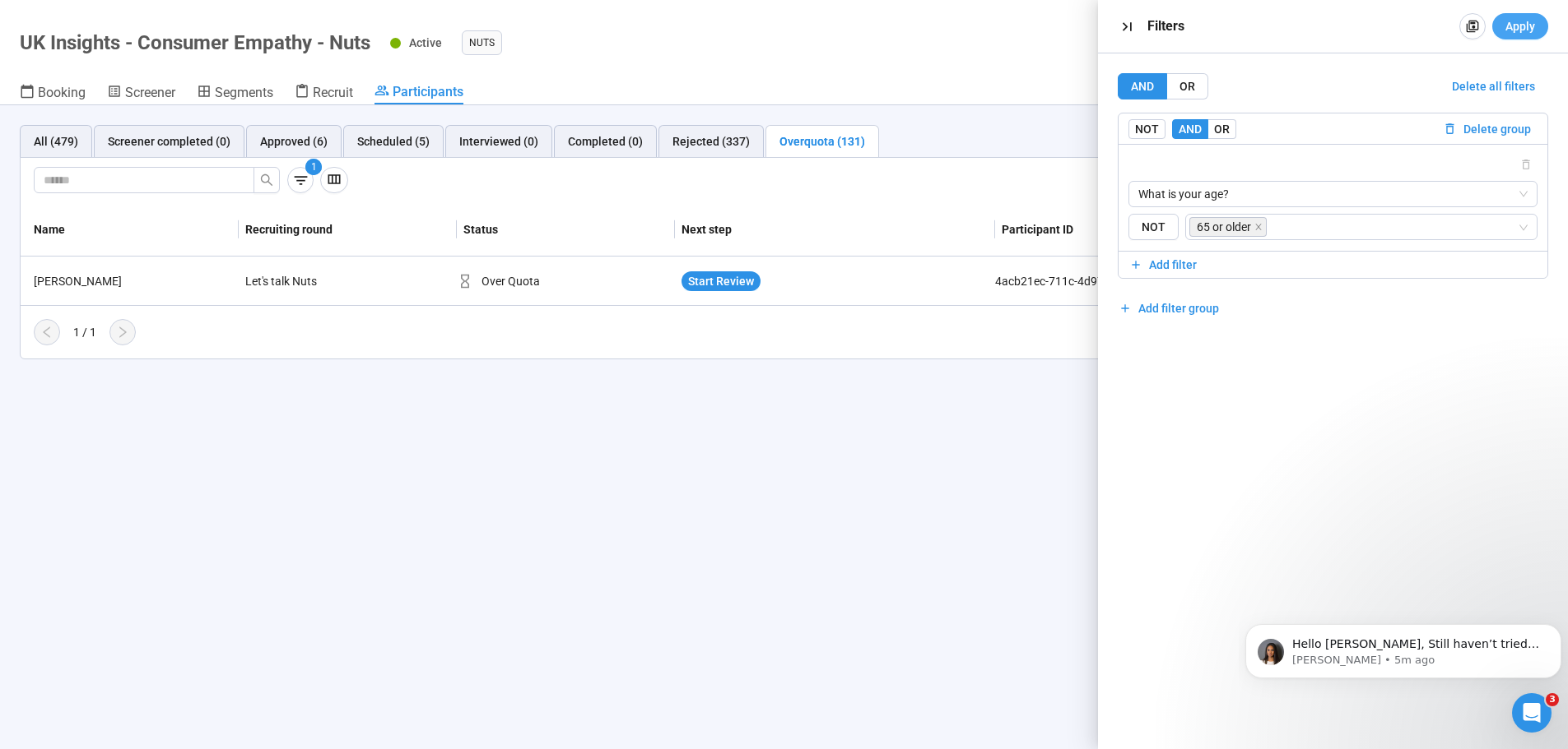
click at [1505, 23] on span "Apply" at bounding box center [1520, 27] width 30 height 18
click at [726, 274] on span "Start Review" at bounding box center [721, 281] width 66 height 18
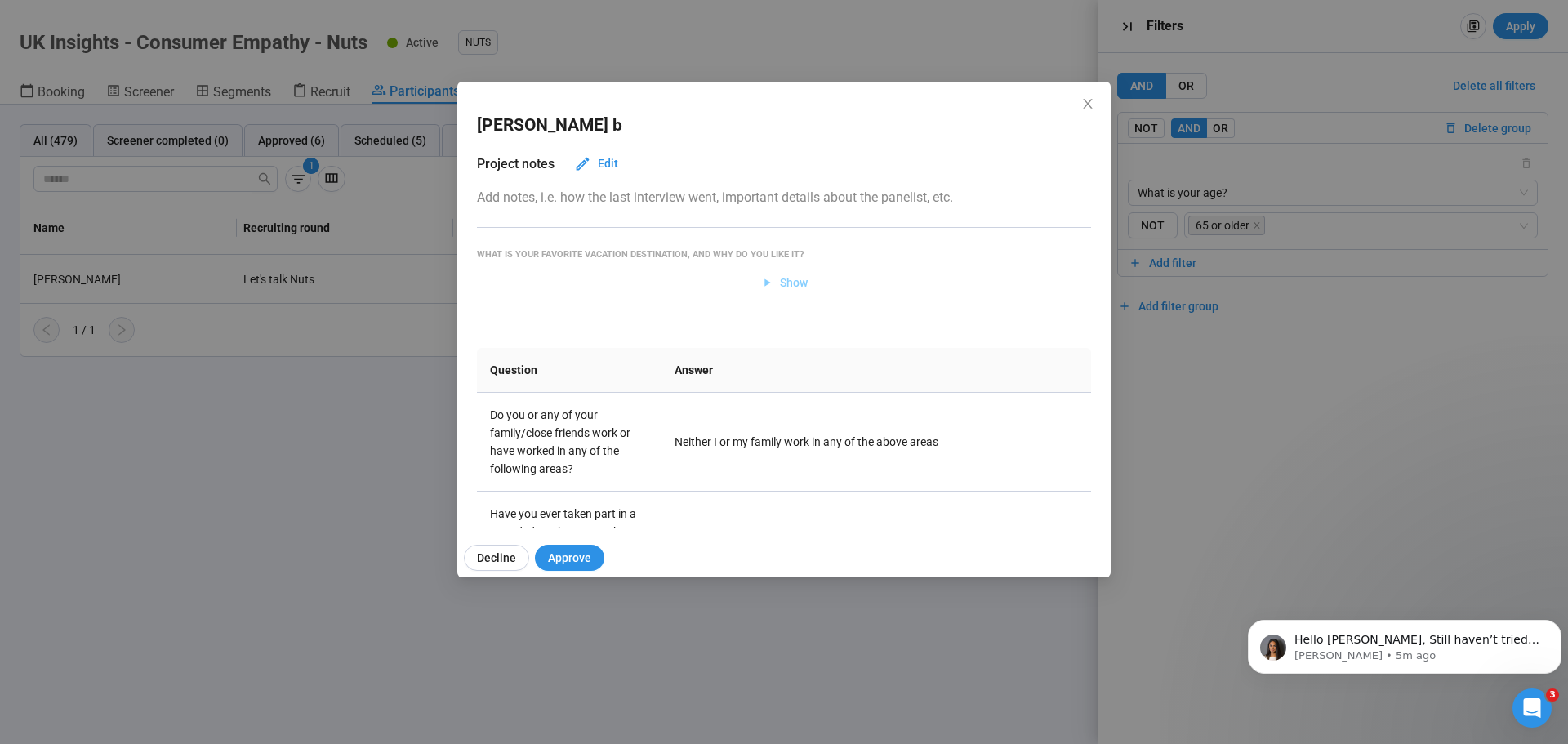
click at [772, 284] on span "Show" at bounding box center [784, 282] width 48 height 18
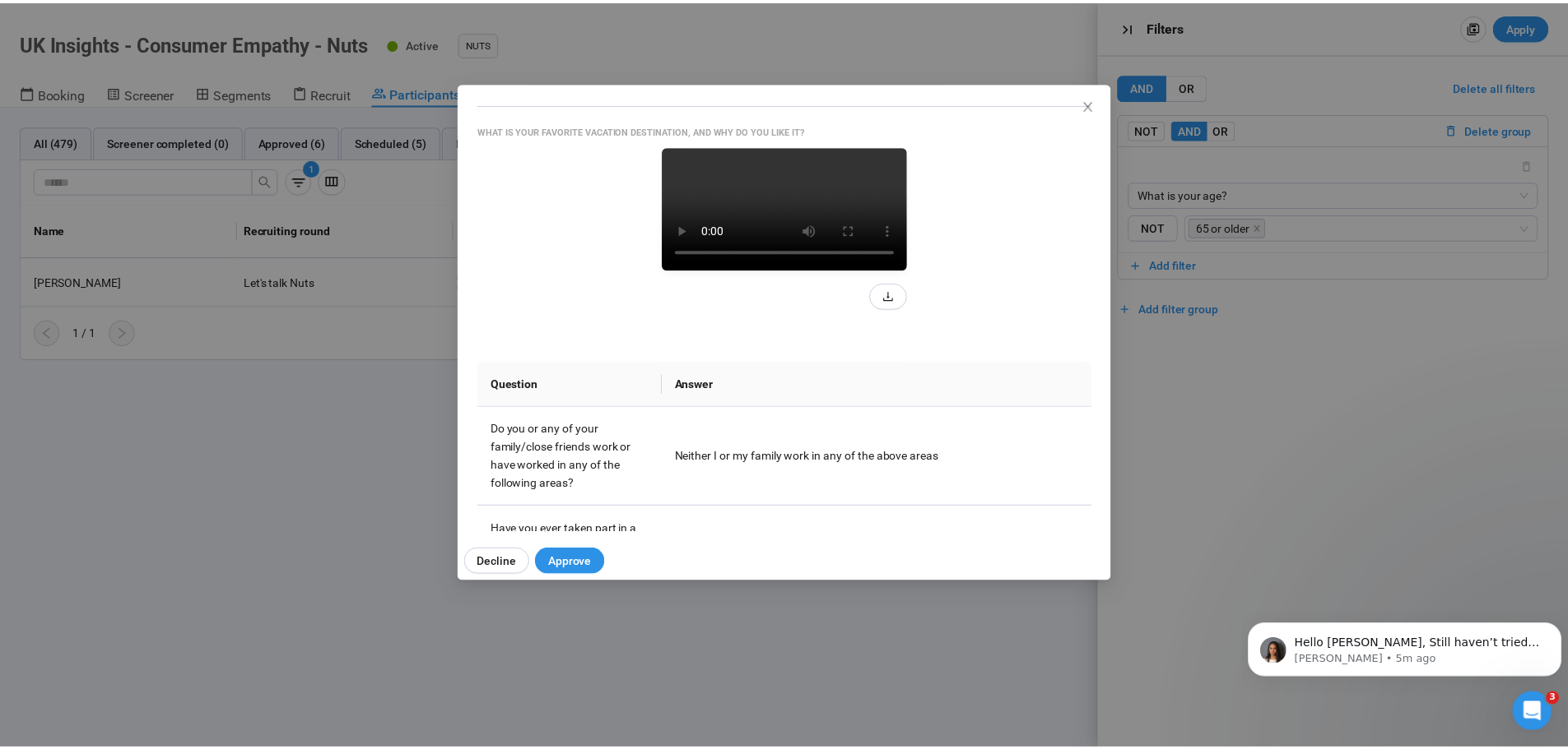
scroll to position [329, 0]
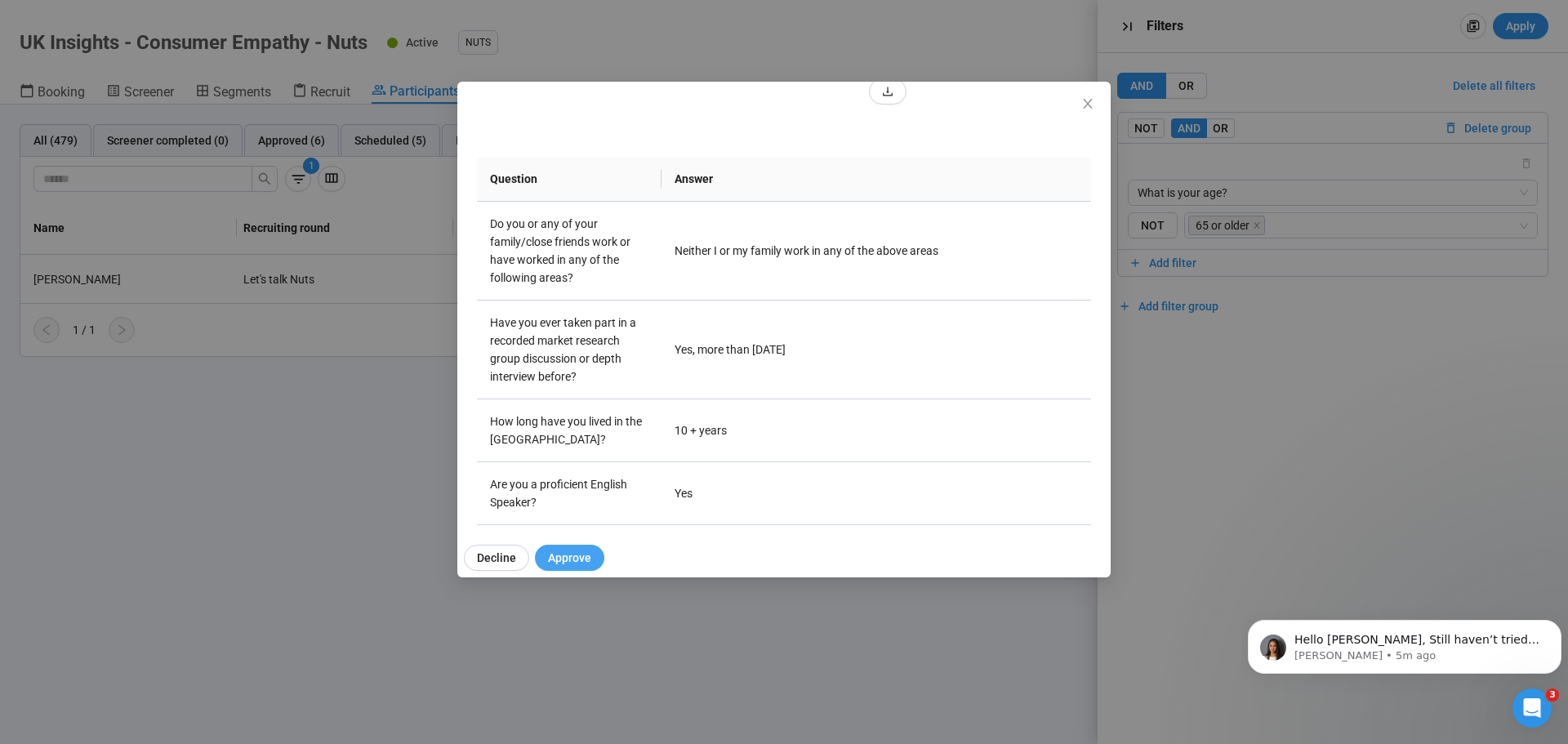
click at [561, 562] on span "Approve" at bounding box center [569, 558] width 43 height 18
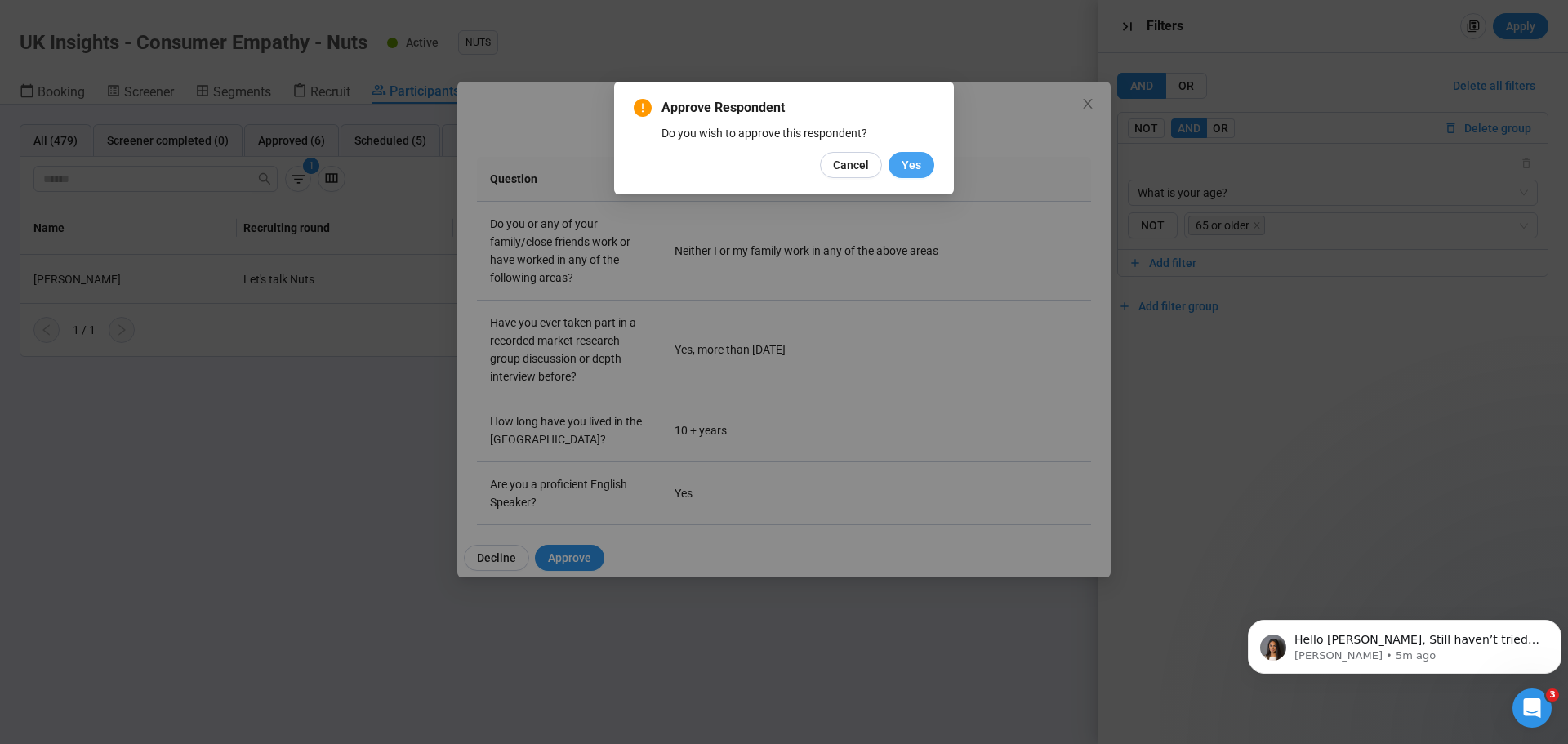
click at [914, 159] on span "Yes" at bounding box center [911, 165] width 20 height 18
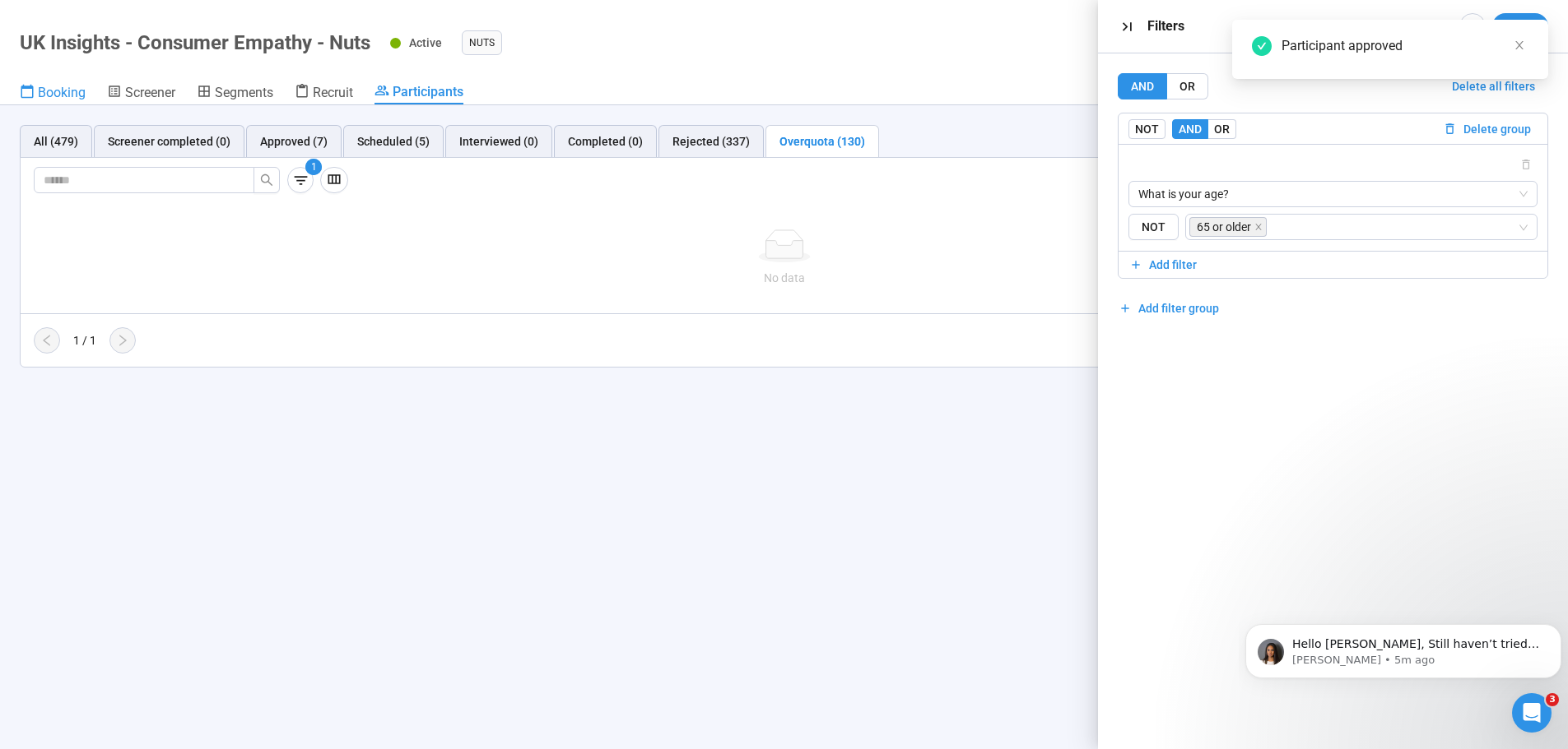
drag, startPoint x: 61, startPoint y: 84, endPoint x: 84, endPoint y: 97, distance: 26.4
click at [61, 84] on div "Booking" at bounding box center [52, 92] width 66 height 17
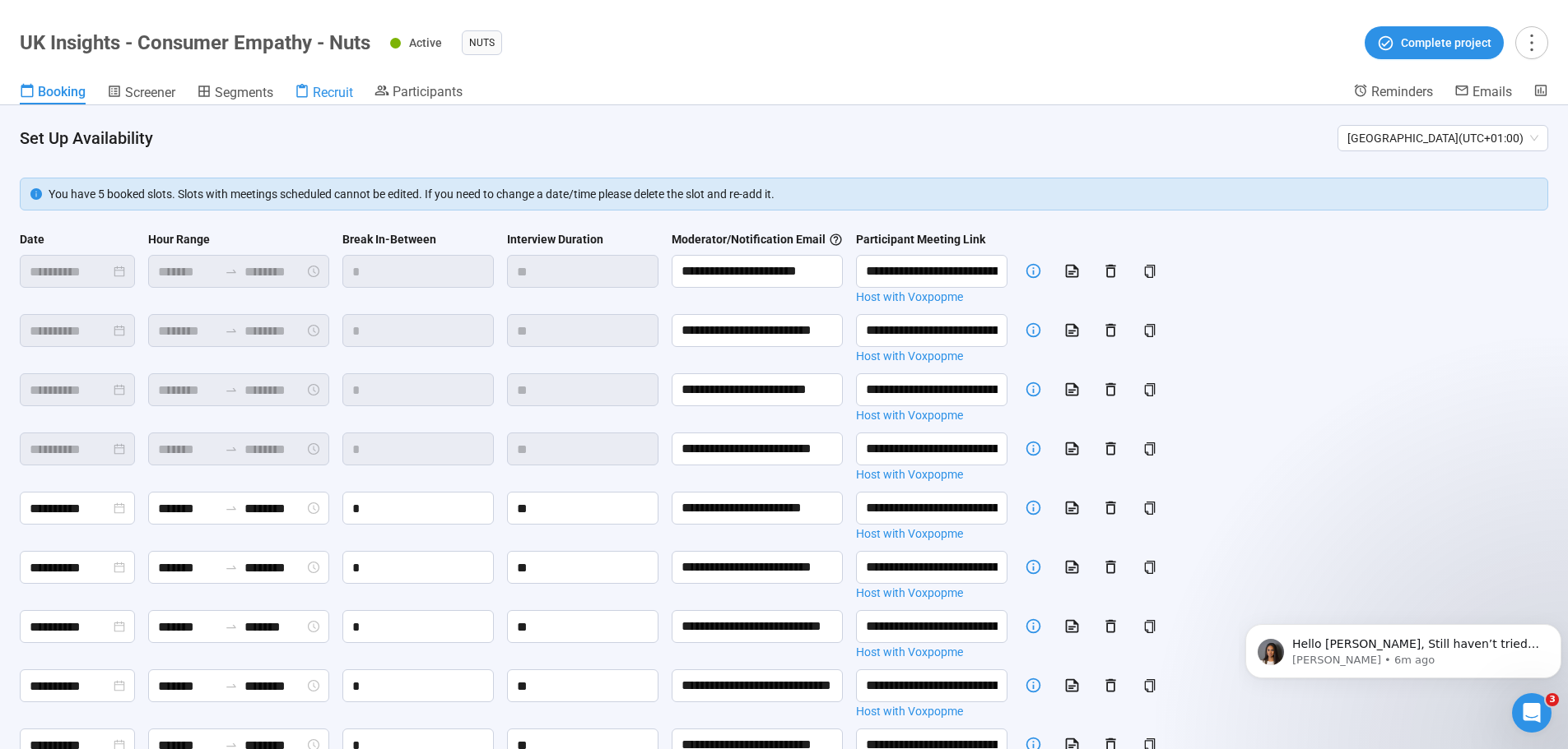
click at [305, 97] on icon at bounding box center [302, 91] width 12 height 14
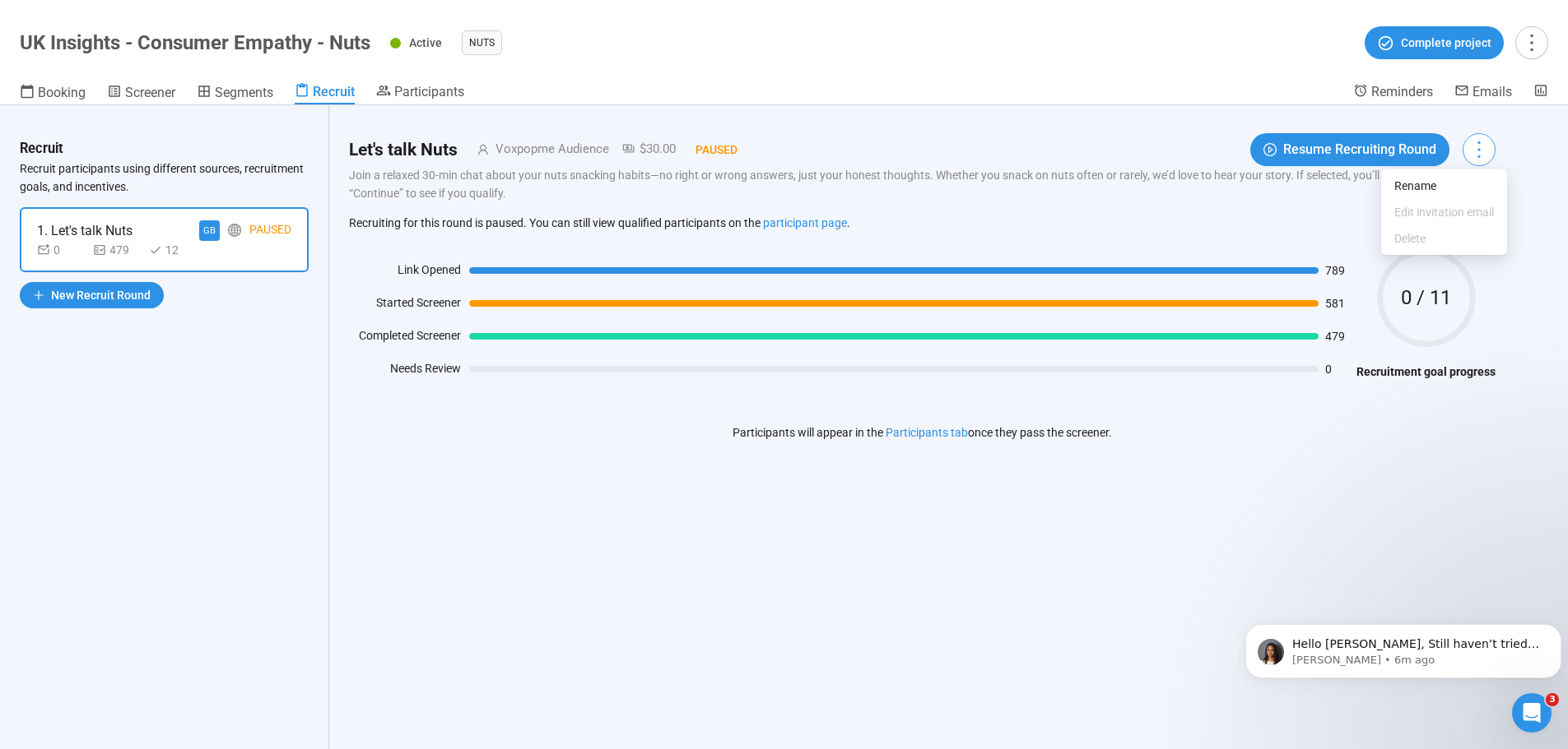
click at [1482, 143] on icon "more" at bounding box center [1478, 149] width 23 height 23
click at [790, 677] on div "Let's talk Nuts Voxpopme Audience $30.00 Paused Resume Recruiting Round Join a …" at bounding box center [921, 427] width 1186 height 644
